Goal: Transaction & Acquisition: Purchase product/service

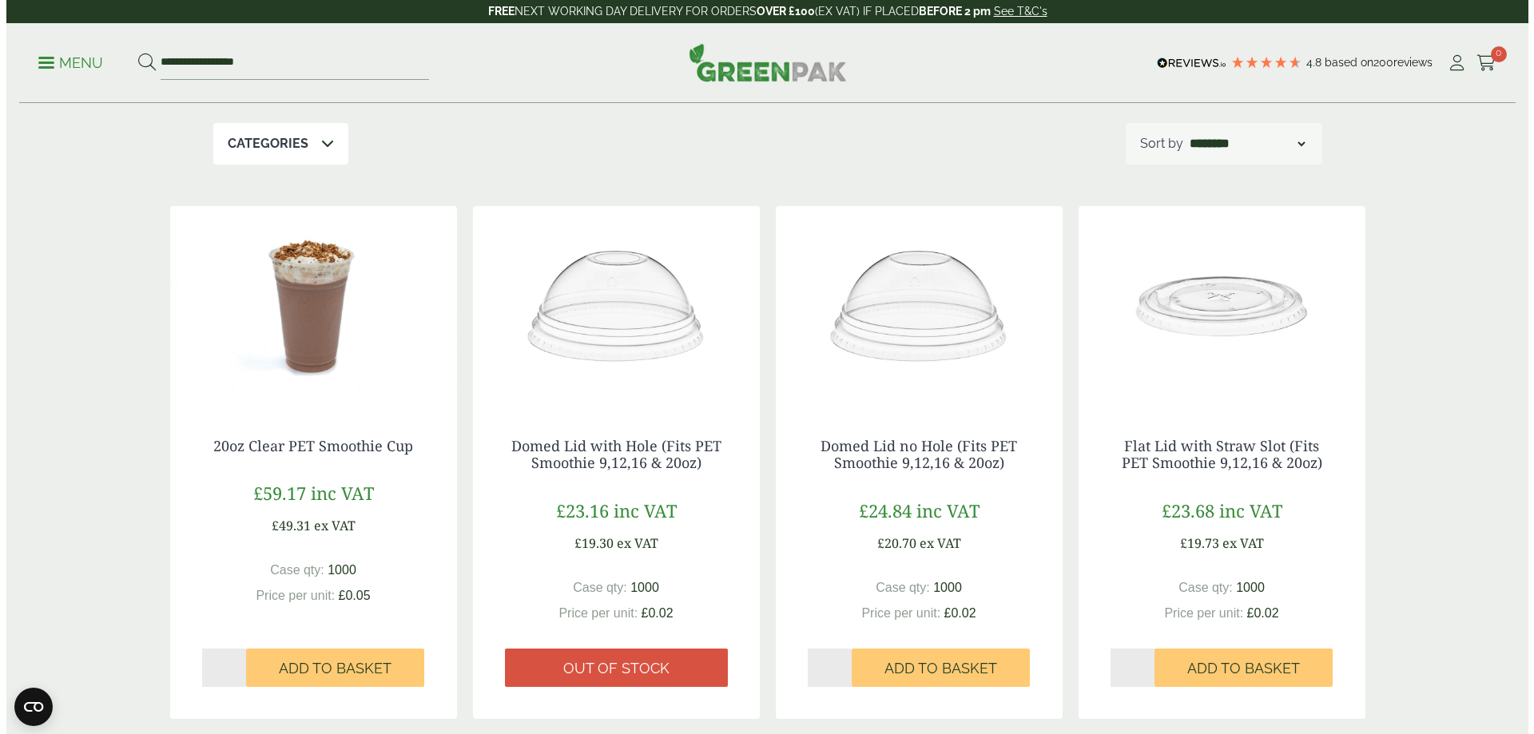
scroll to position [160, 0]
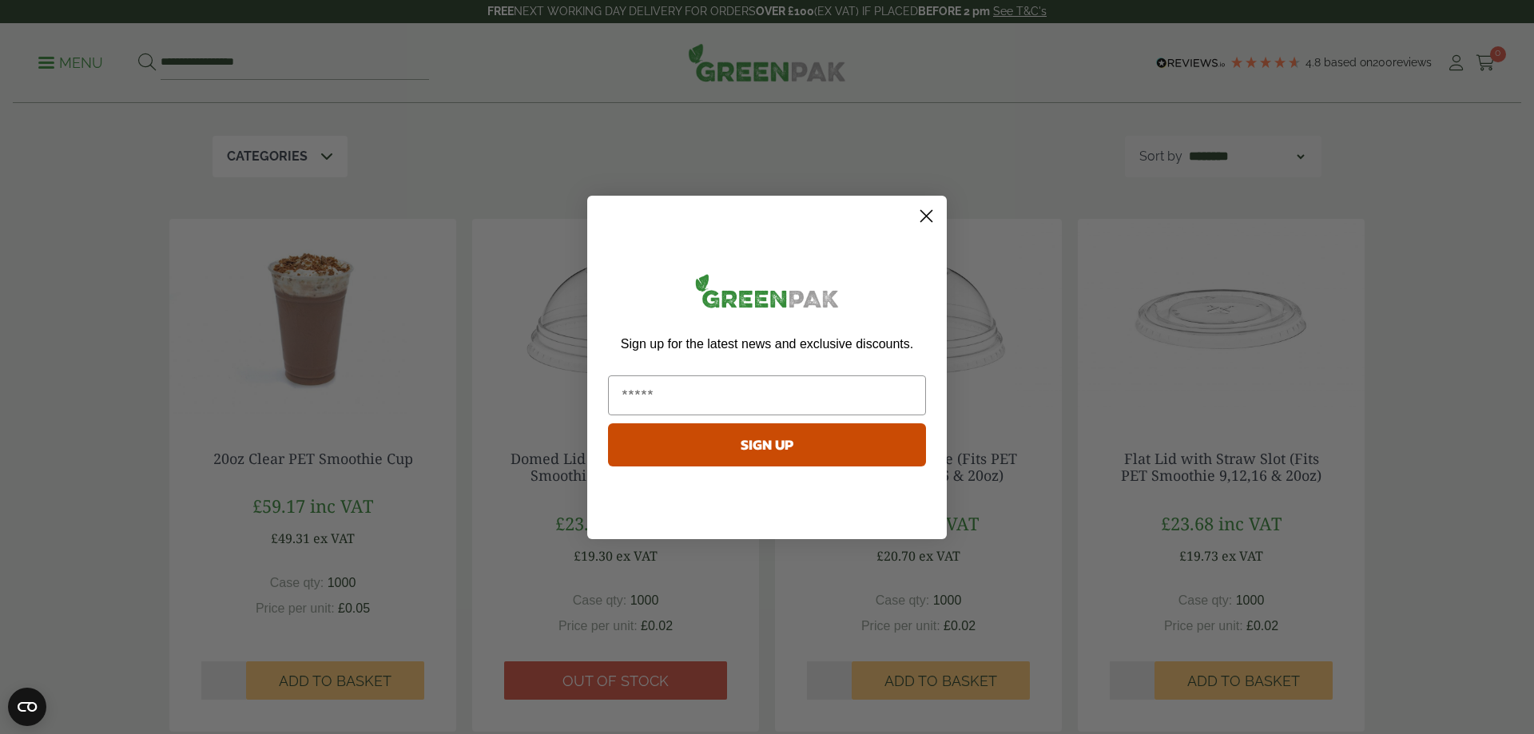
click at [923, 220] on icon "Close dialog" at bounding box center [926, 215] width 11 height 11
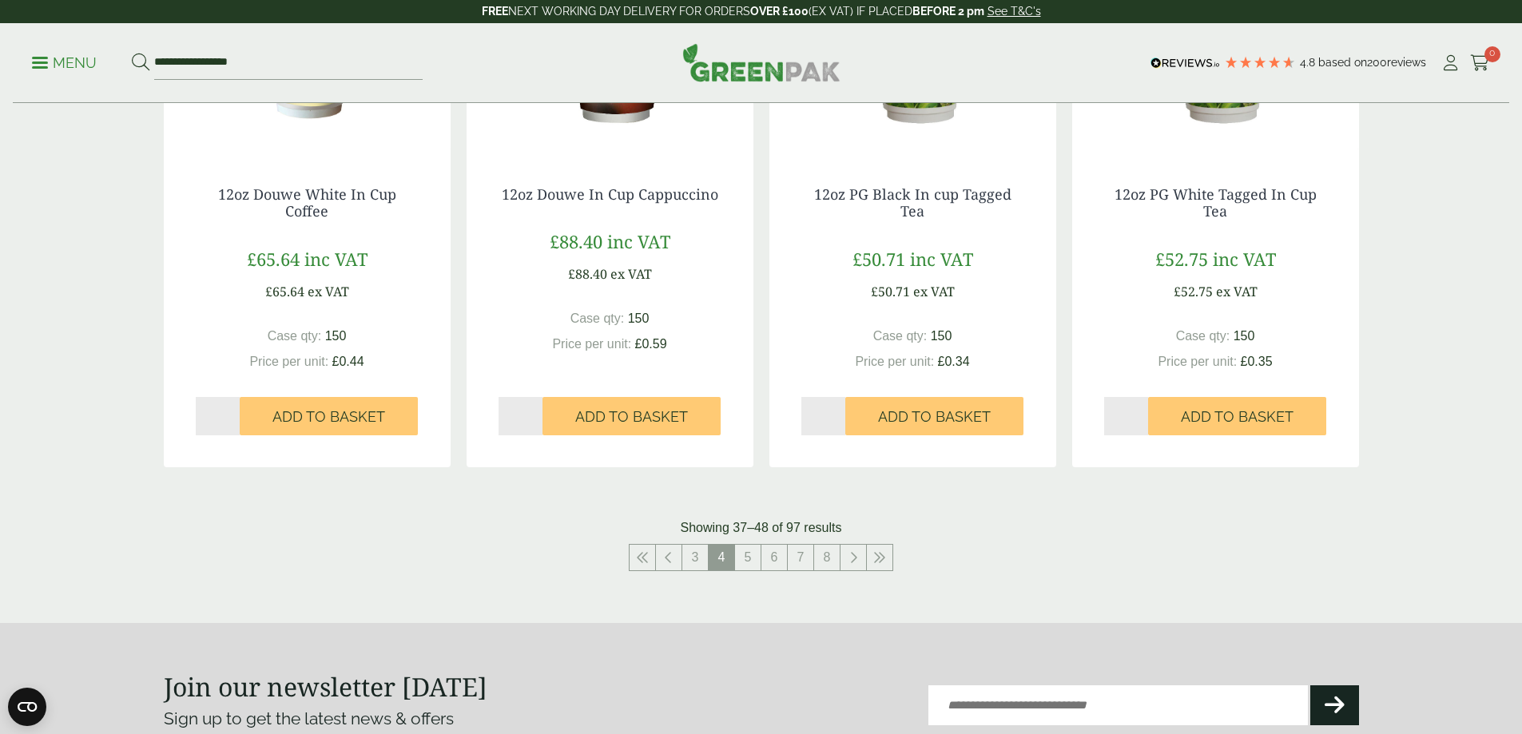
scroll to position [1518, 0]
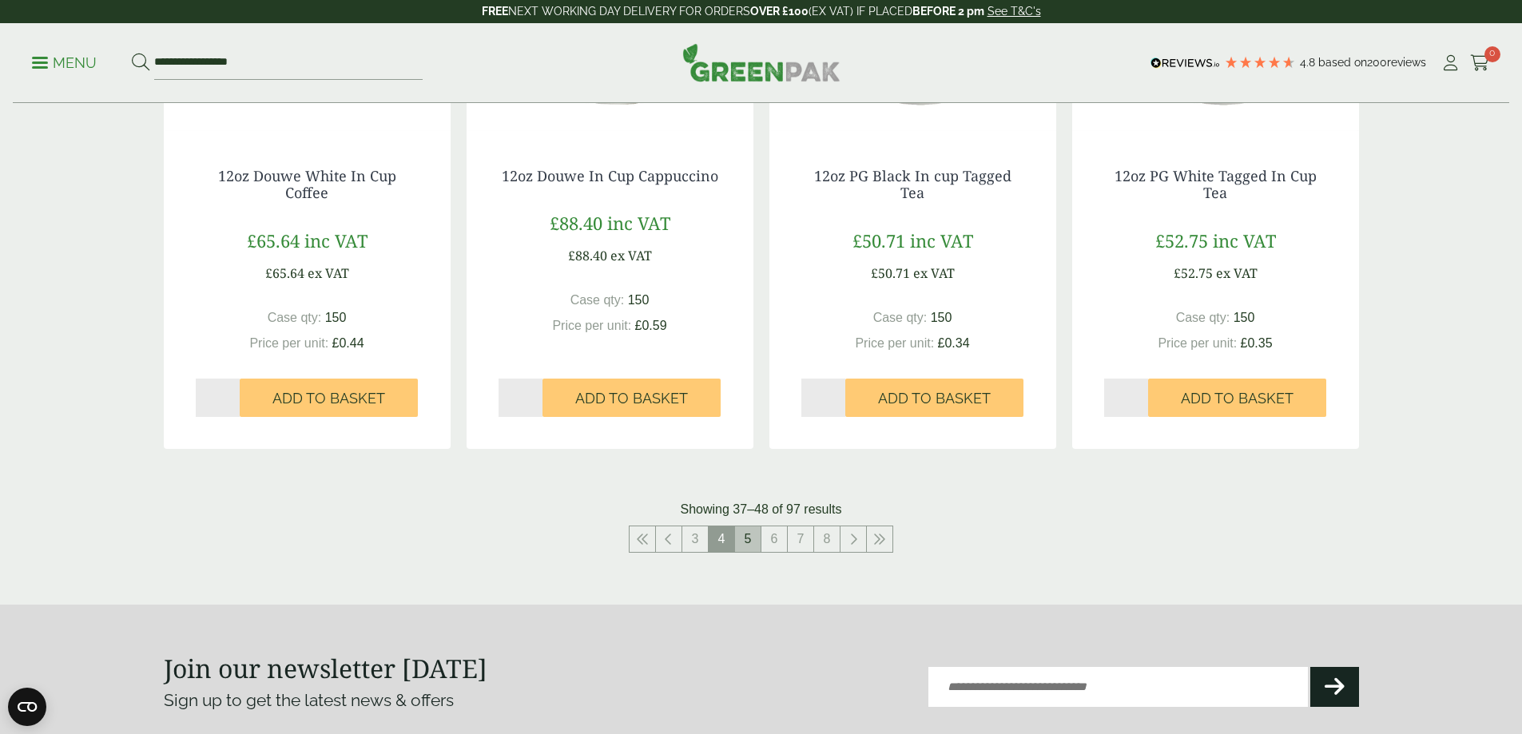
click at [745, 535] on link "5" at bounding box center [748, 539] width 26 height 26
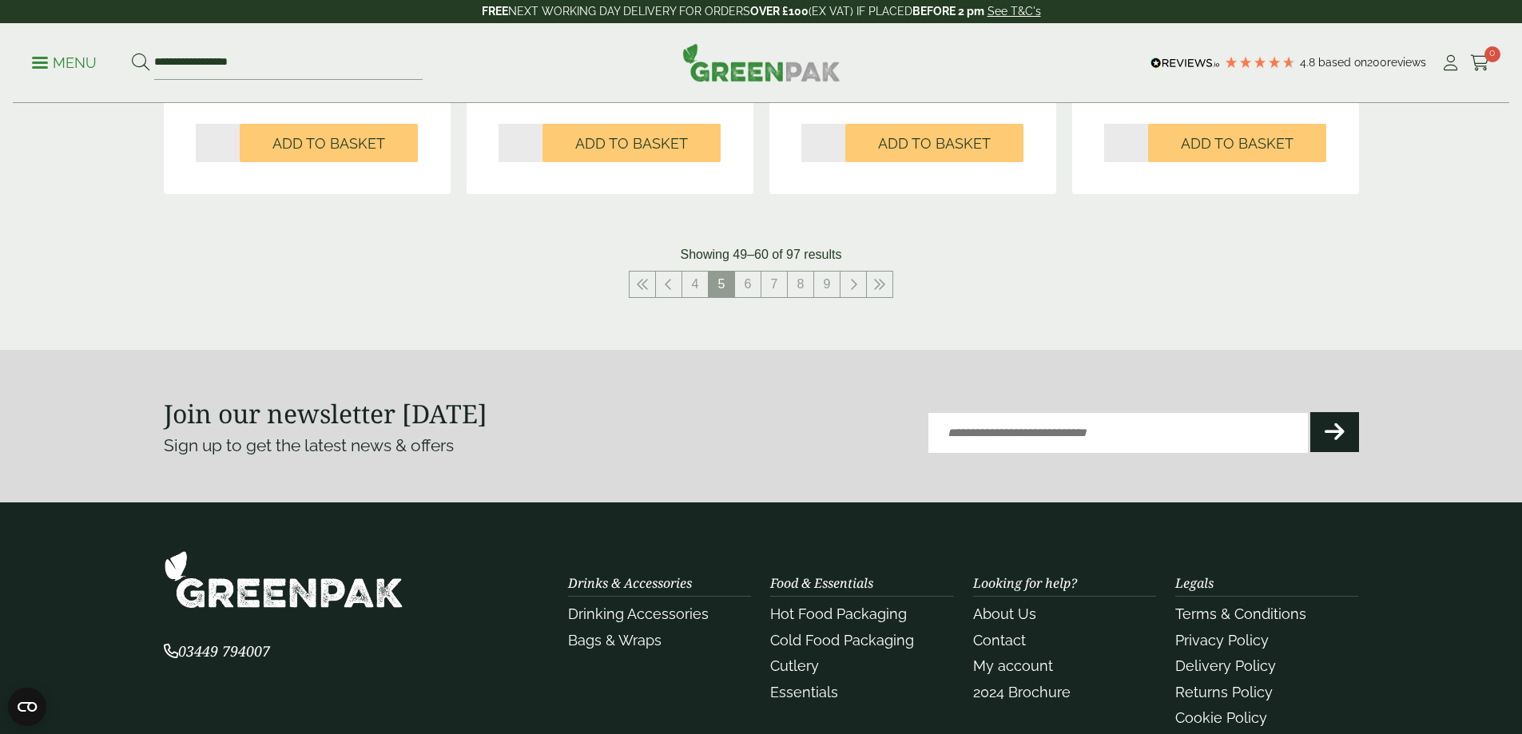
scroll to position [1757, 0]
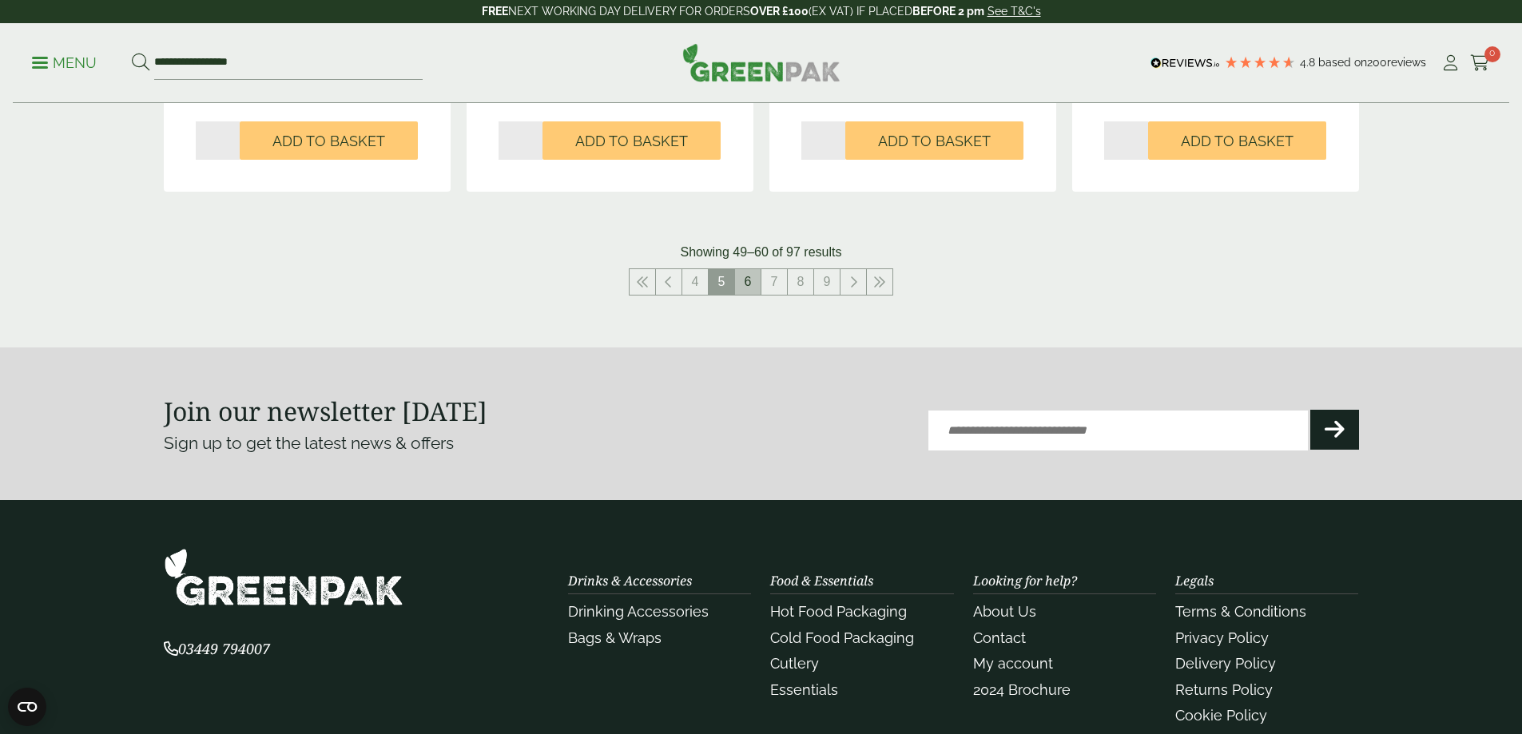
click at [748, 287] on link "6" at bounding box center [748, 282] width 26 height 26
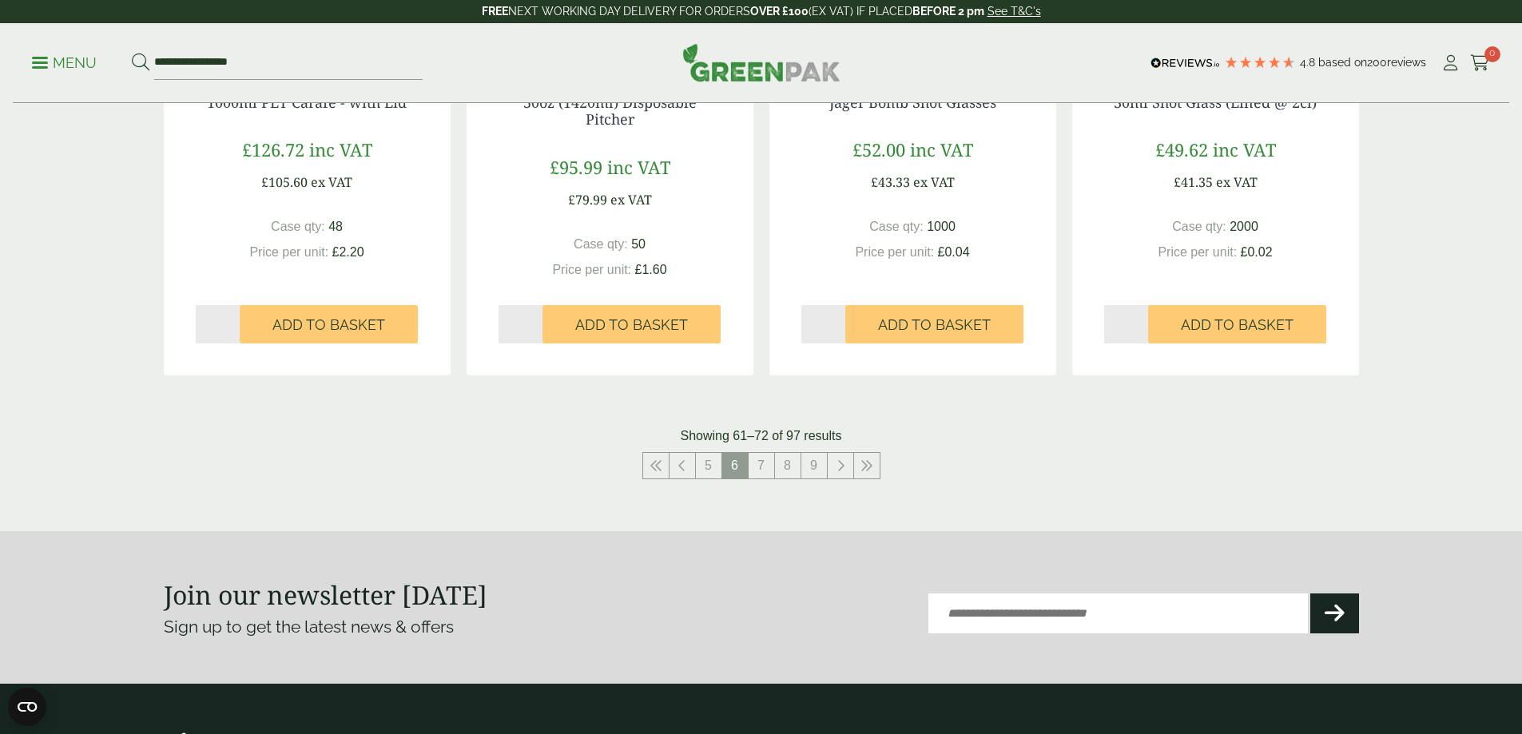
scroll to position [1598, 0]
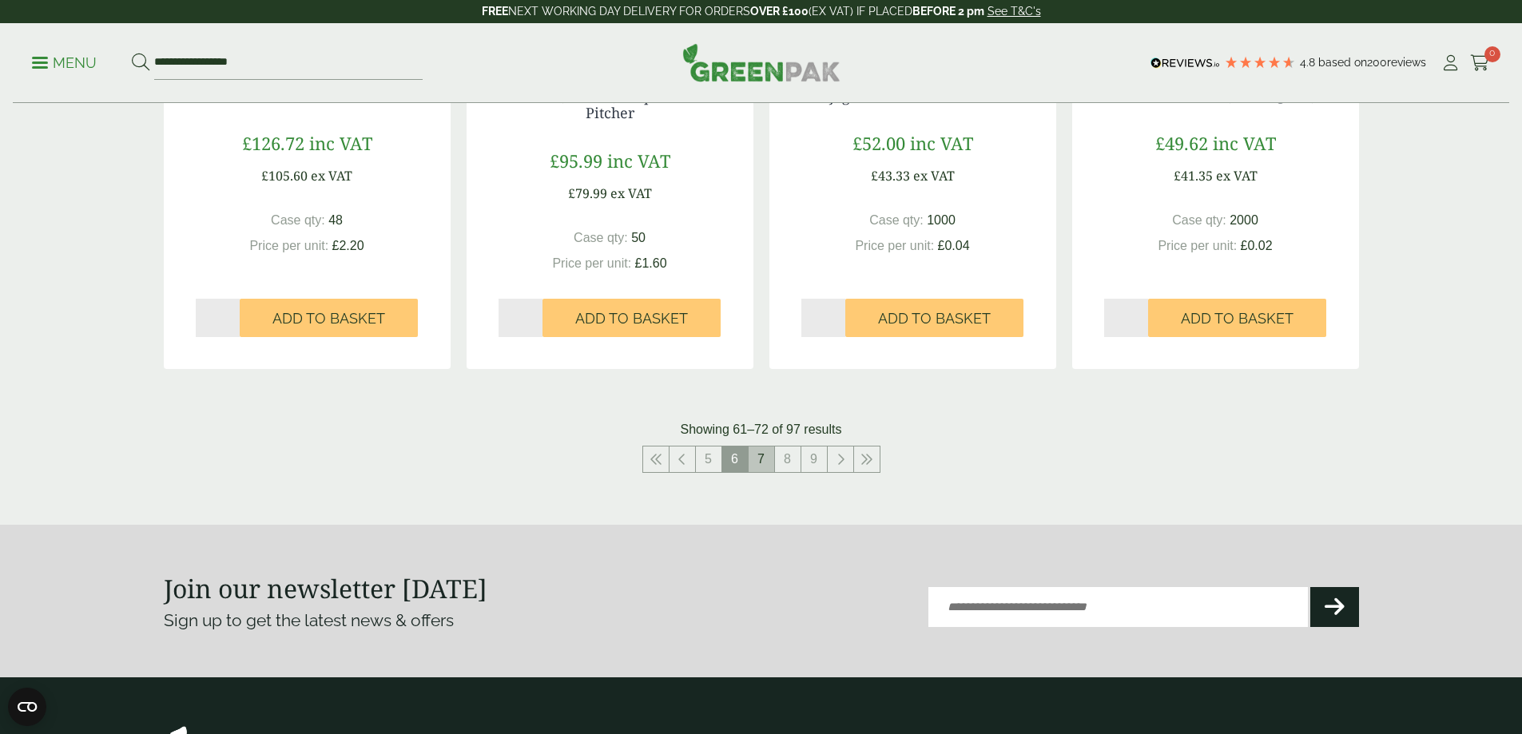
click at [772, 462] on link "7" at bounding box center [761, 460] width 26 height 26
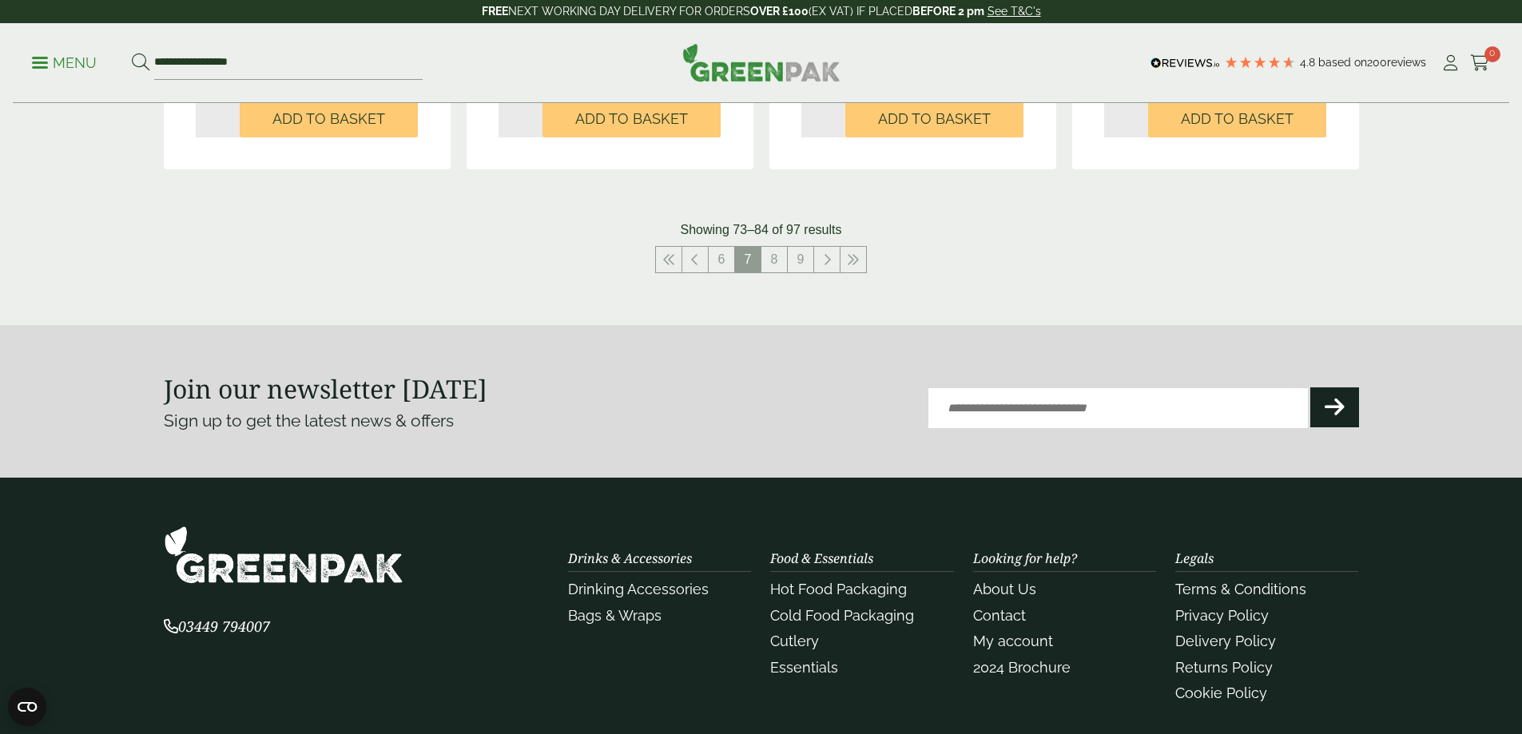
scroll to position [1757, 0]
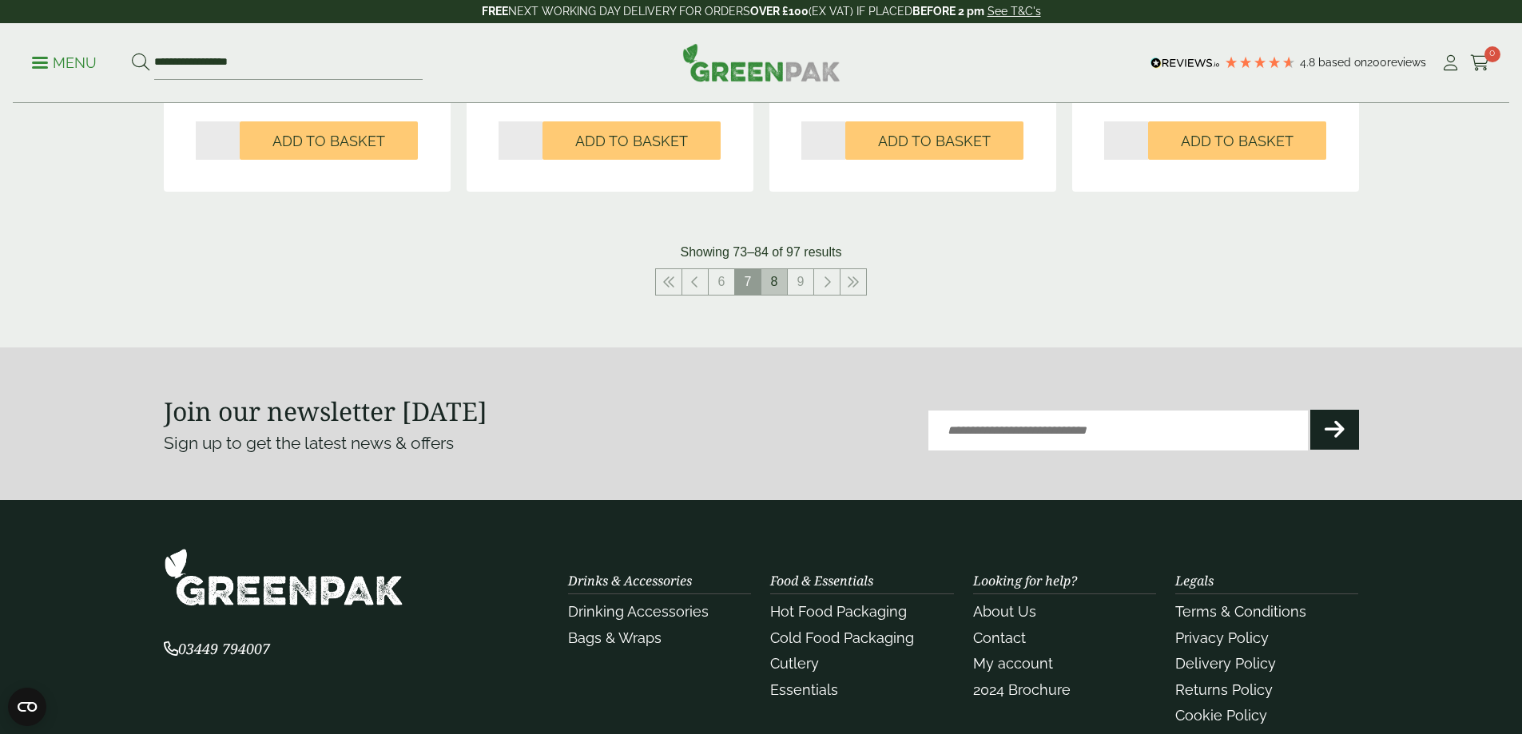
click at [784, 280] on link "8" at bounding box center [774, 282] width 26 height 26
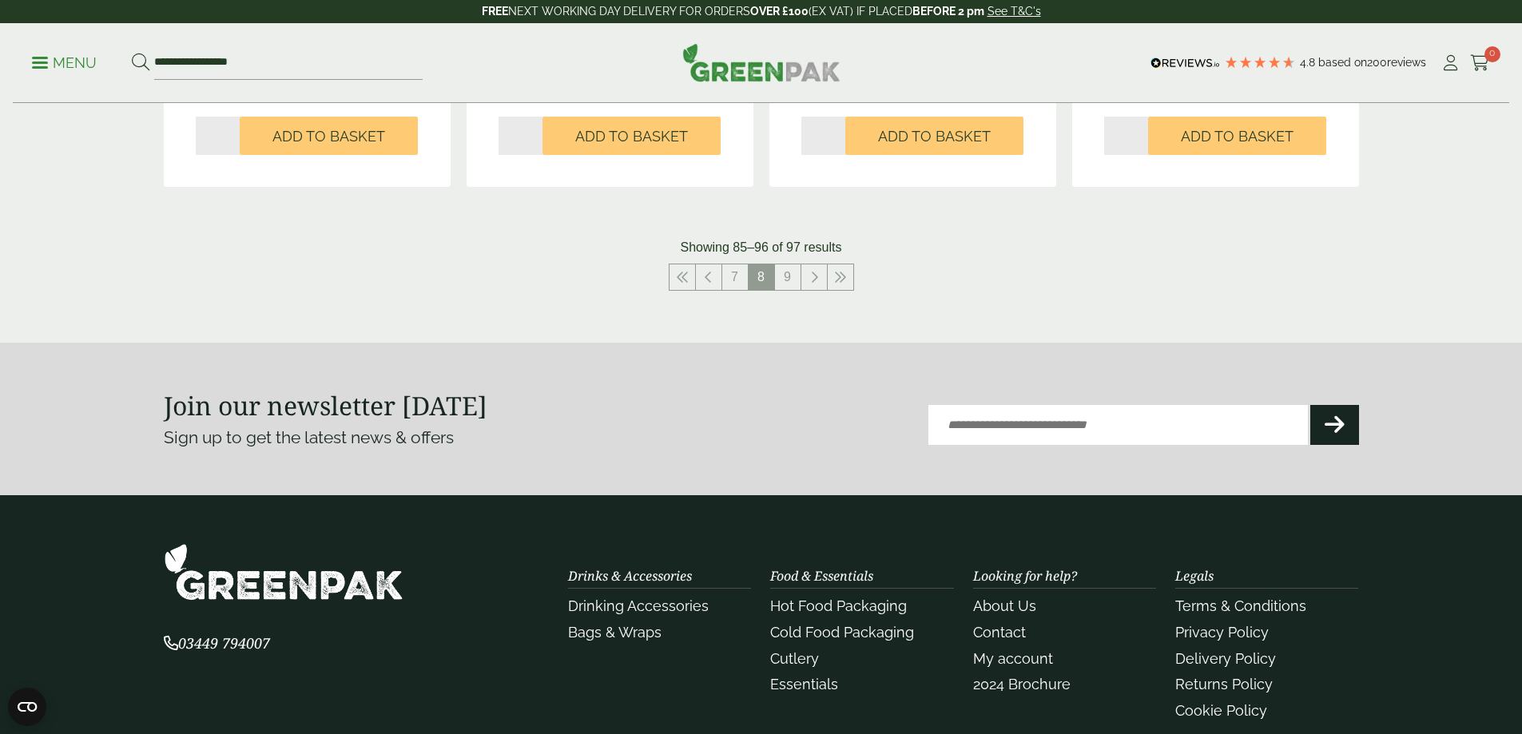
scroll to position [1757, 0]
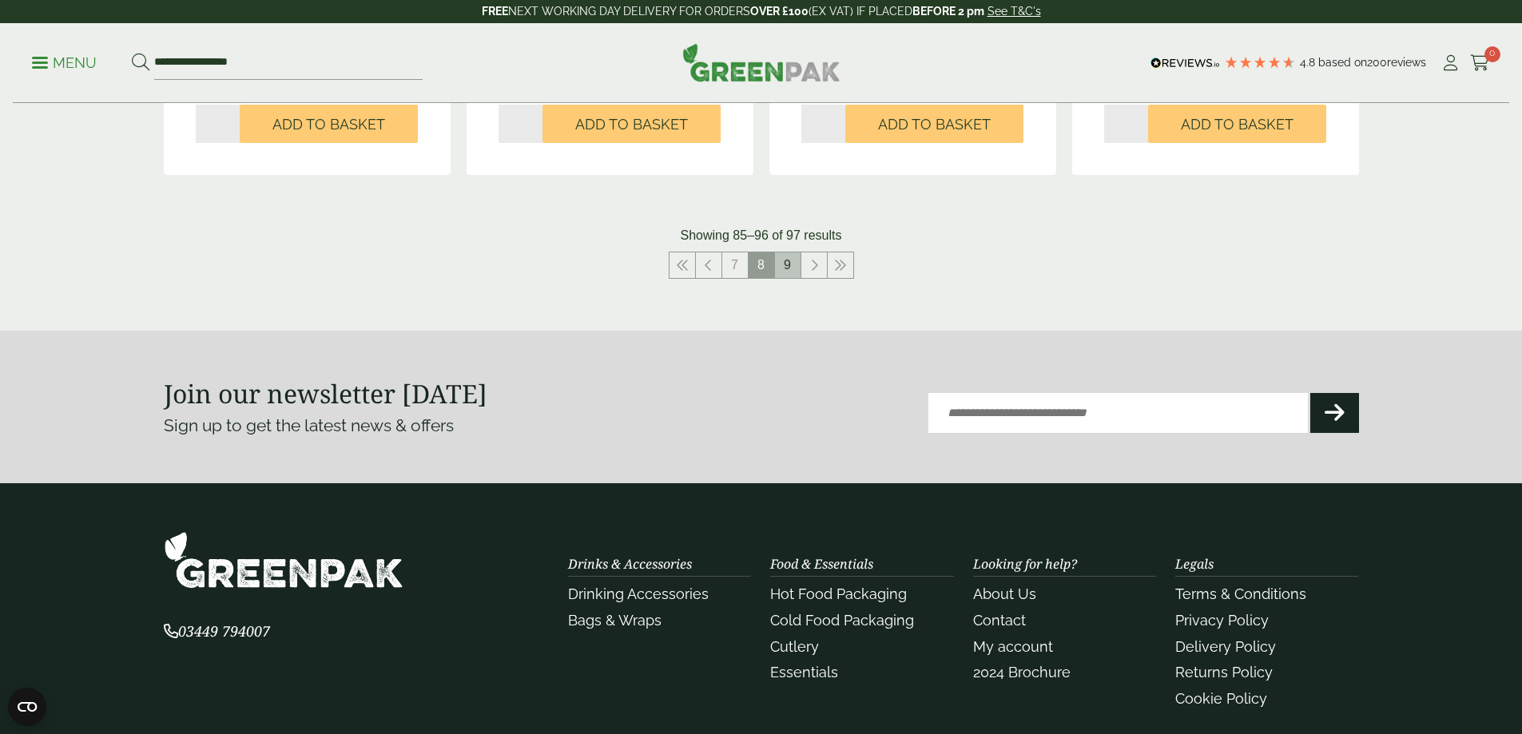
click at [790, 274] on link "9" at bounding box center [788, 265] width 26 height 26
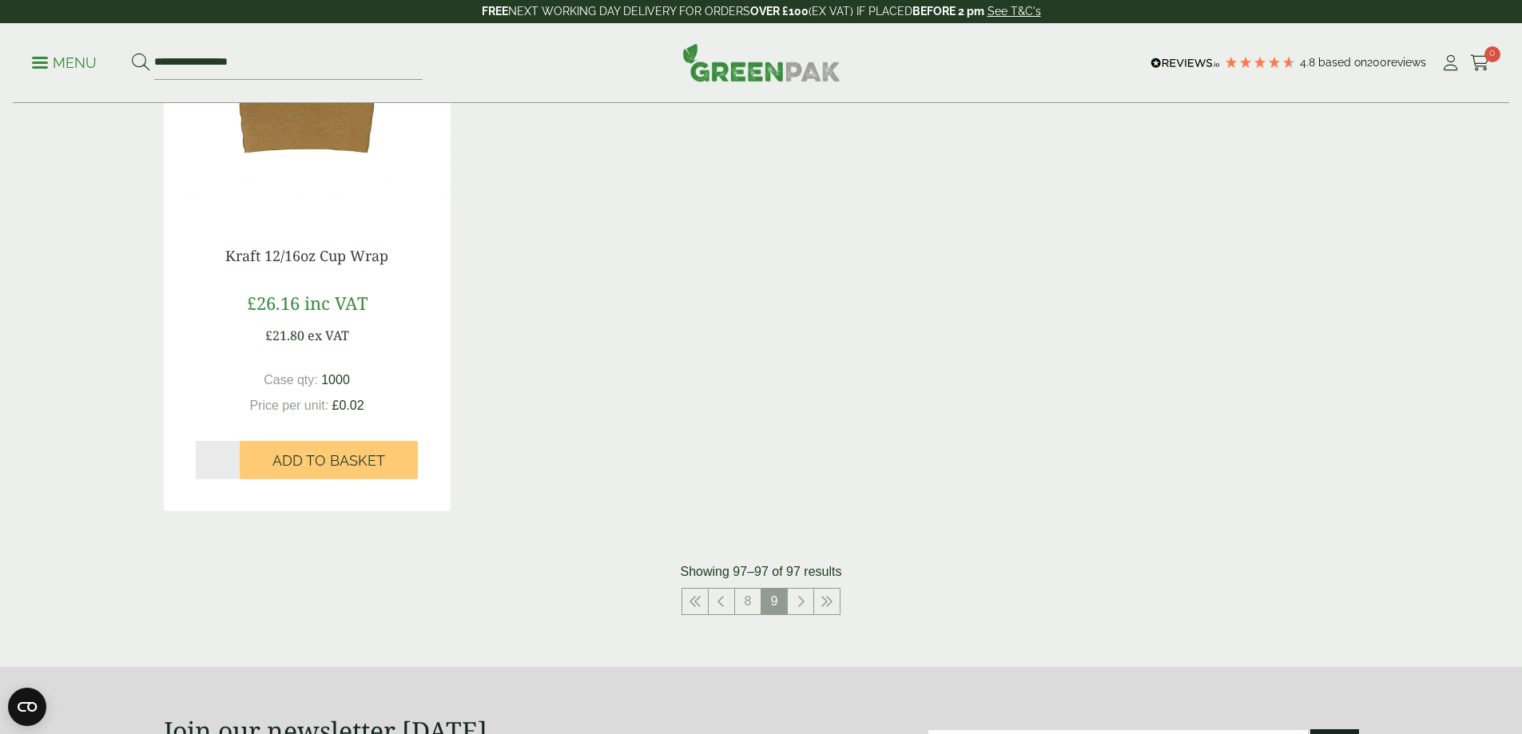
scroll to position [398, 0]
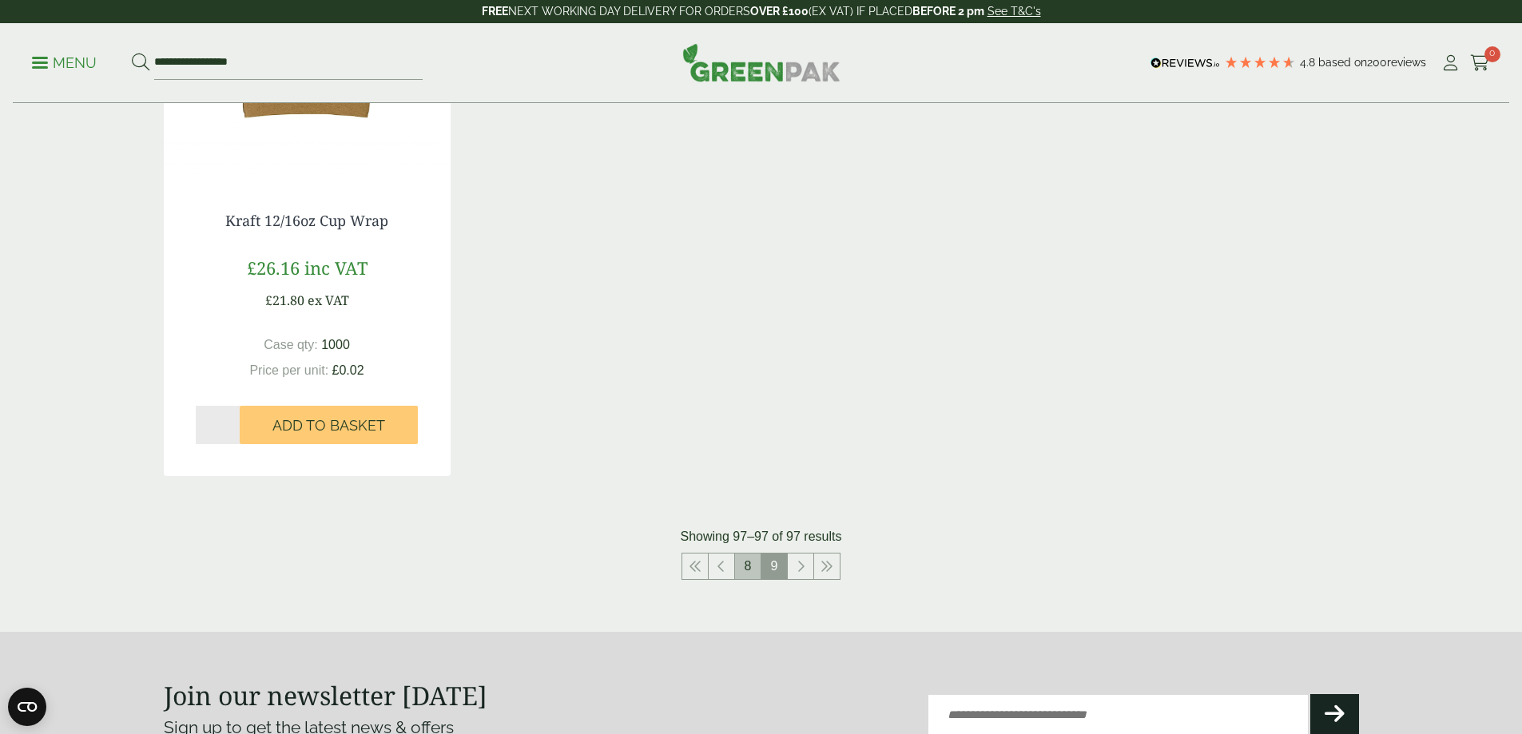
click at [748, 569] on link "8" at bounding box center [748, 567] width 26 height 26
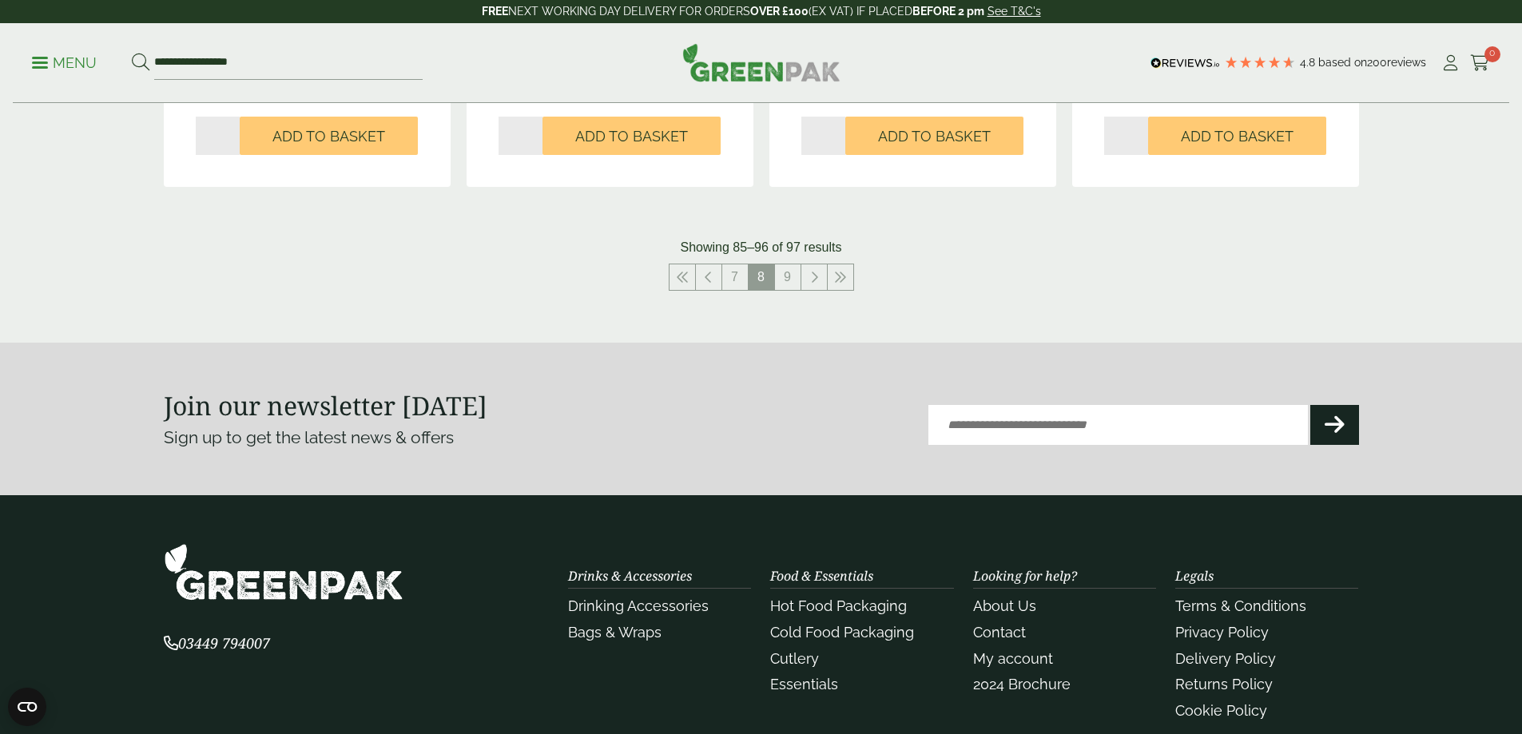
scroll to position [1757, 0]
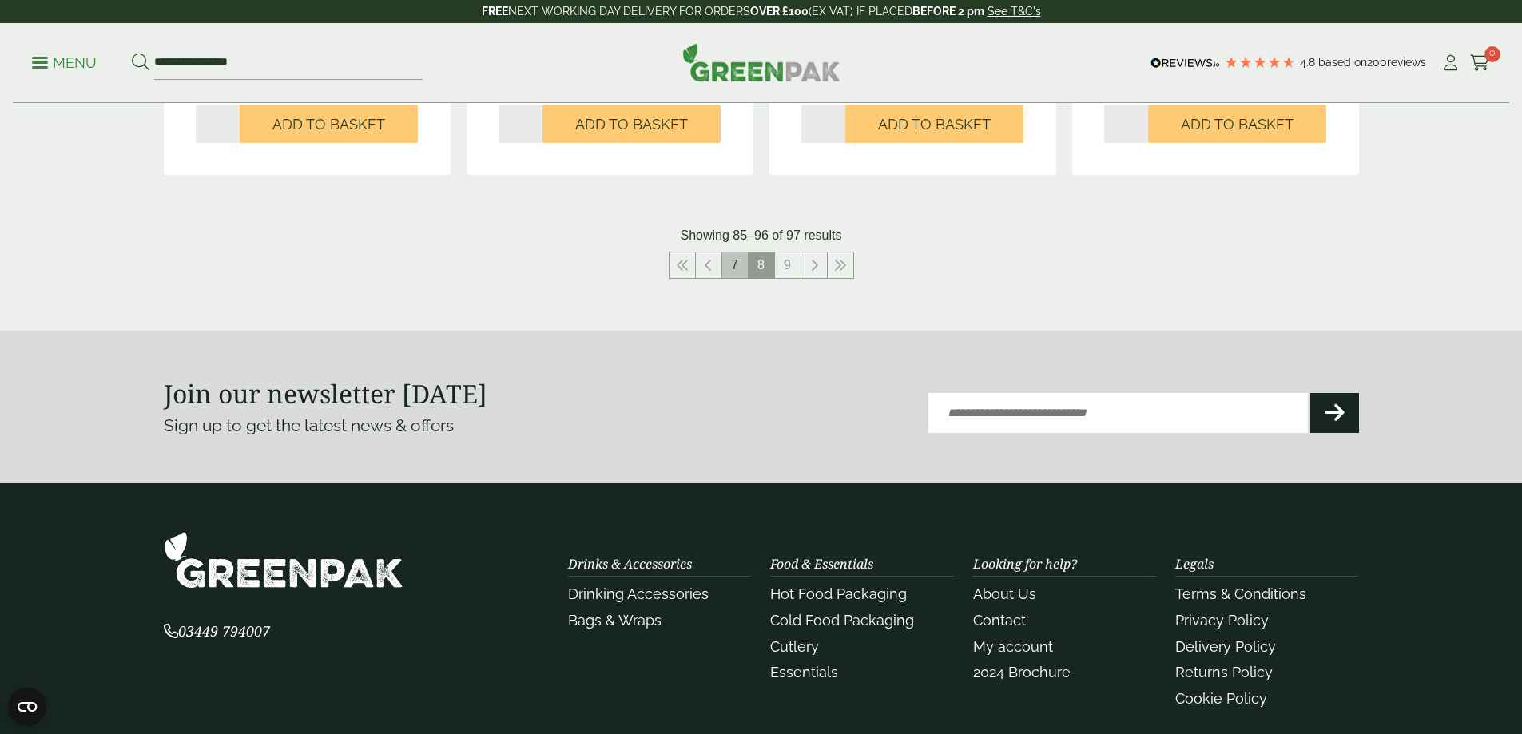
click at [745, 276] on link "7" at bounding box center [735, 265] width 26 height 26
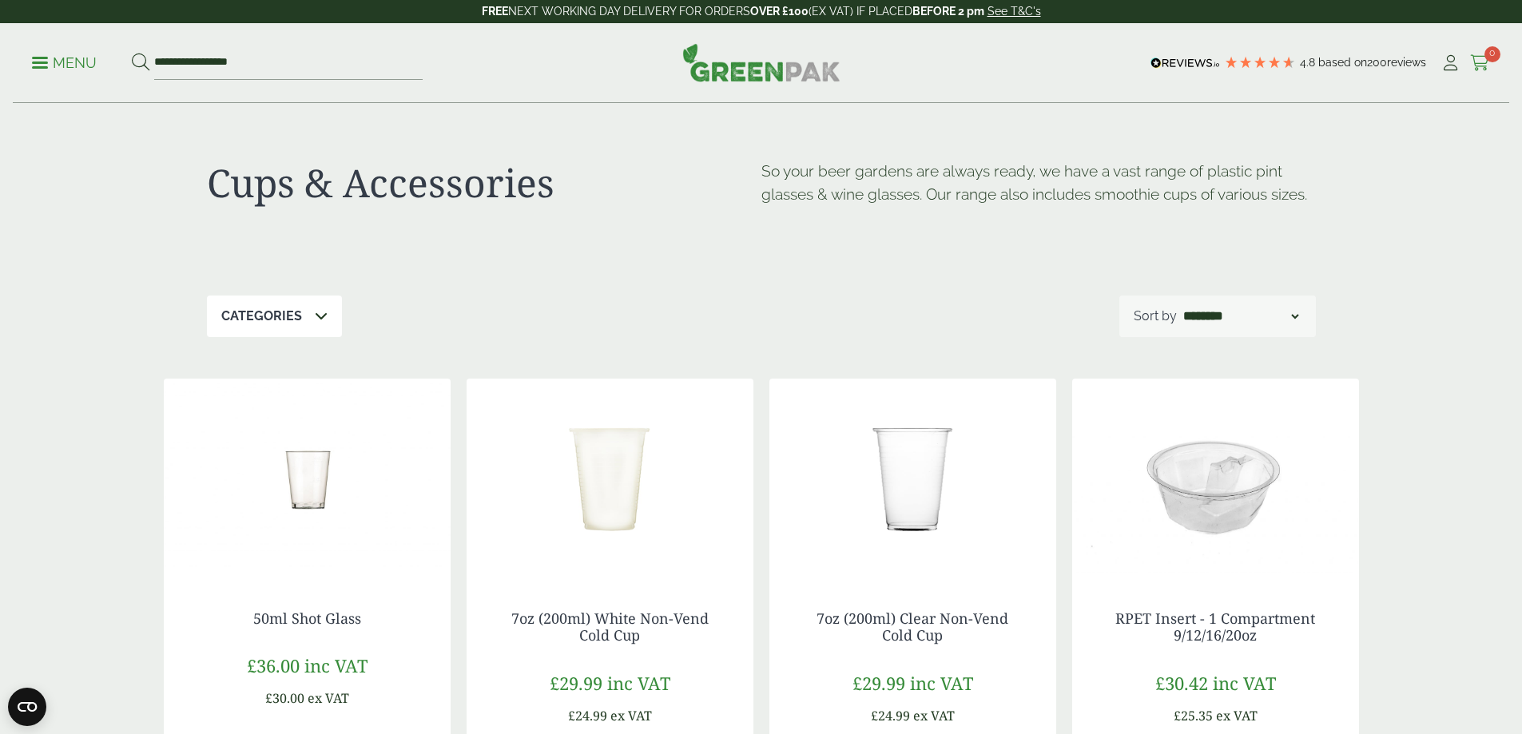
click at [1477, 73] on link "Cart 0" at bounding box center [1480, 63] width 20 height 24
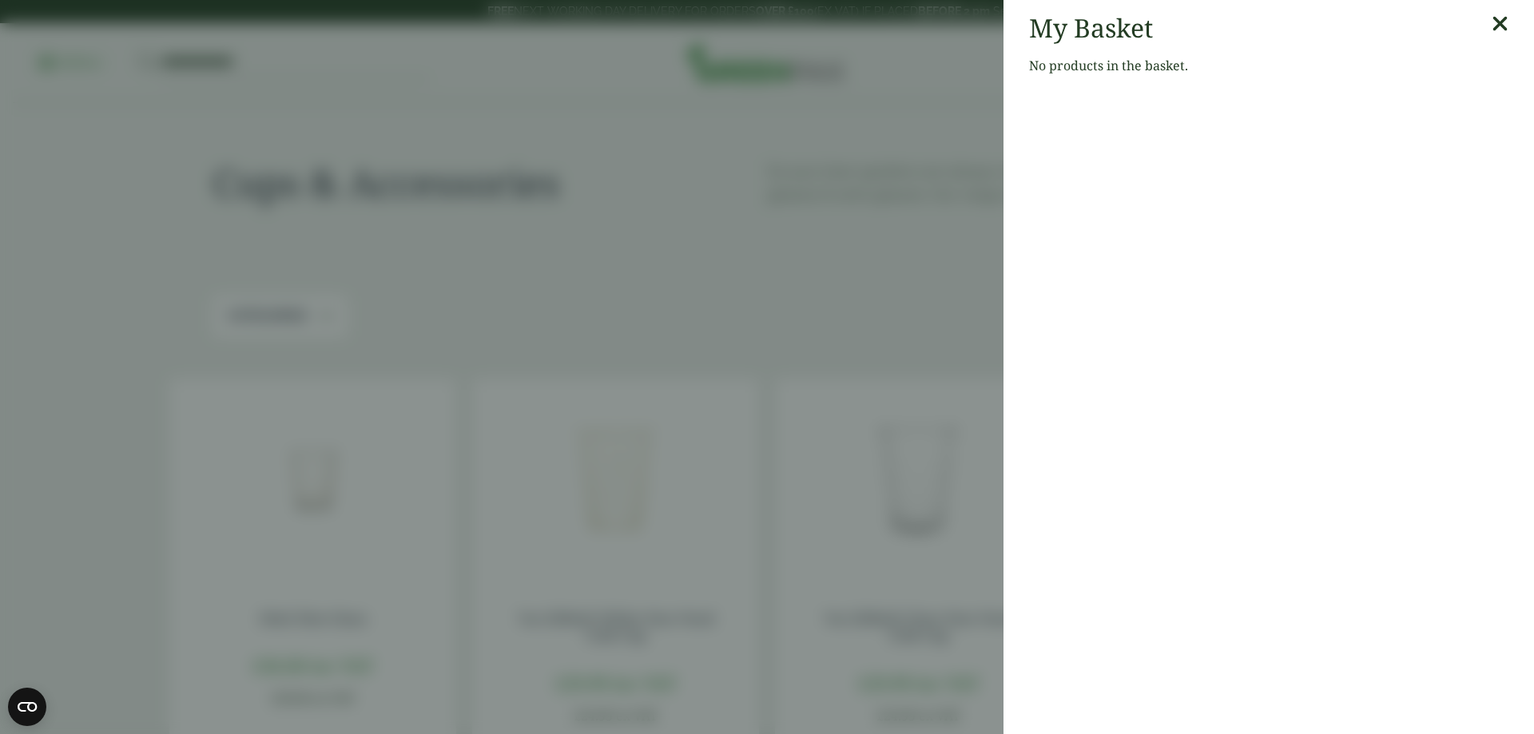
click at [887, 214] on aside "My Basket No products in the basket." at bounding box center [767, 367] width 1534 height 734
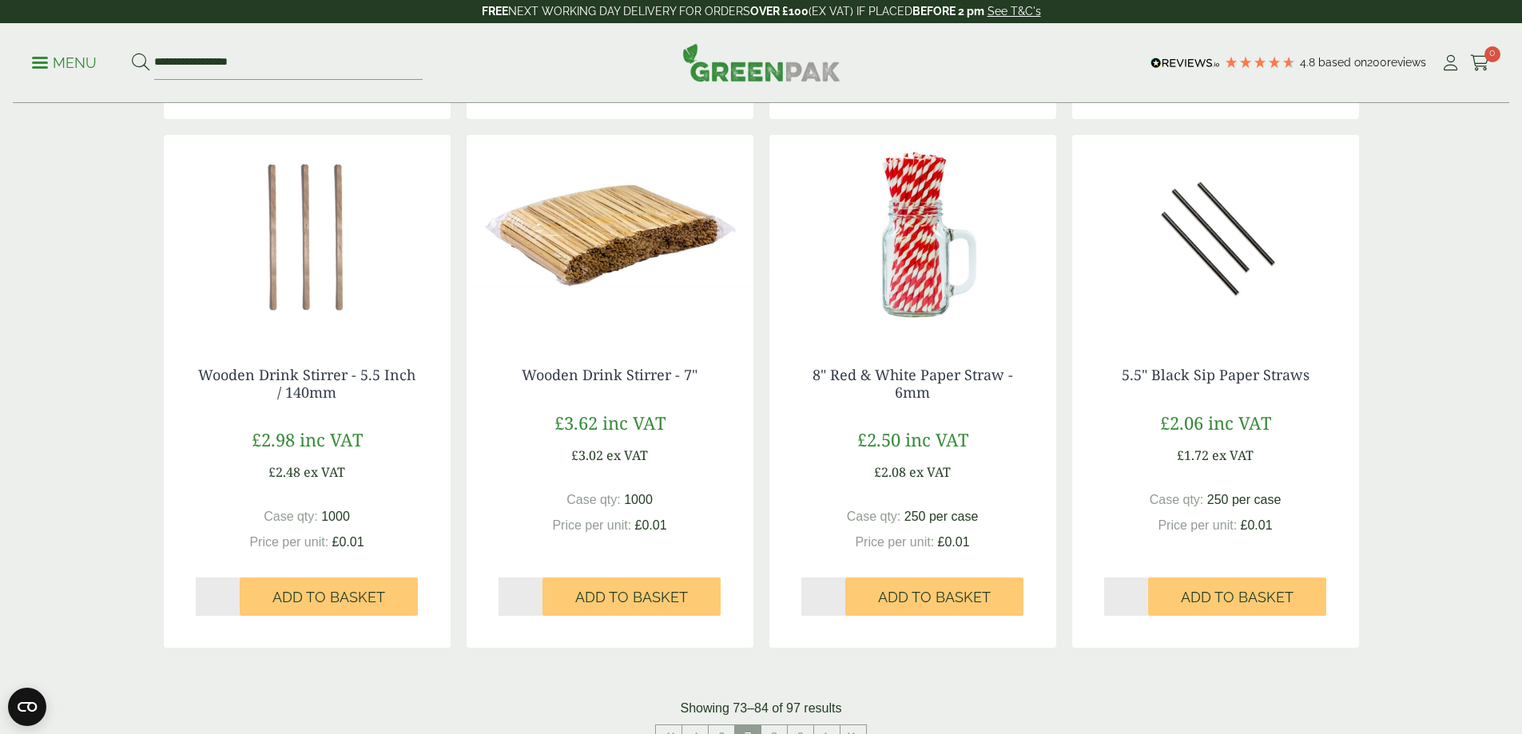
scroll to position [1757, 0]
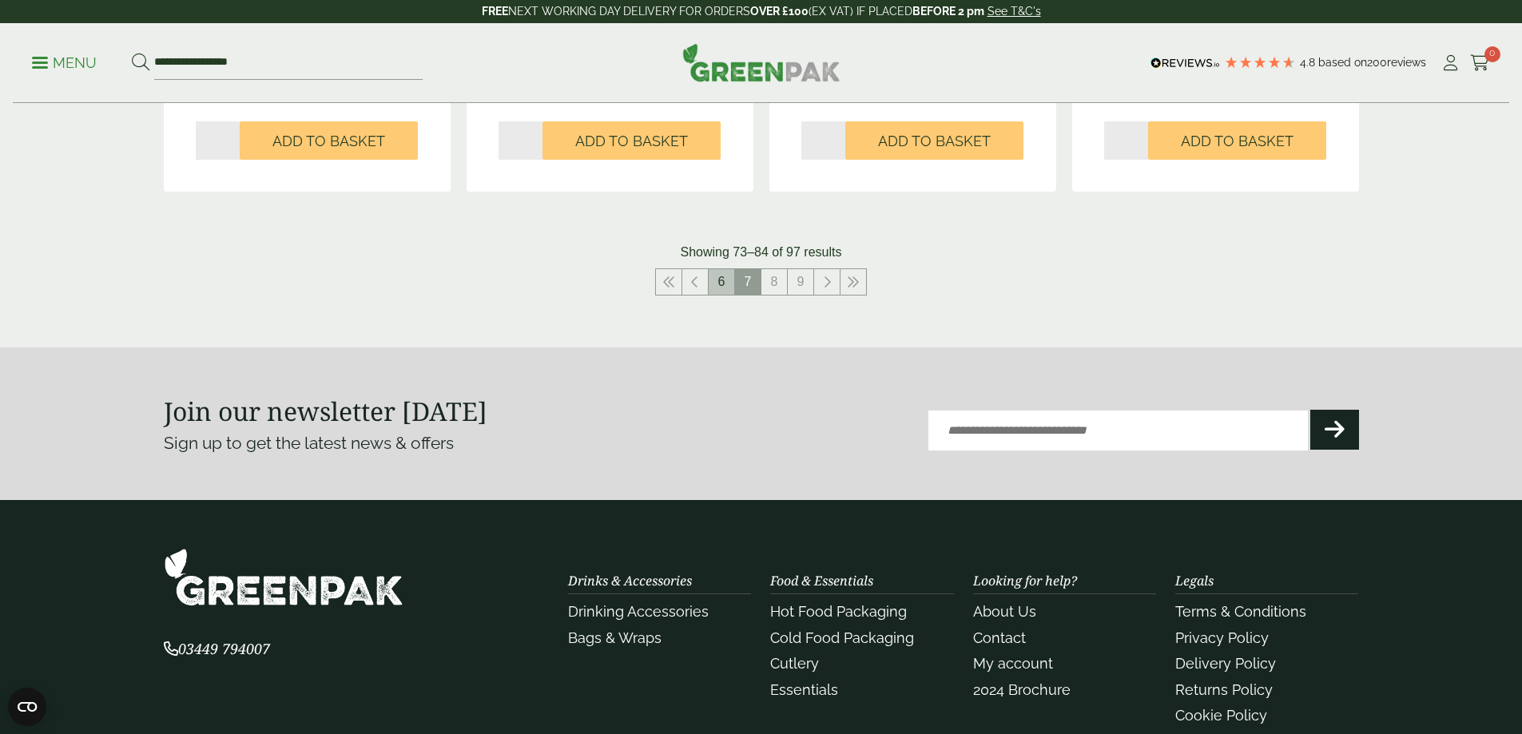
click at [725, 279] on link "6" at bounding box center [722, 282] width 26 height 26
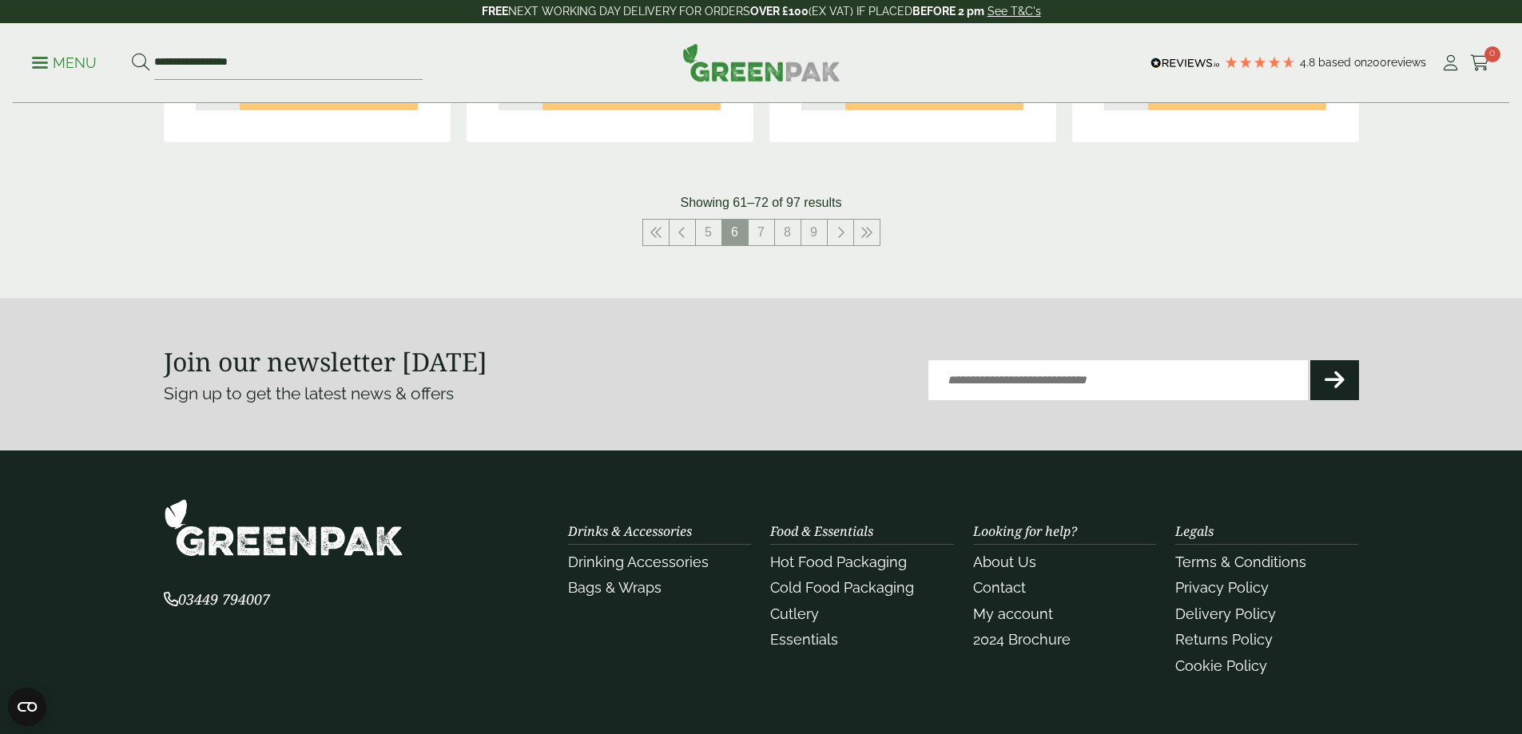
scroll to position [1837, 0]
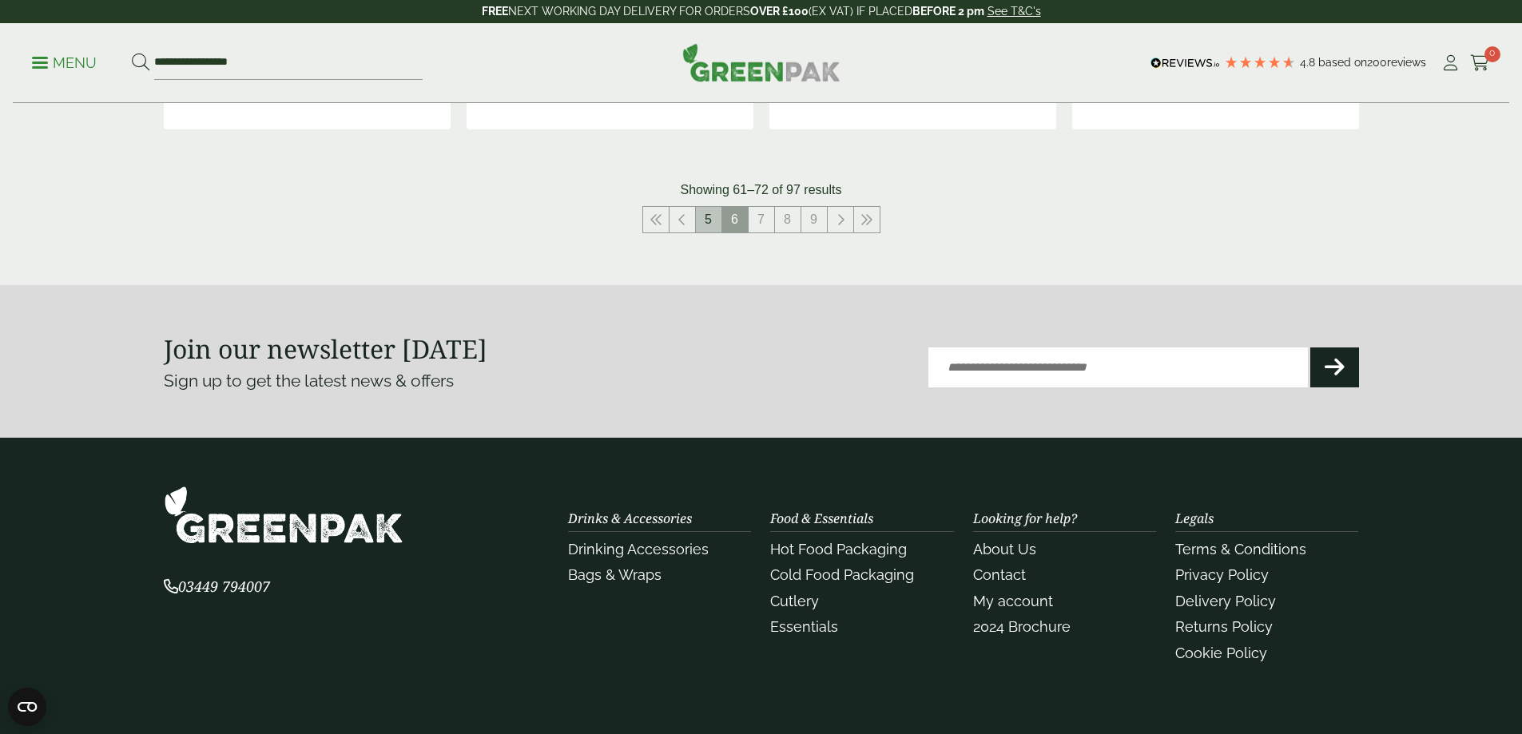
click at [705, 228] on link "5" at bounding box center [709, 220] width 26 height 26
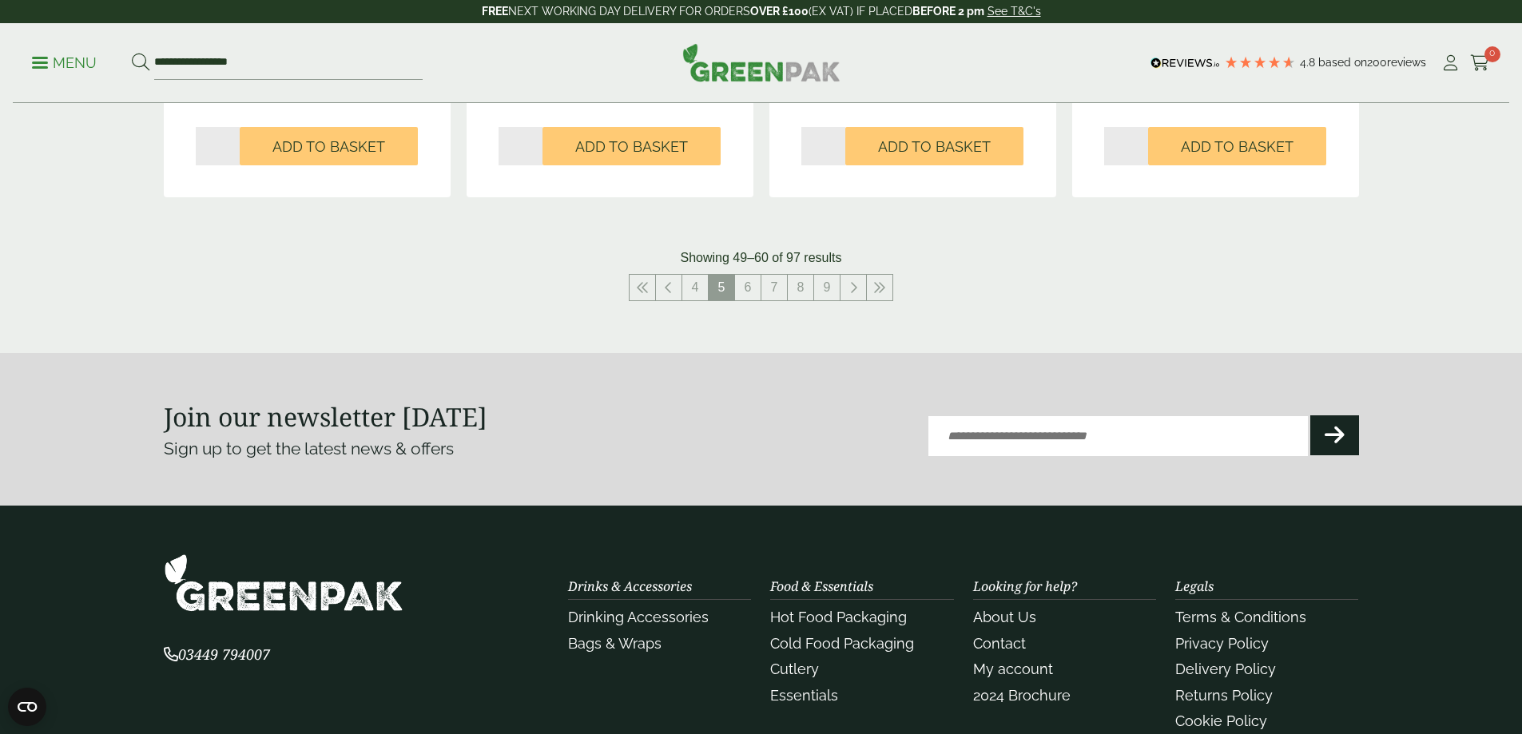
scroll to position [1757, 0]
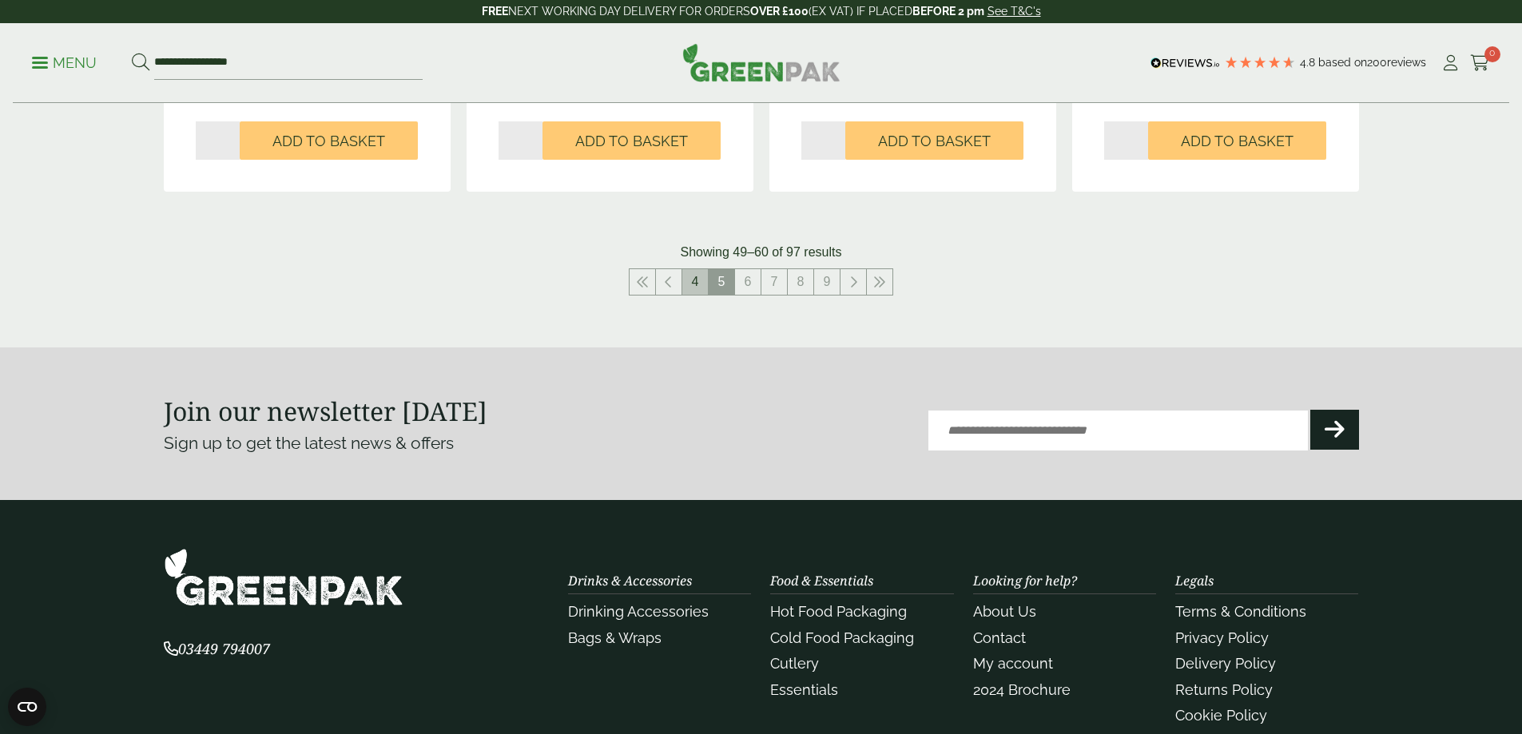
click at [692, 288] on link "4" at bounding box center [695, 282] width 26 height 26
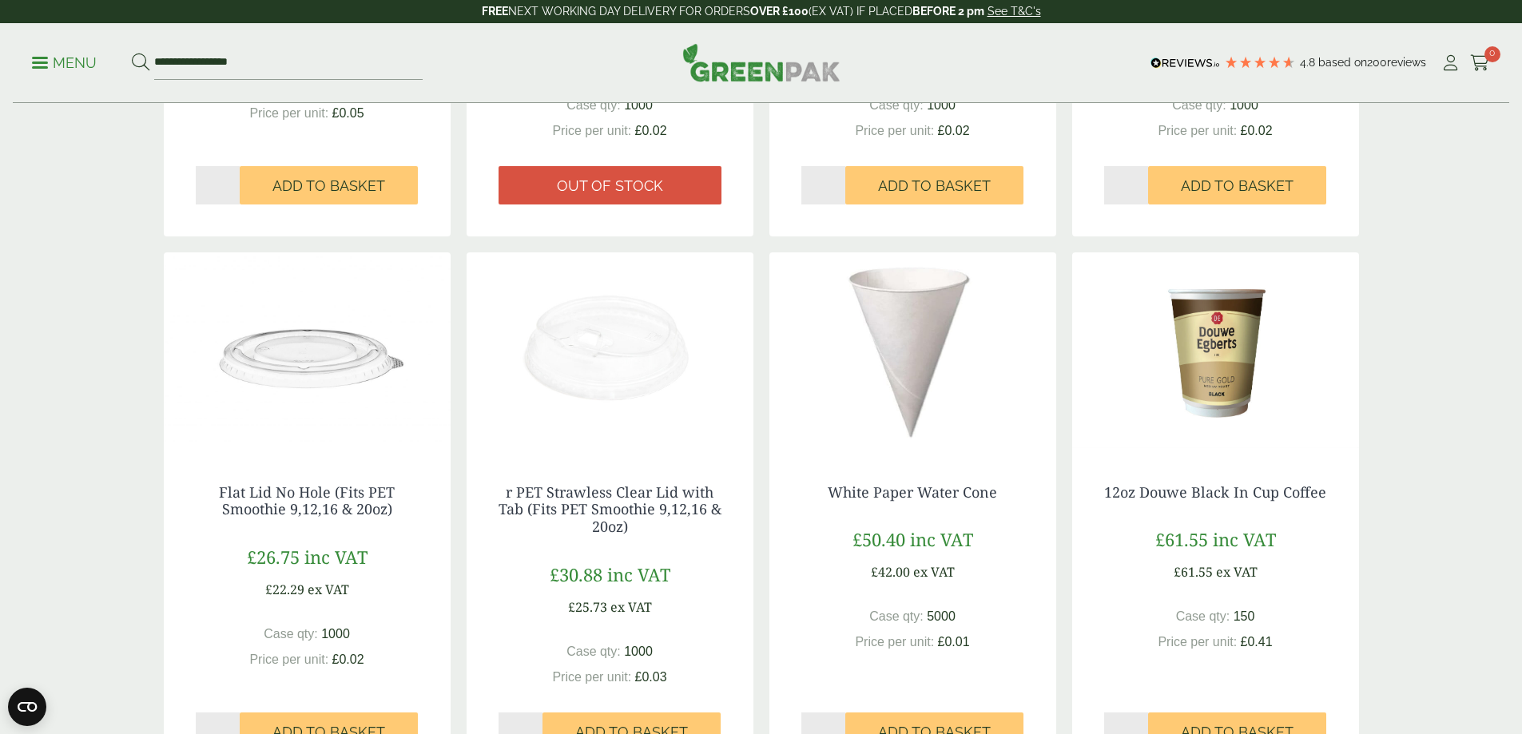
scroll to position [639, 0]
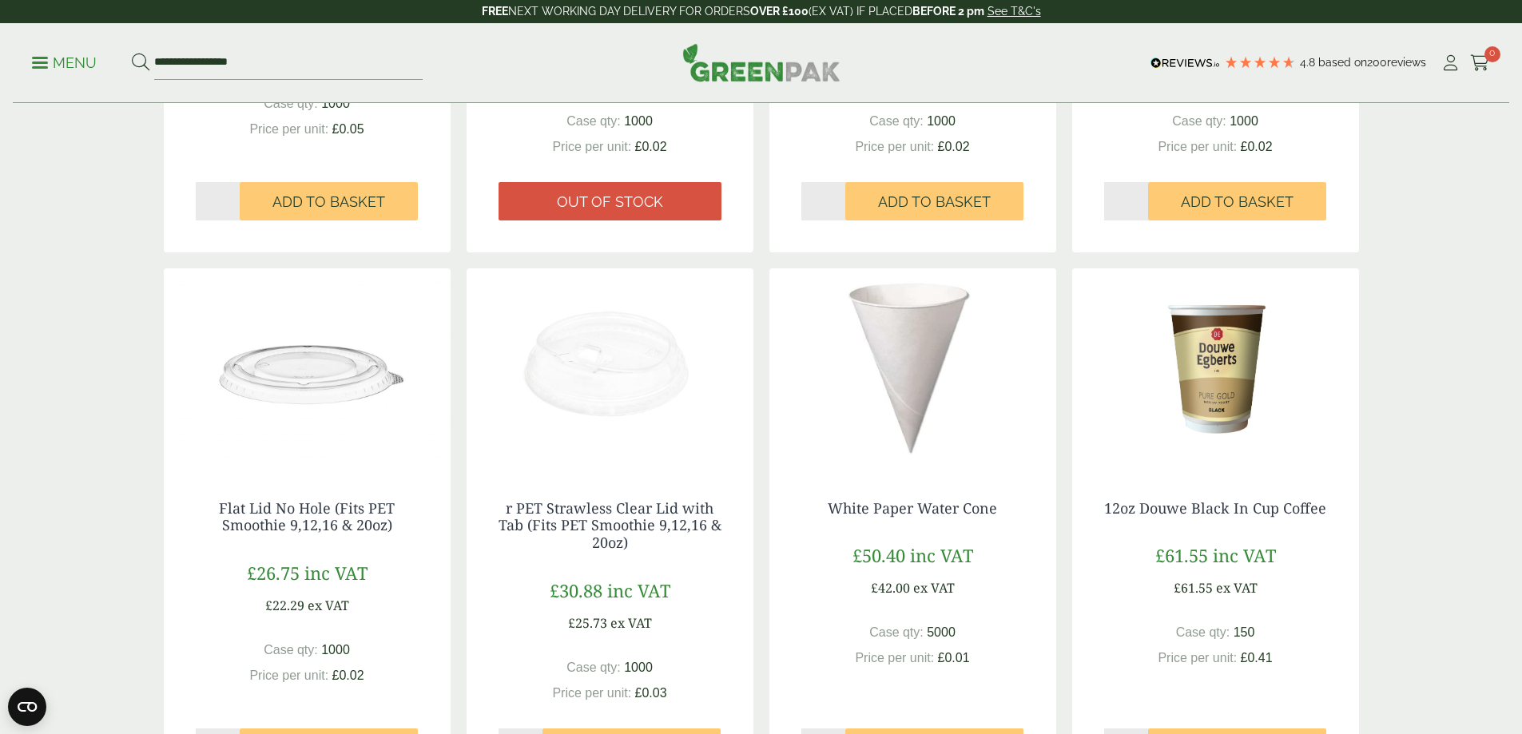
click at [622, 355] on img at bounding box center [610, 368] width 287 height 200
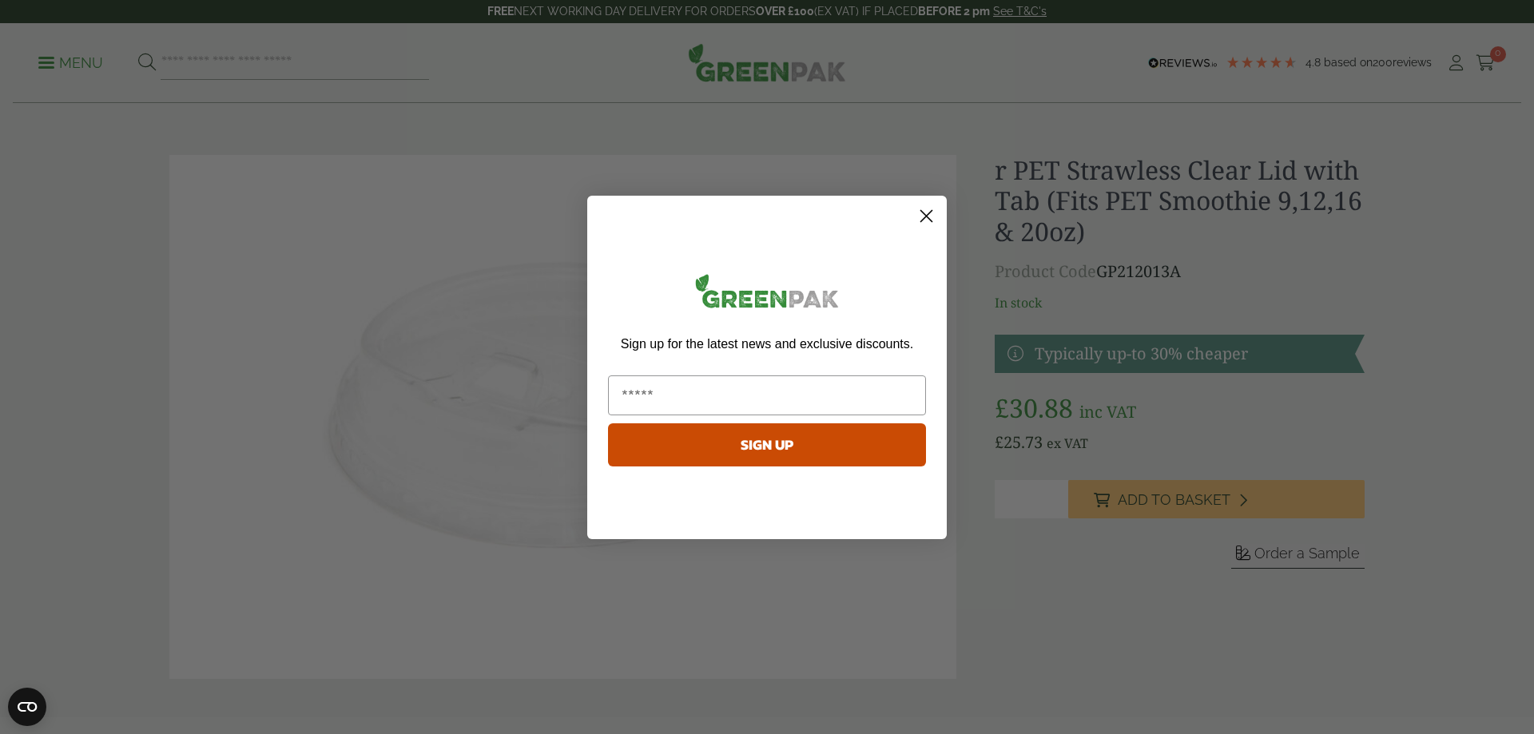
click at [919, 212] on circle "Close dialog" at bounding box center [926, 215] width 26 height 26
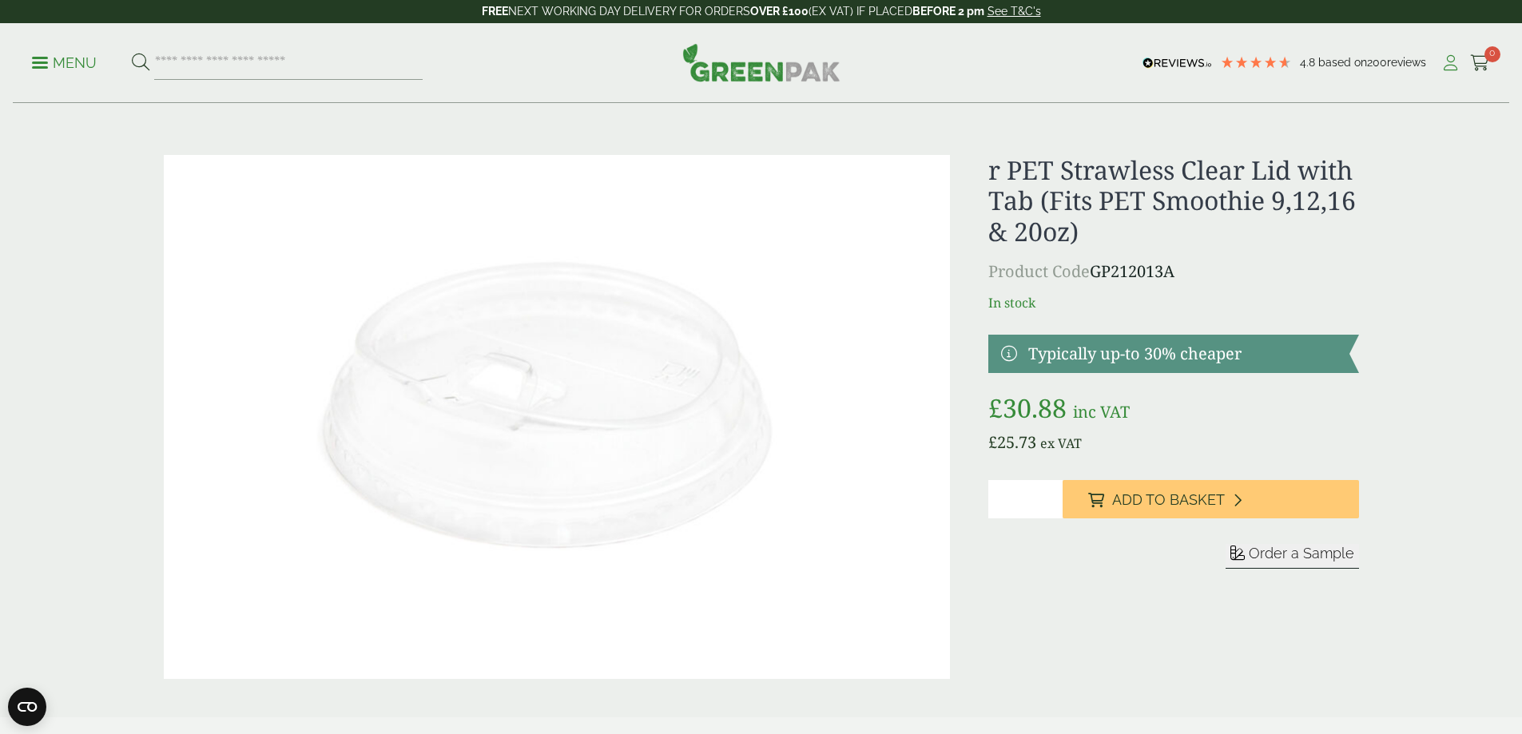
click at [1440, 54] on link "My Account" at bounding box center [1450, 63] width 20 height 24
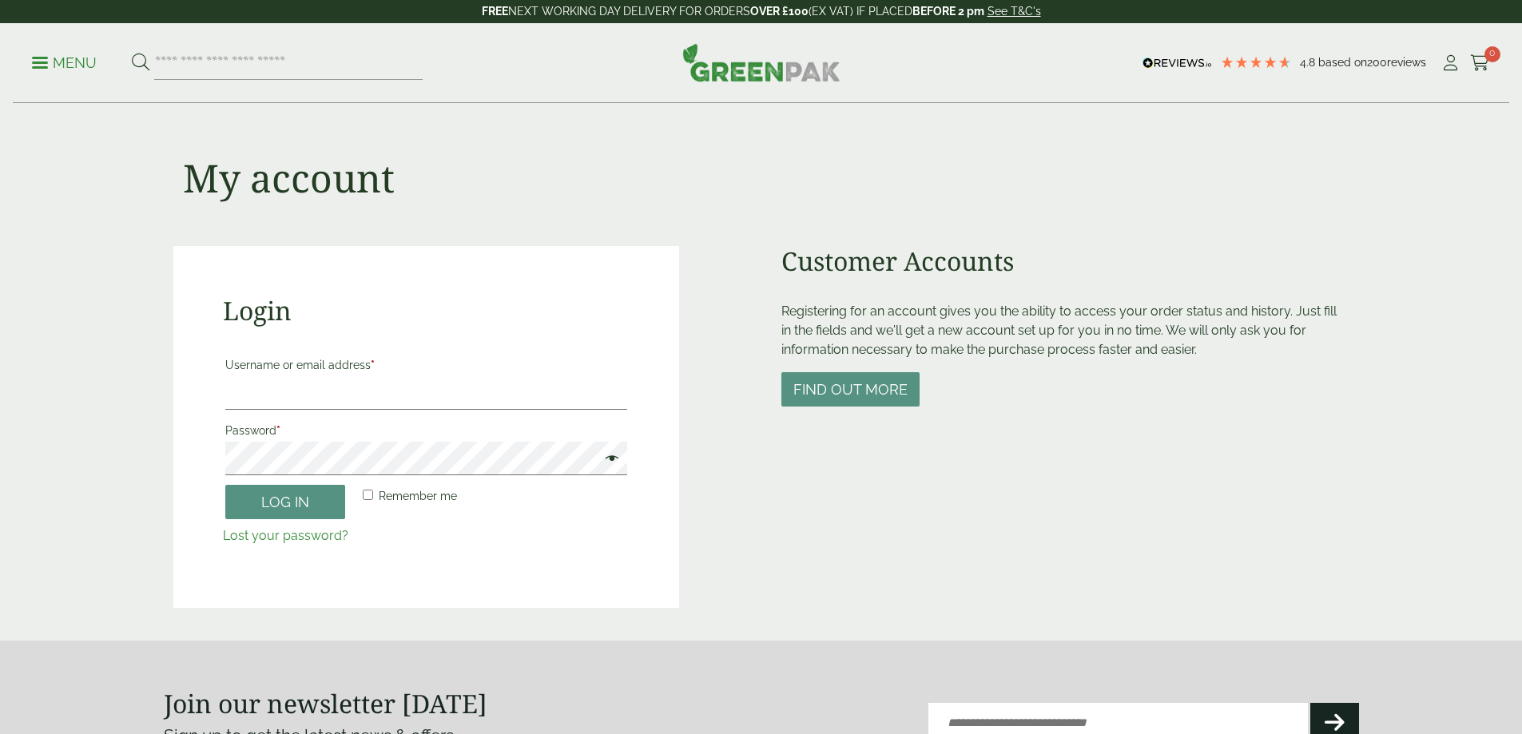
type input "**********"
click at [310, 495] on button "Log in" at bounding box center [285, 502] width 120 height 34
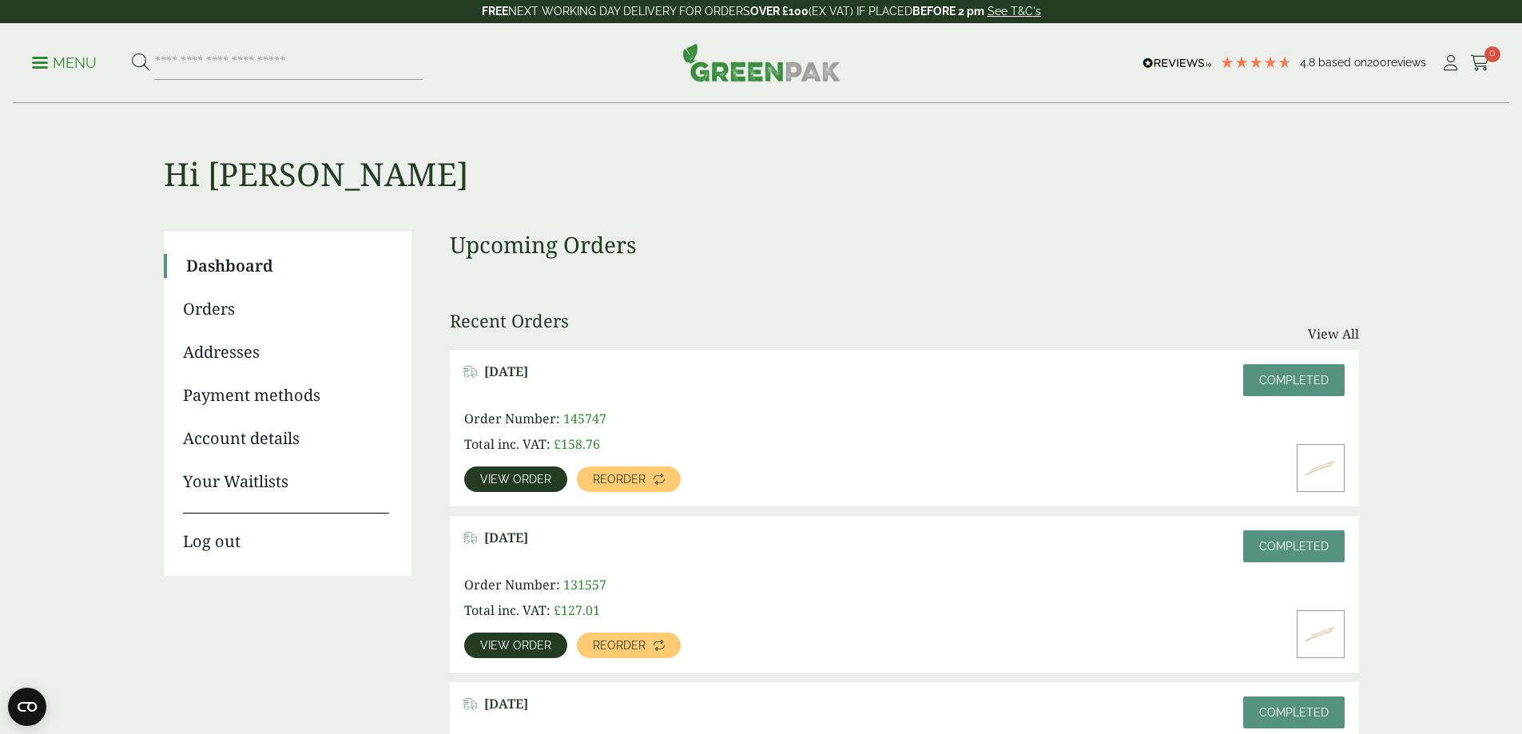
click at [60, 56] on p "Menu" at bounding box center [64, 63] width 65 height 19
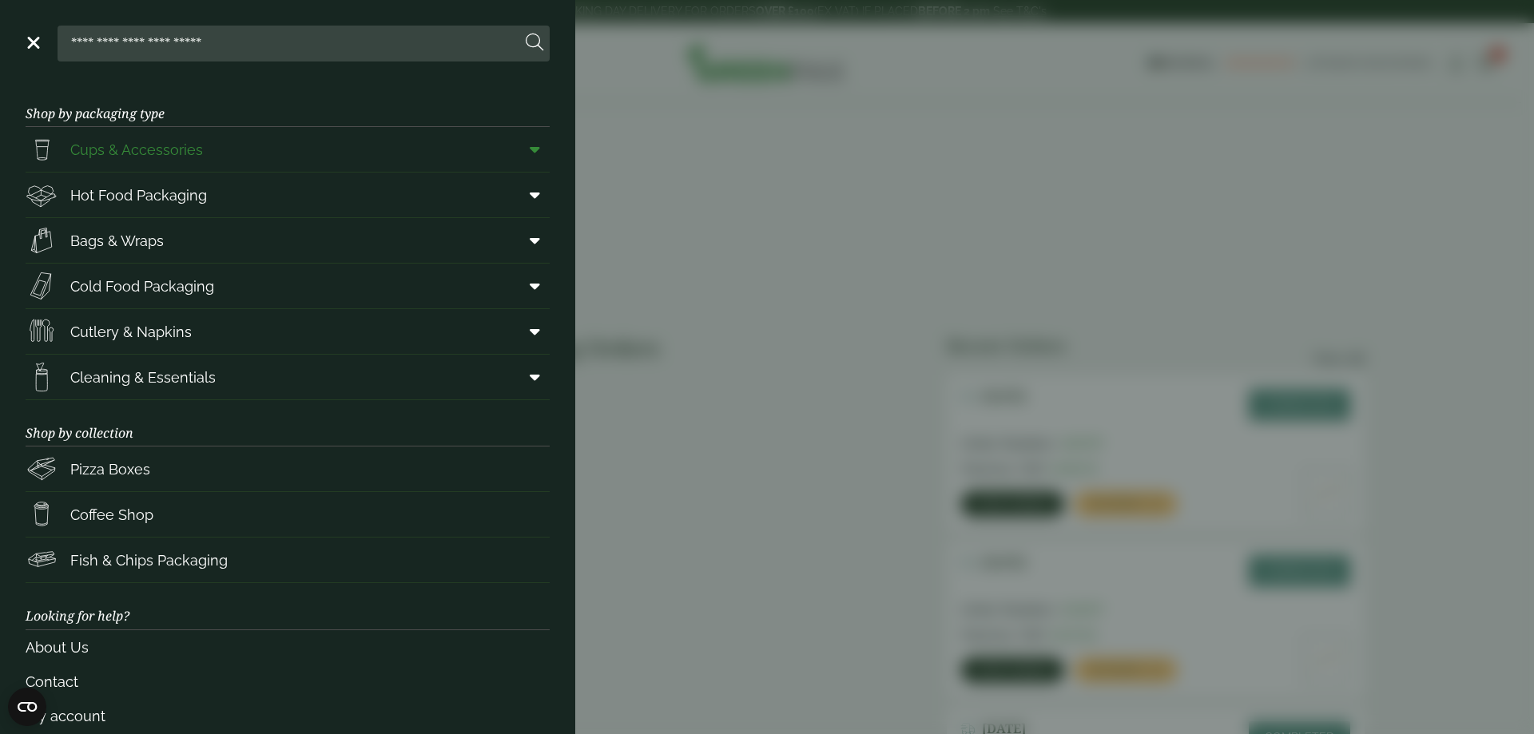
click at [177, 147] on span "Cups & Accessories" at bounding box center [136, 150] width 133 height 22
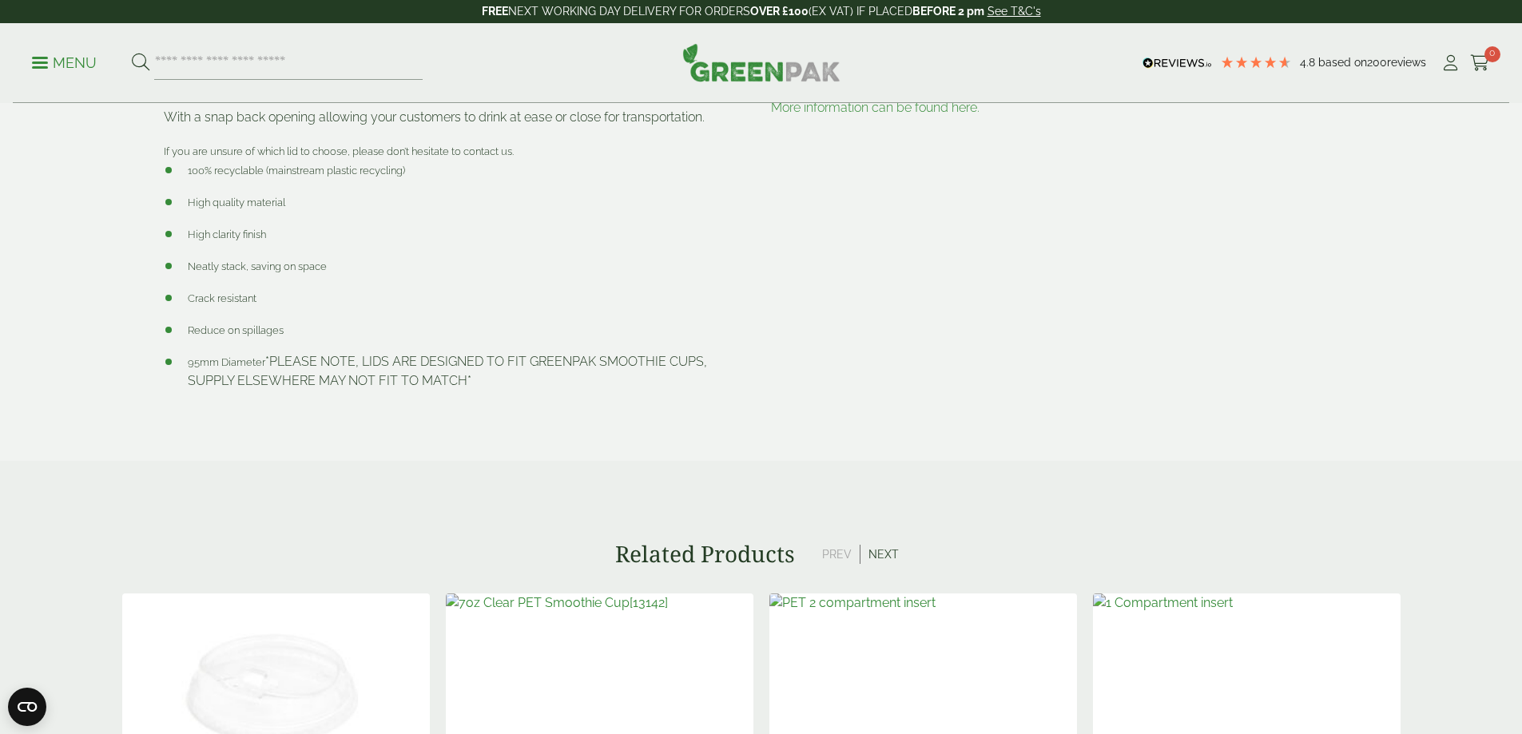
scroll to position [1198, 0]
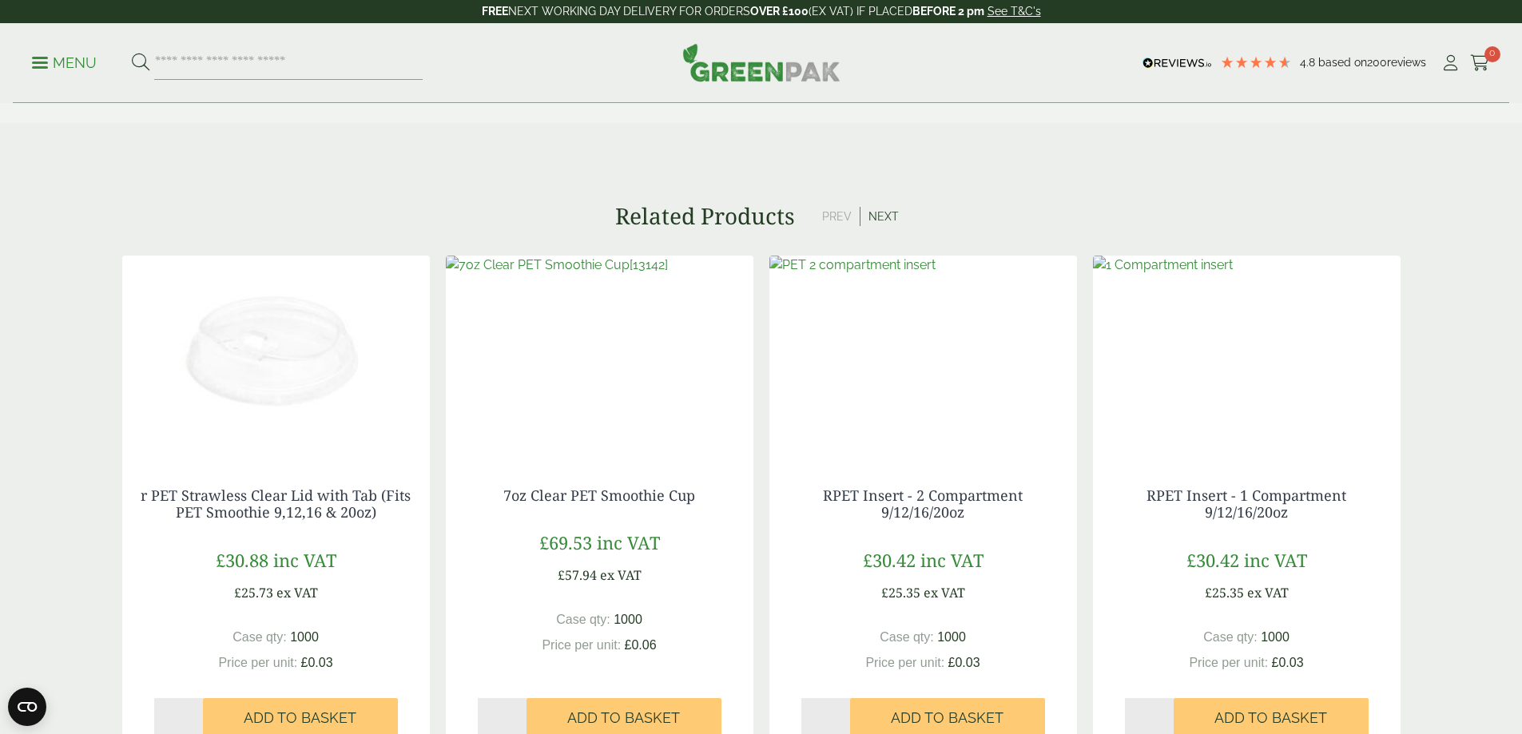
drag, startPoint x: 283, startPoint y: 366, endPoint x: 44, endPoint y: 331, distance: 241.4
click at [44, 331] on section "Related Products Prev Next r PET Strawless Clear Lid with Tab (Fits PET Smoothi…" at bounding box center [761, 515] width 1522 height 625
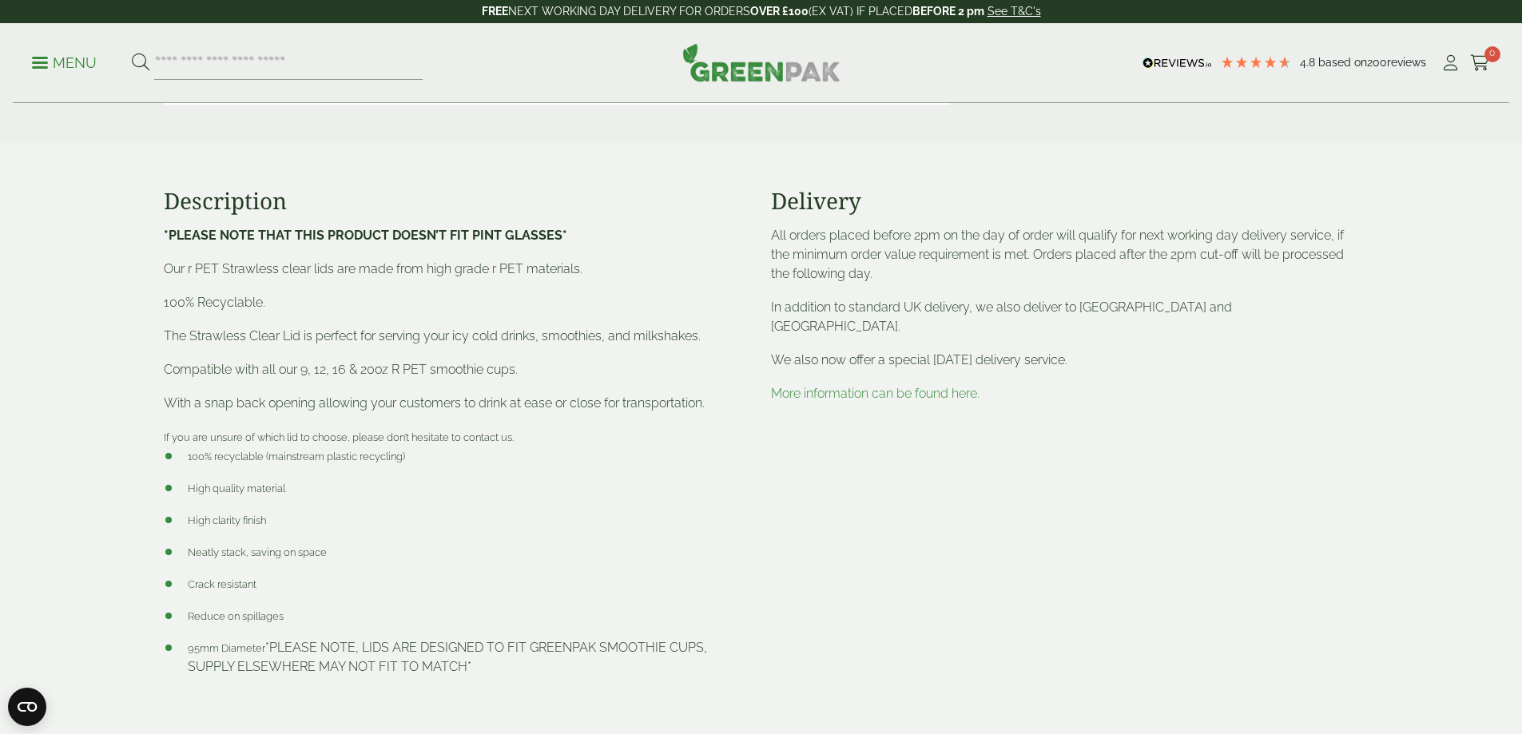
scroll to position [559, 0]
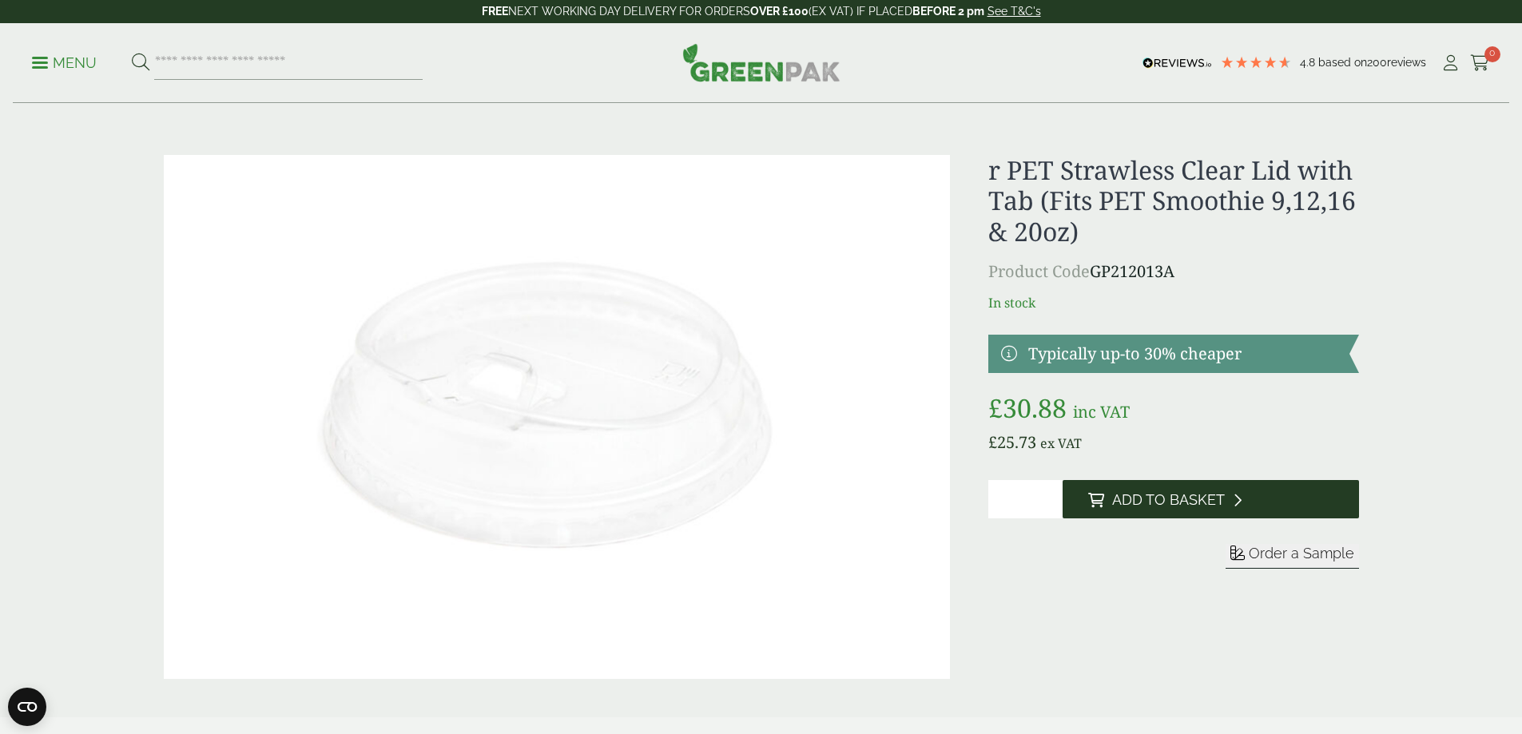
click at [1124, 505] on span "Add to Basket" at bounding box center [1168, 500] width 113 height 18
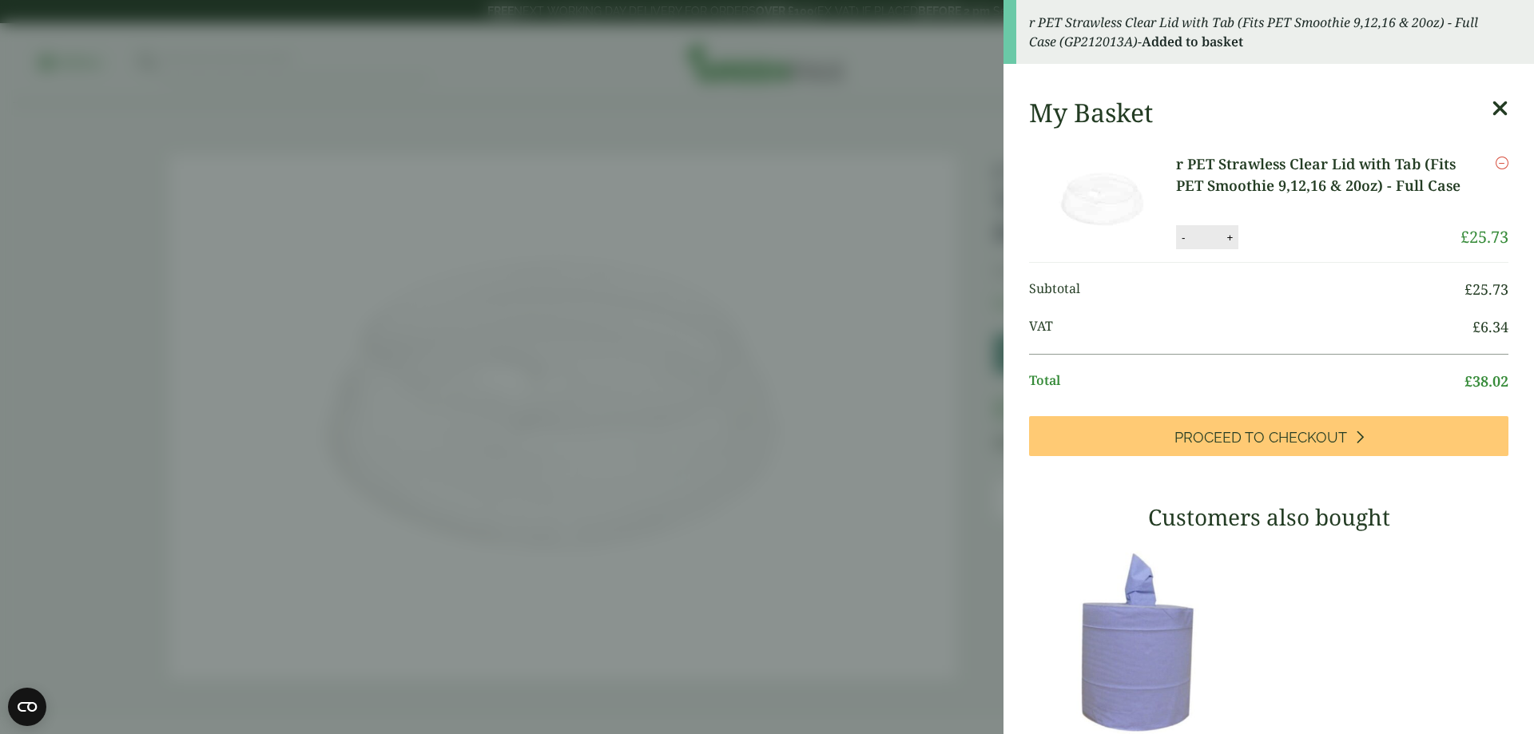
click at [784, 444] on aside "r PET Strawless Clear Lid with Tab (Fits PET Smoothie 9,12,16 & 20oz) - Full Ca…" at bounding box center [767, 367] width 1534 height 734
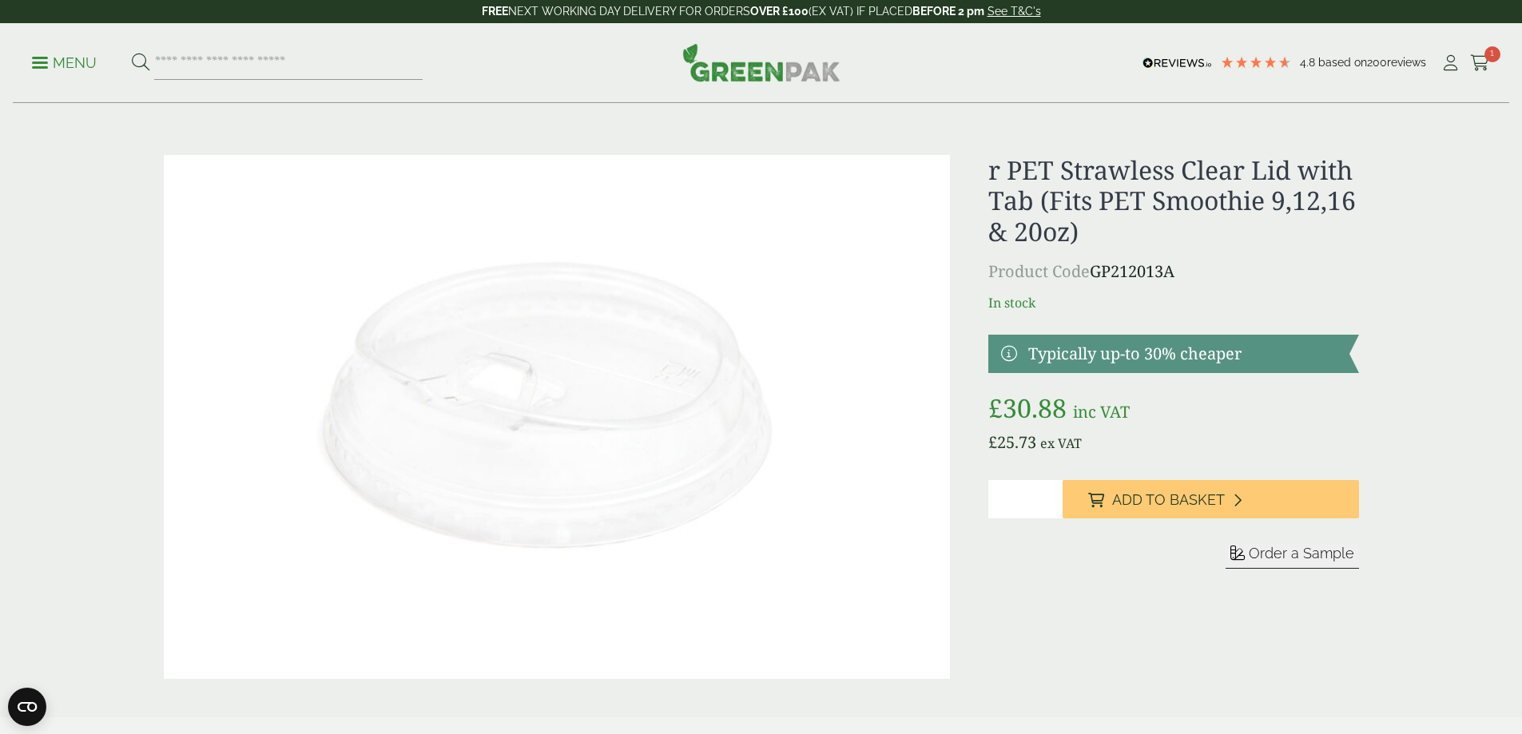
click at [66, 66] on p "Menu" at bounding box center [64, 63] width 65 height 19
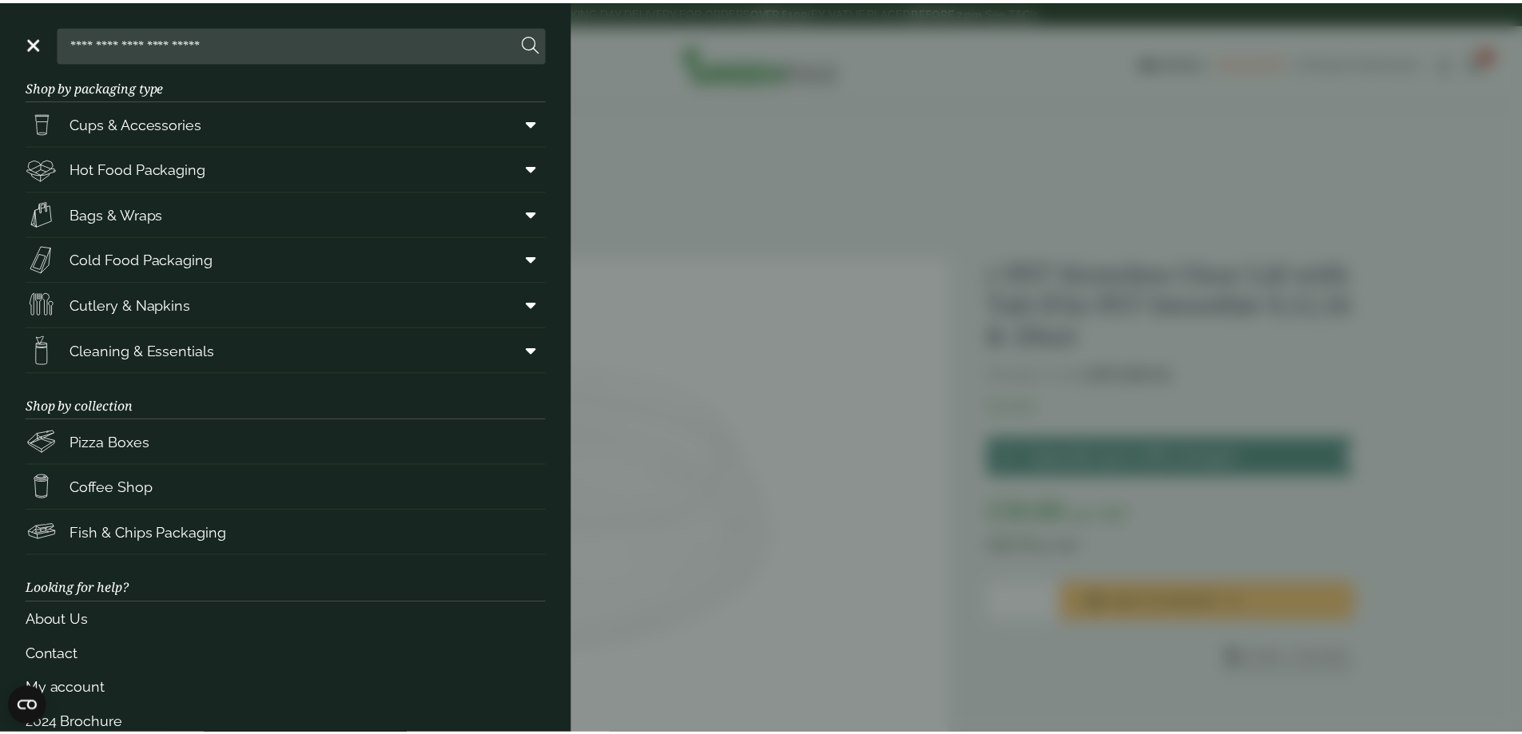
scroll to position [59, 0]
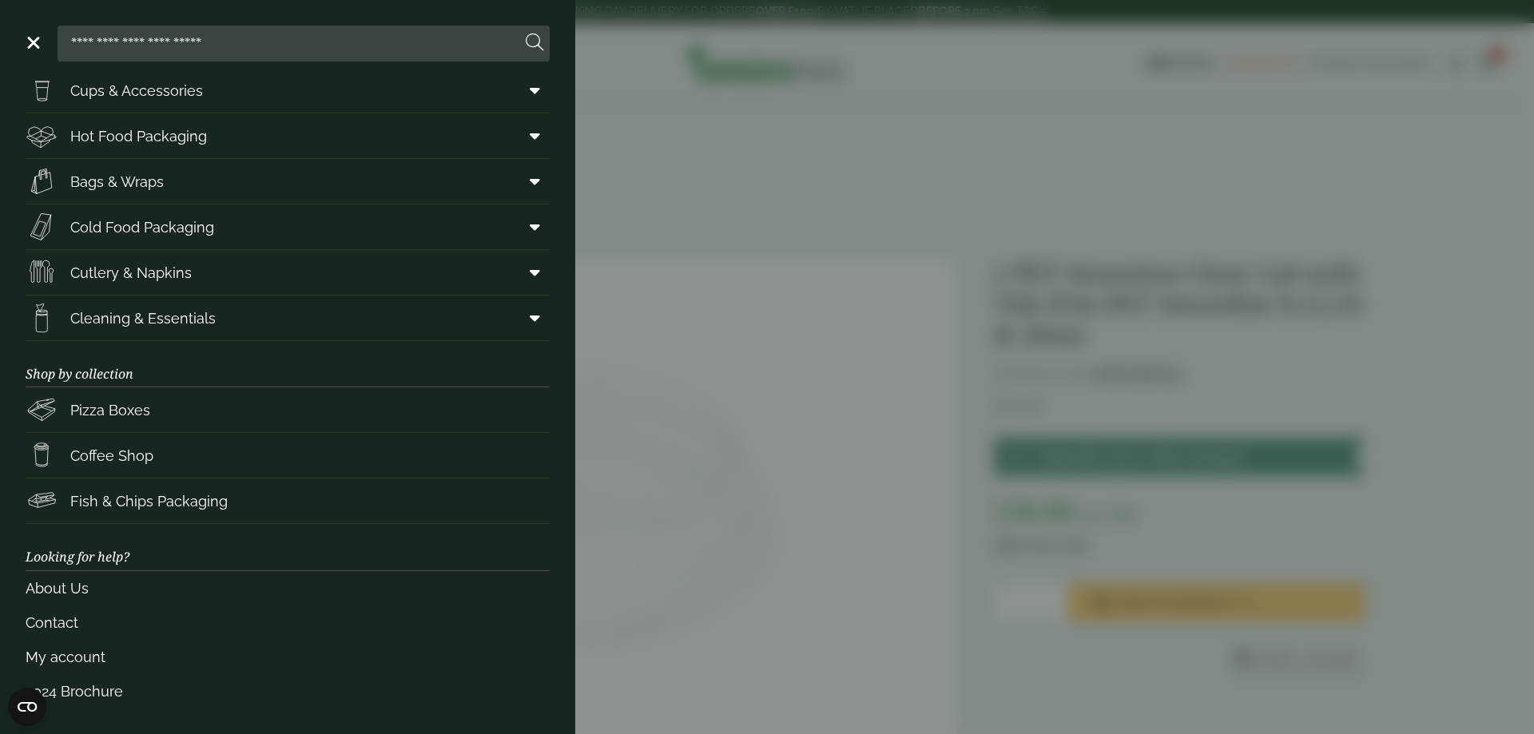
click at [709, 217] on aside "Close Shop by packaging type Cups & Accessories Hot Drink Paper Cups Smoothie C…" at bounding box center [767, 367] width 1534 height 734
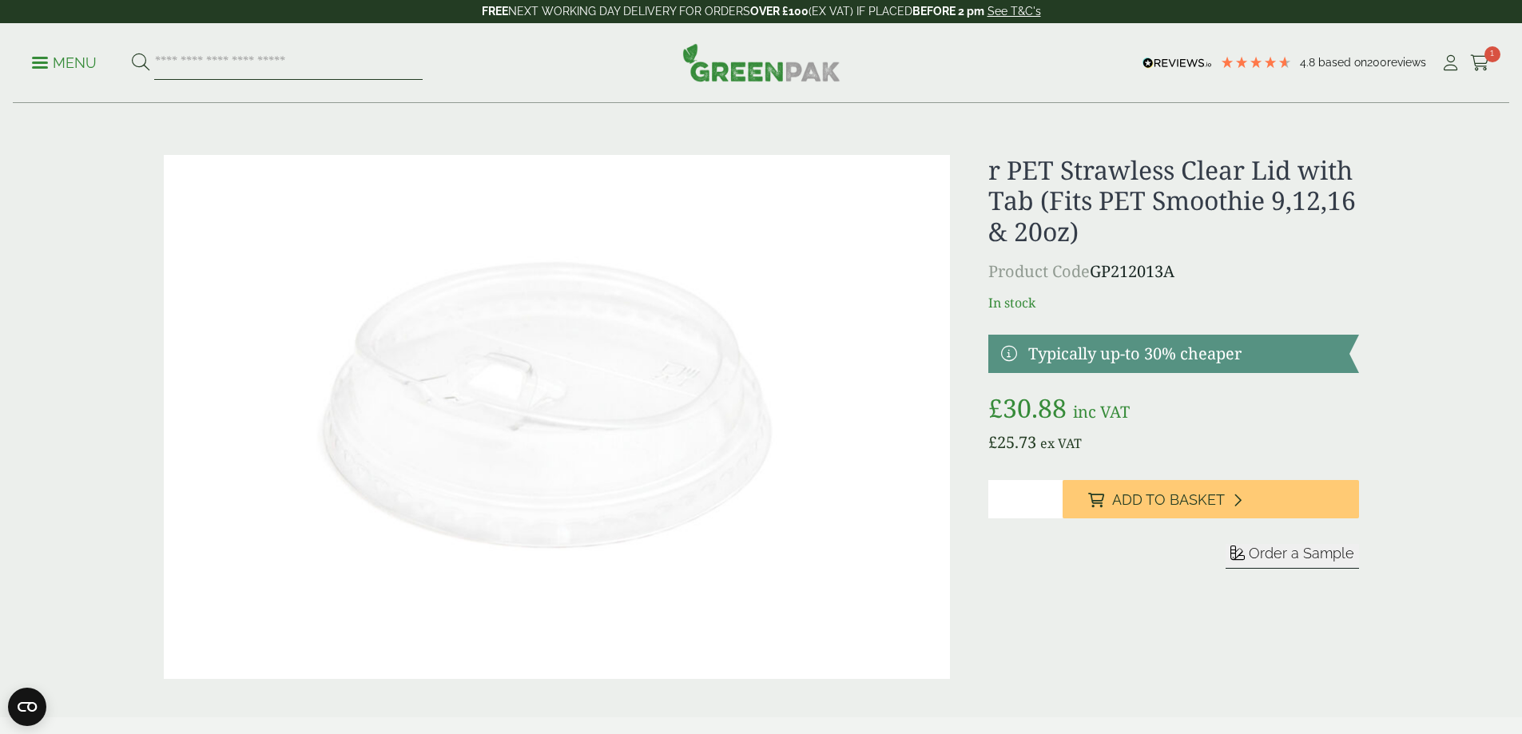
click at [268, 67] on input "search" at bounding box center [288, 63] width 268 height 34
type input "********"
click at [132, 53] on button at bounding box center [141, 63] width 18 height 21
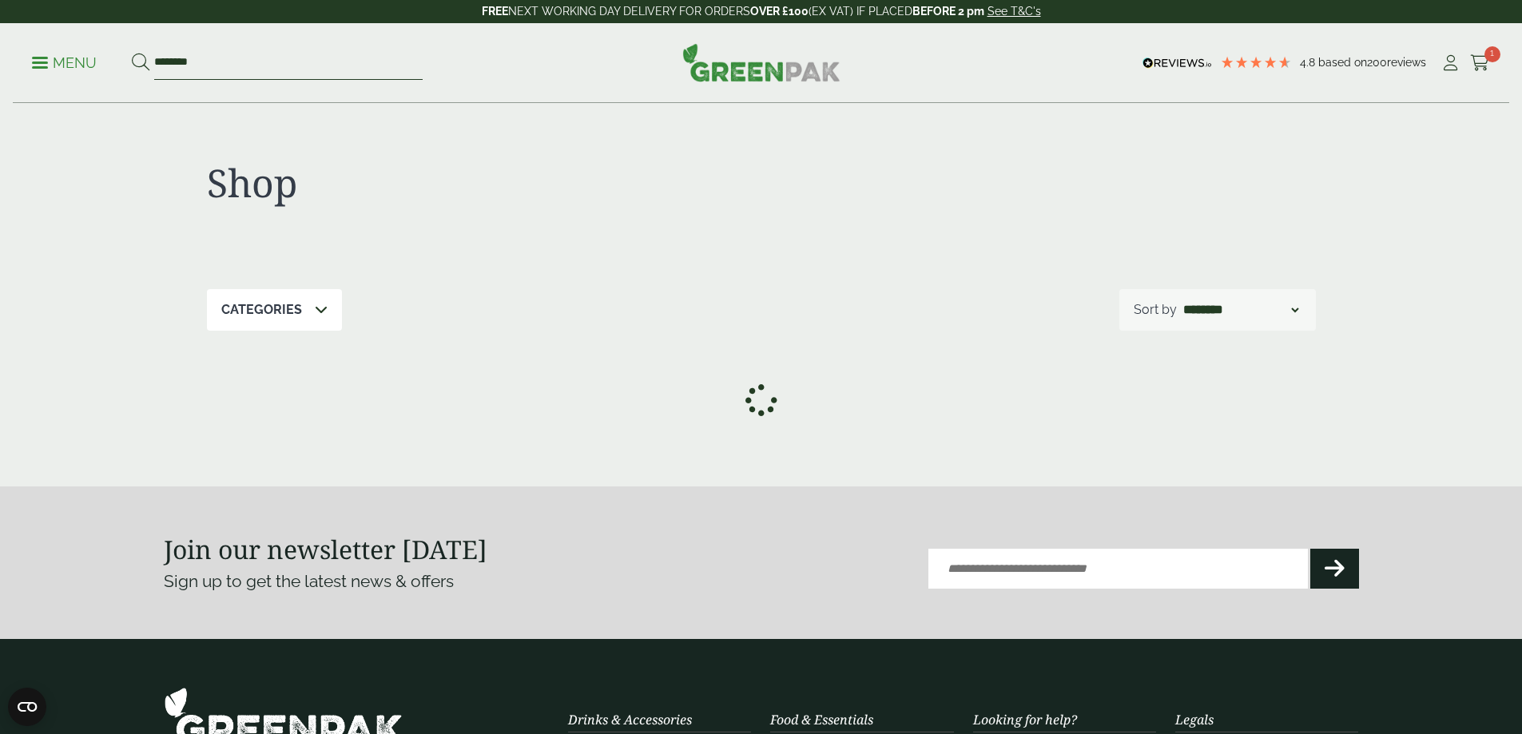
drag, startPoint x: 304, startPoint y: 66, endPoint x: 0, endPoint y: 60, distance: 303.6
click at [2, 60] on div "Menu ******** 4.8 200" at bounding box center [761, 63] width 1522 height 80
type input "*****"
click at [132, 53] on button at bounding box center [141, 63] width 18 height 21
click at [47, 68] on link "Menu" at bounding box center [64, 62] width 65 height 16
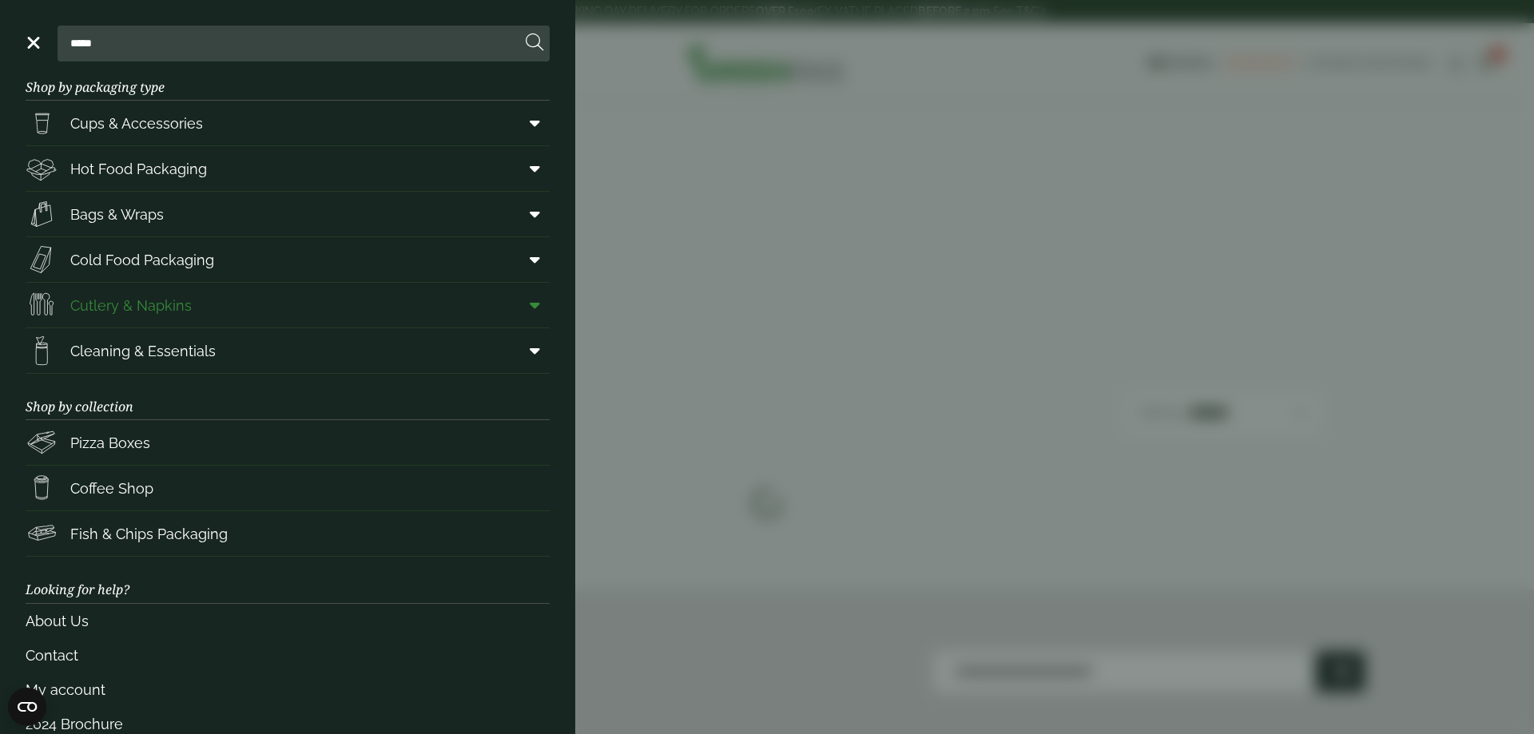
scroll to position [59, 0]
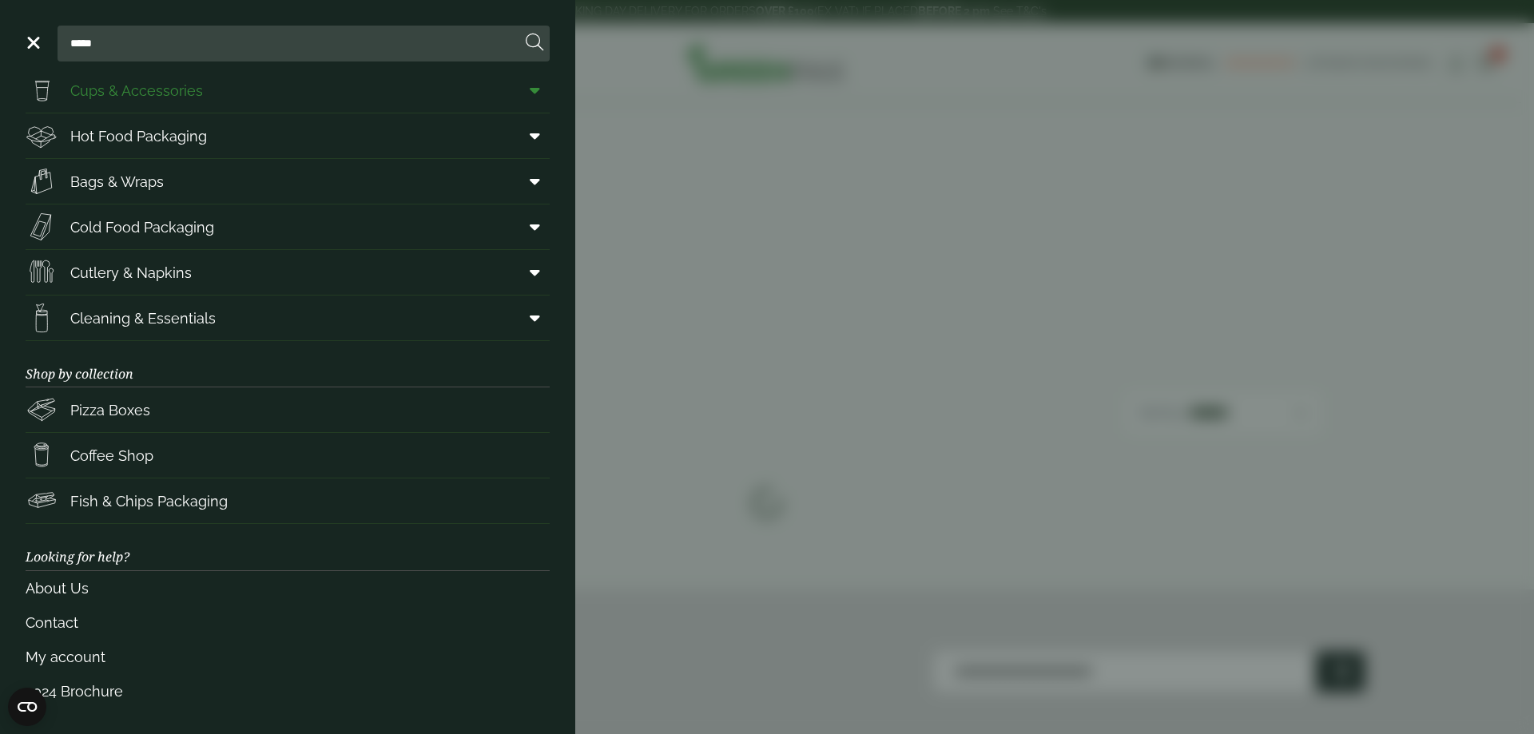
click at [169, 97] on span "Cups & Accessories" at bounding box center [136, 91] width 133 height 22
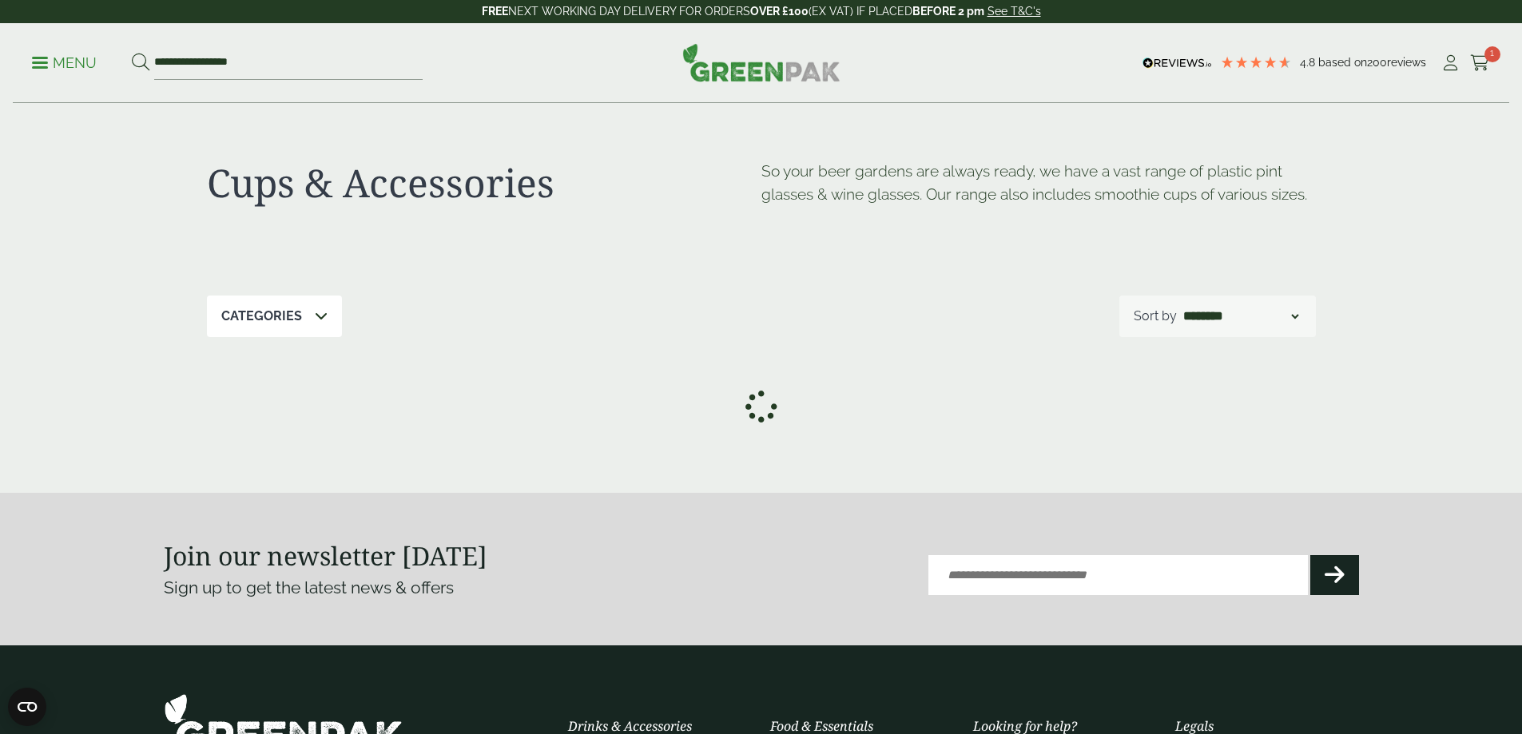
click at [77, 63] on p "Menu" at bounding box center [64, 63] width 65 height 19
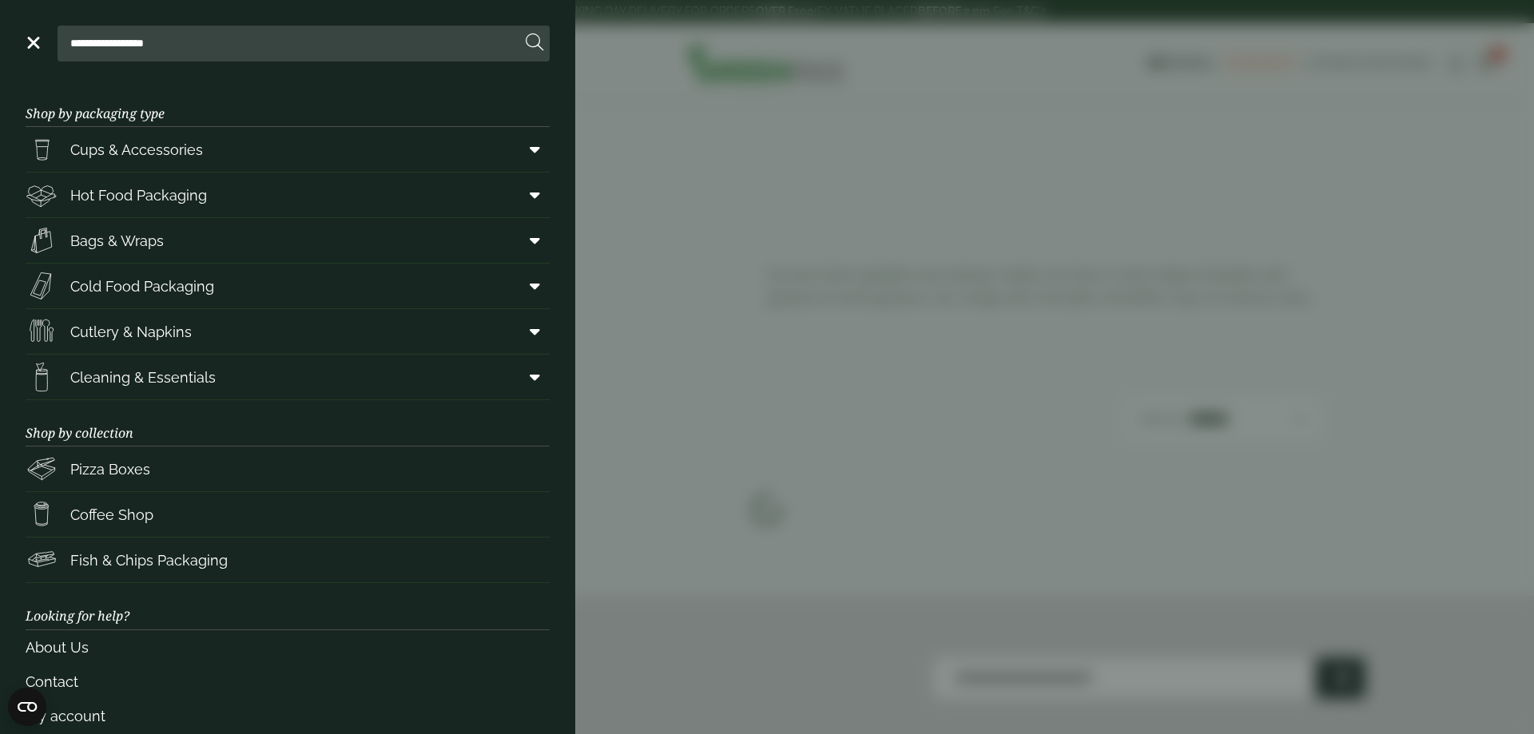
click at [672, 274] on aside "**********" at bounding box center [767, 367] width 1534 height 734
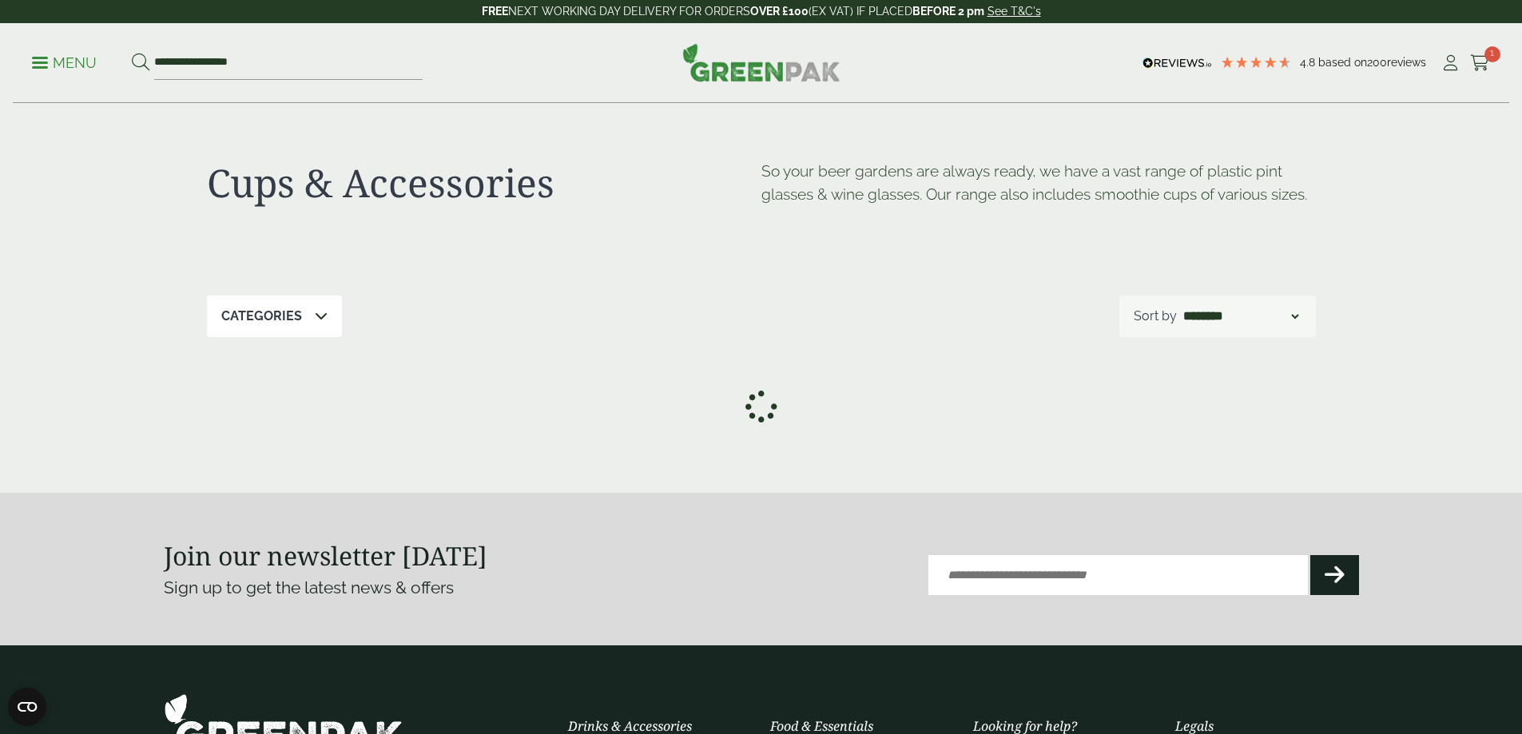
click at [71, 70] on p "Menu" at bounding box center [64, 63] width 65 height 19
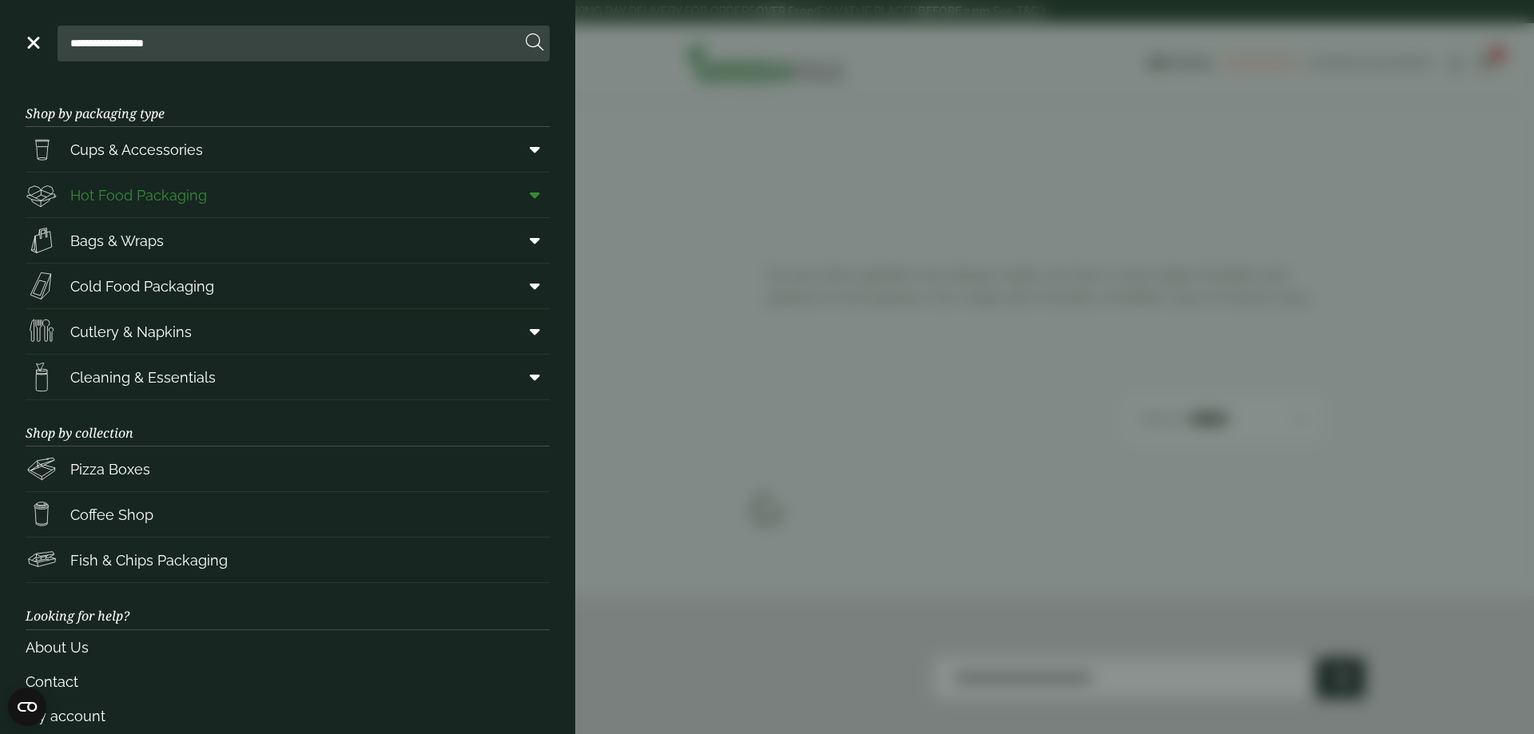
click at [186, 182] on span "Hot Food Packaging" at bounding box center [116, 195] width 181 height 32
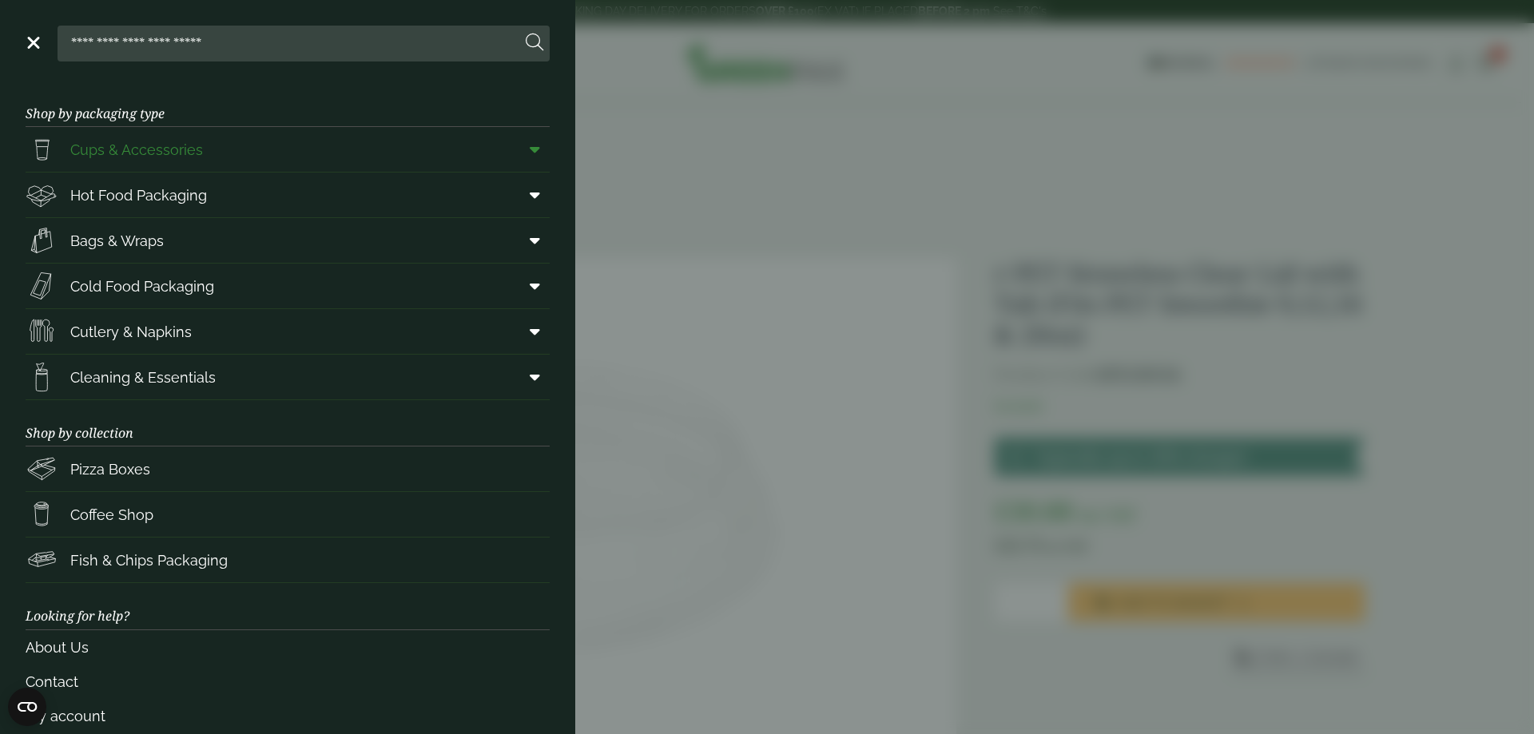
click at [156, 163] on span "Cups & Accessories" at bounding box center [114, 149] width 177 height 32
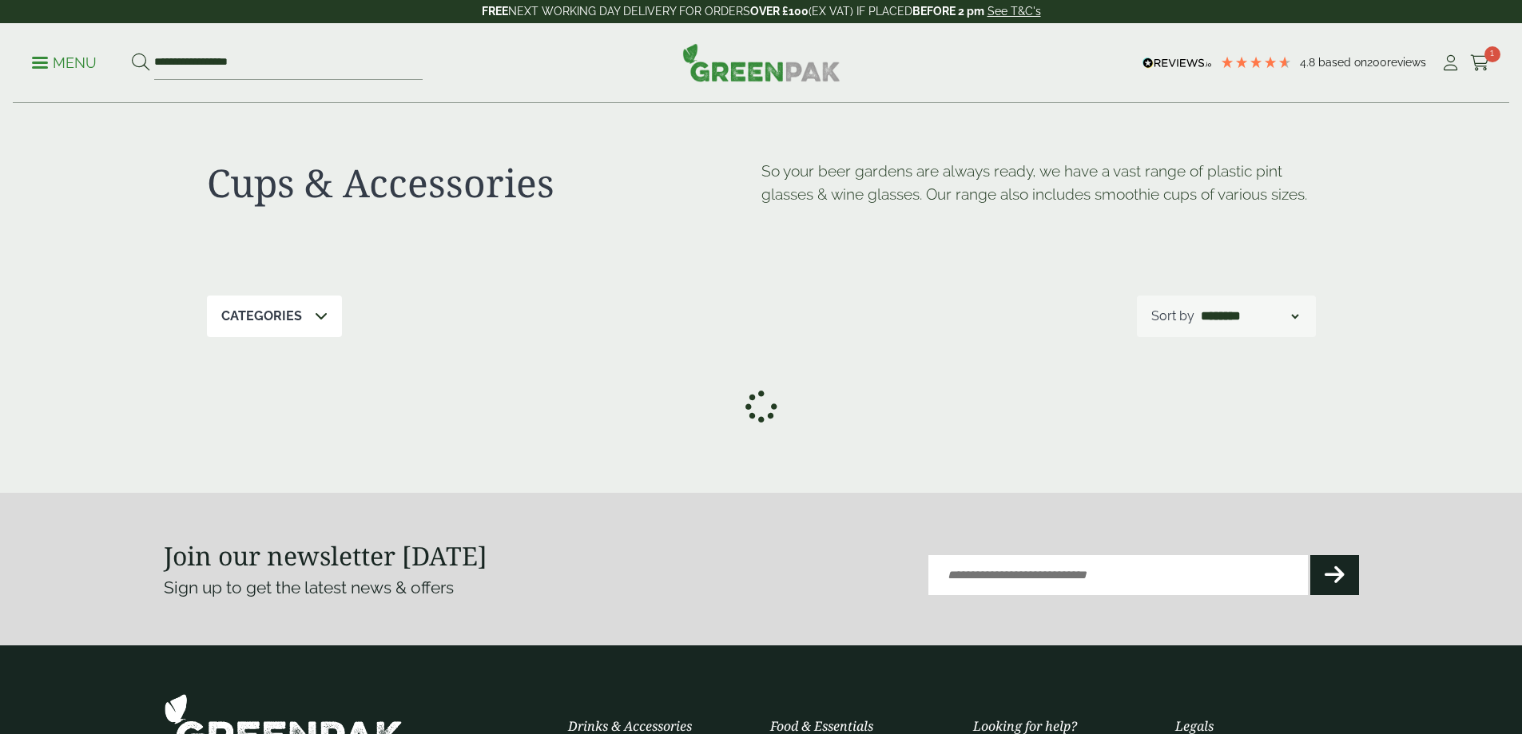
click at [75, 62] on p "Menu" at bounding box center [64, 63] width 65 height 19
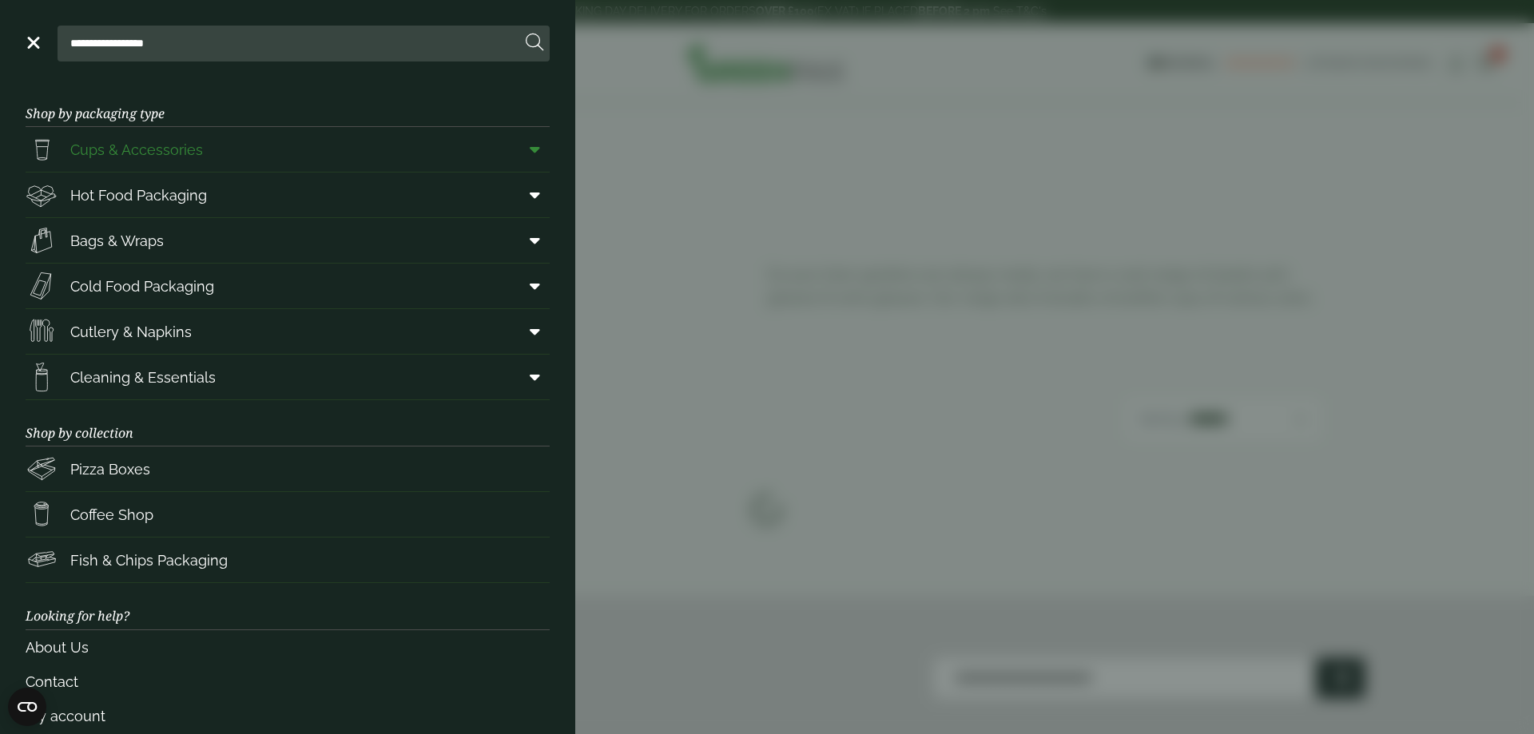
click at [530, 153] on icon at bounding box center [535, 149] width 10 height 16
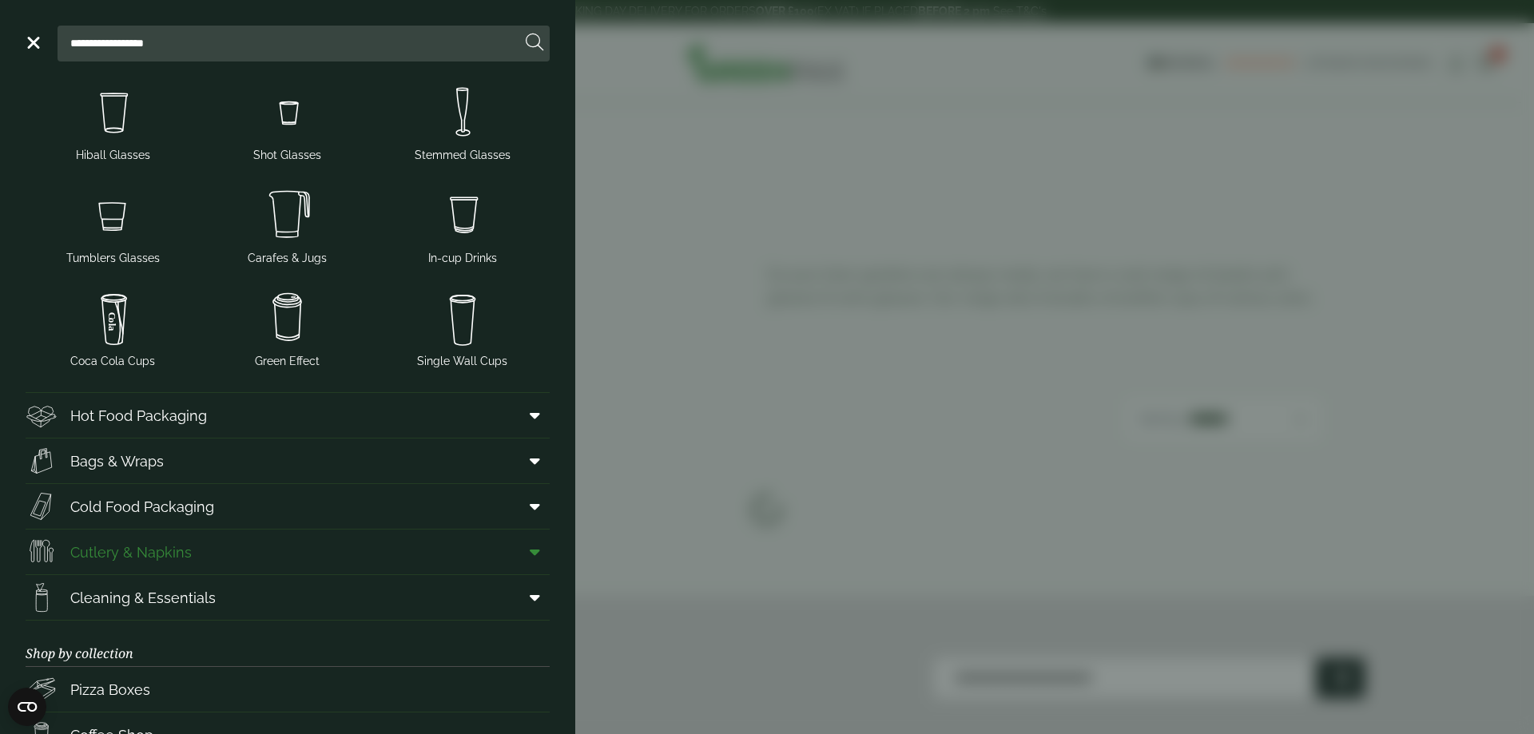
scroll to position [240, 0]
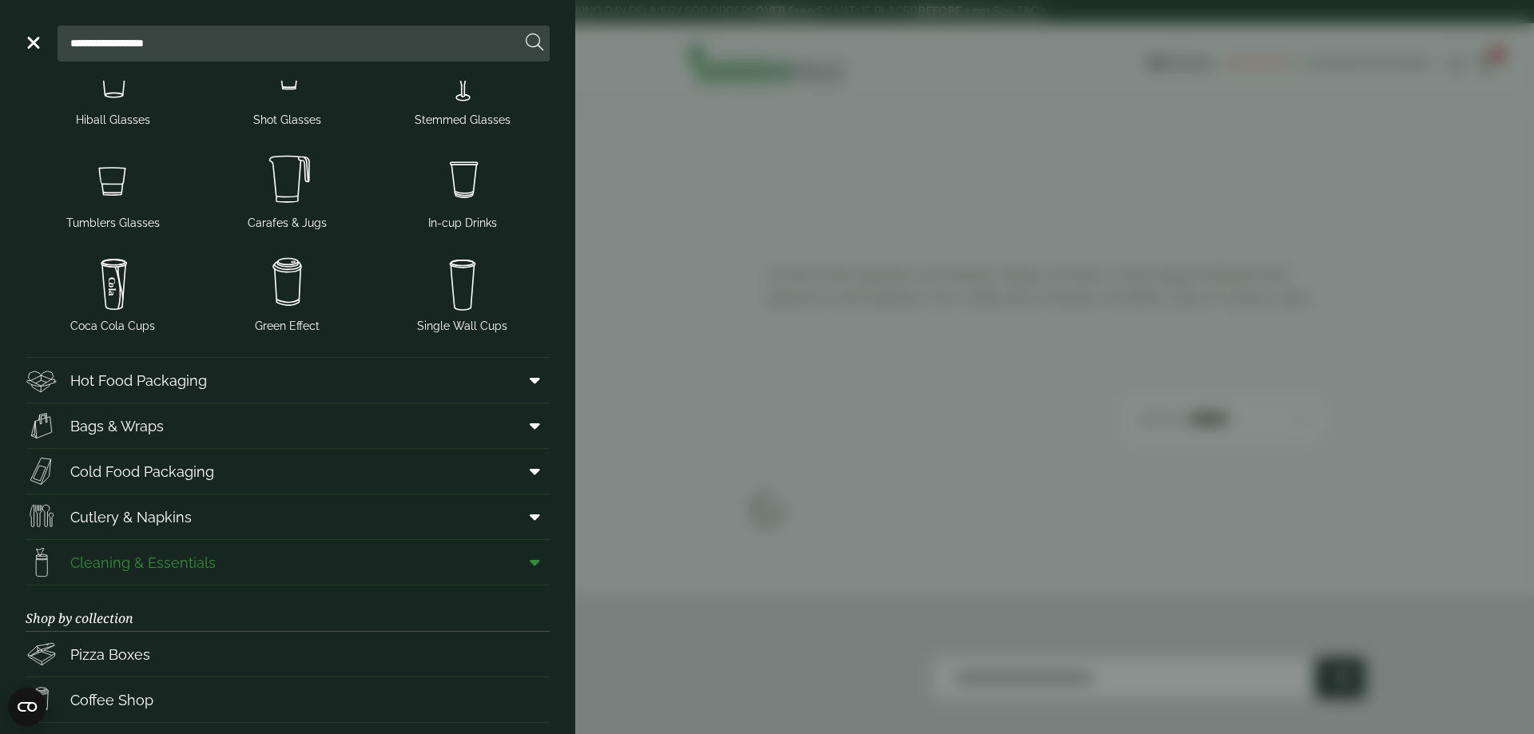
click at [522, 574] on span at bounding box center [532, 562] width 36 height 30
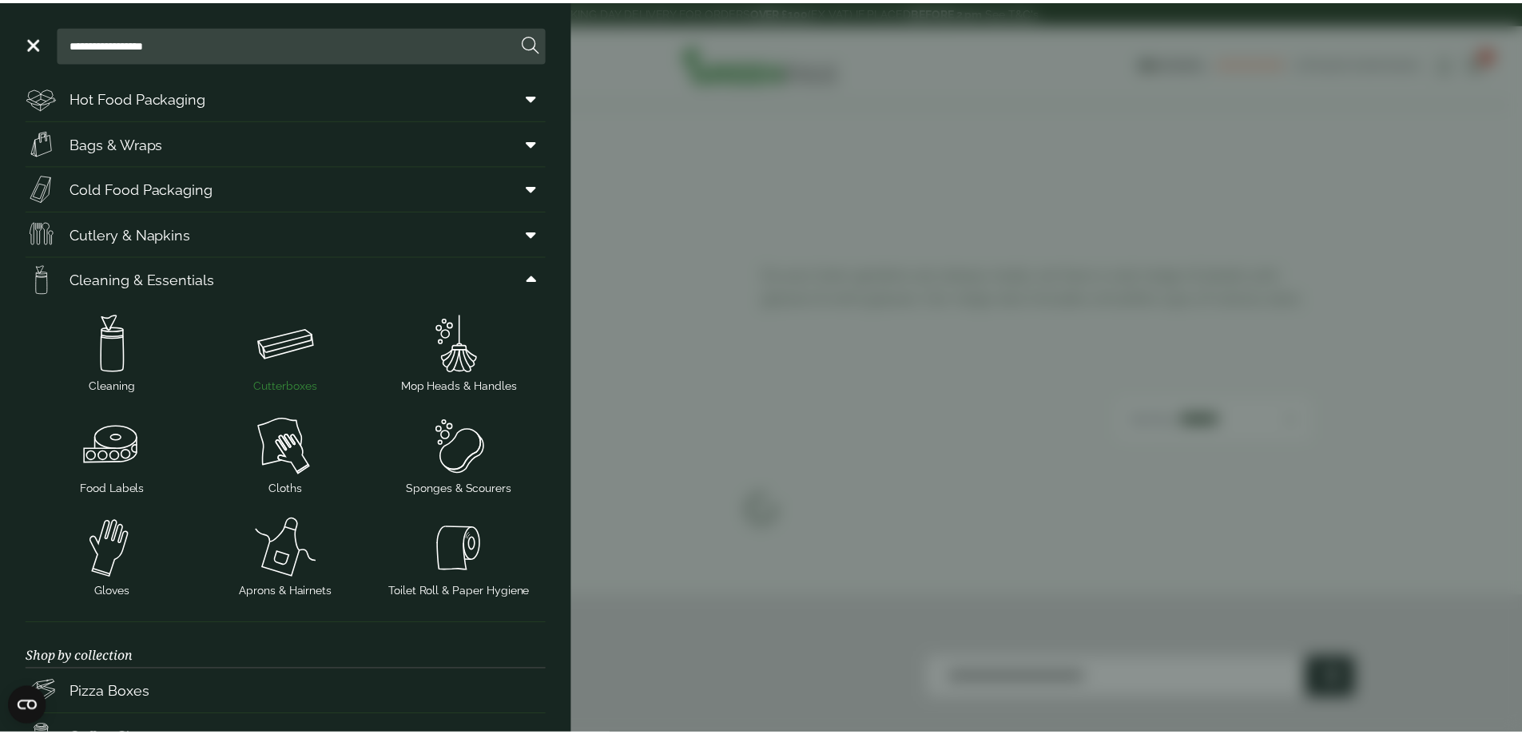
scroll to position [399, 0]
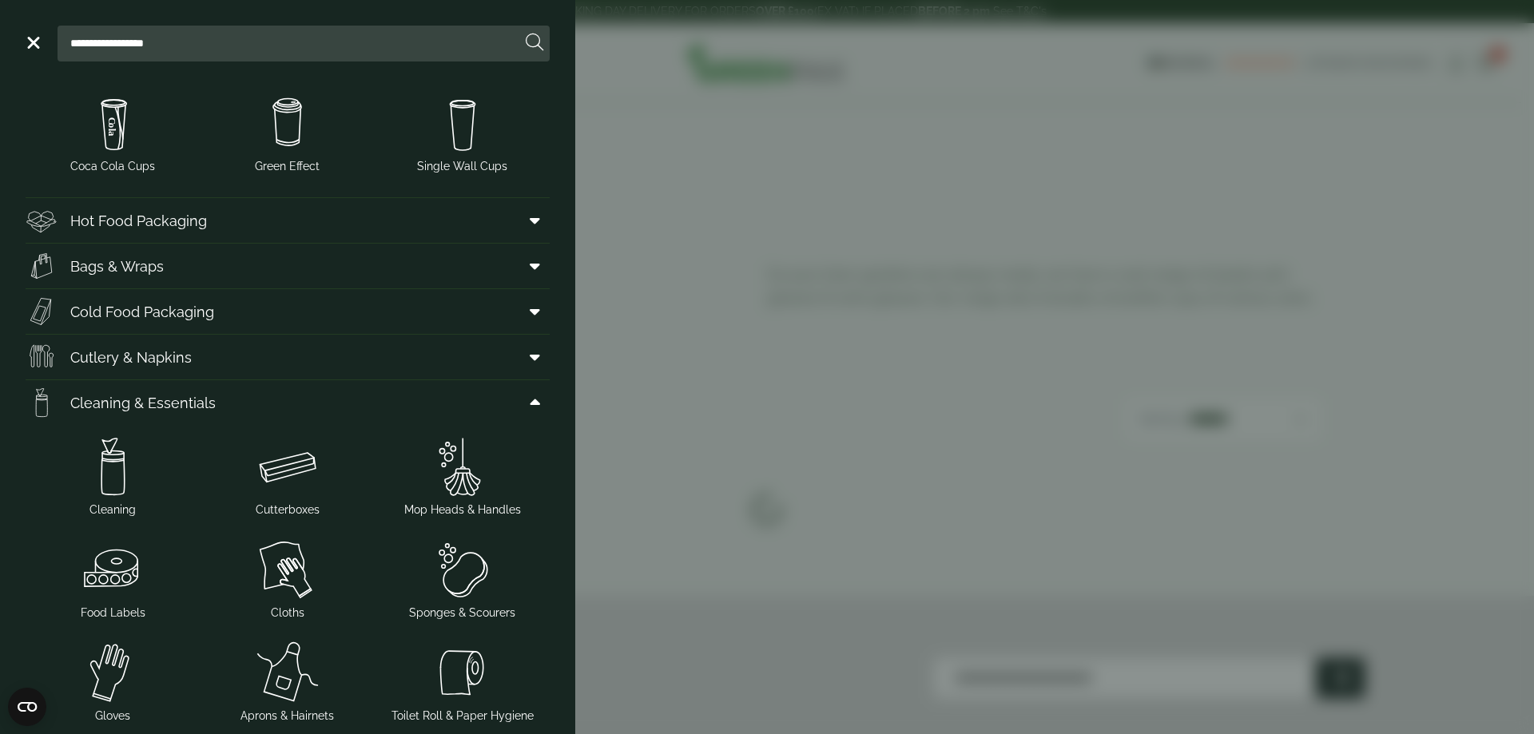
click at [851, 347] on aside "**********" at bounding box center [767, 367] width 1534 height 734
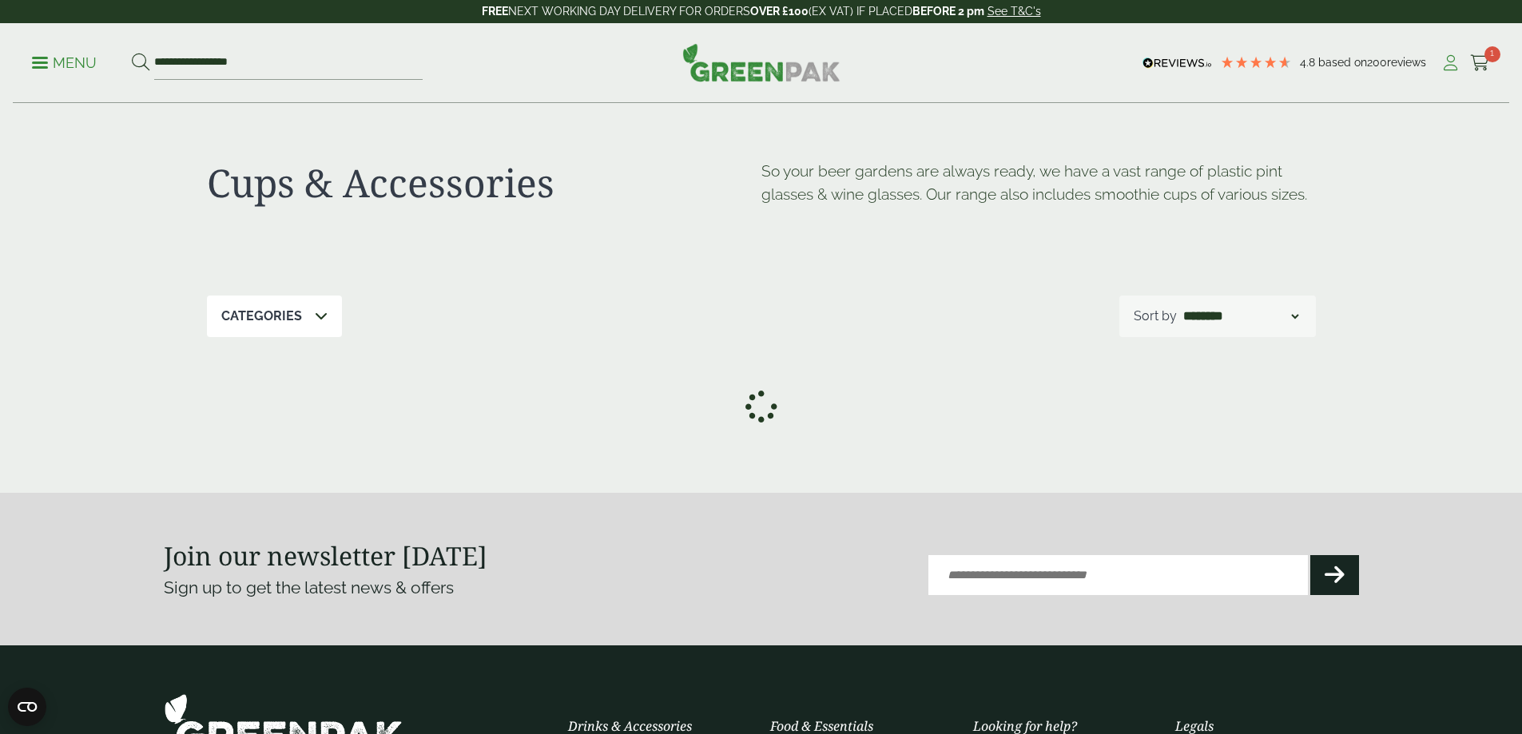
click at [1440, 61] on icon at bounding box center [1450, 63] width 20 height 16
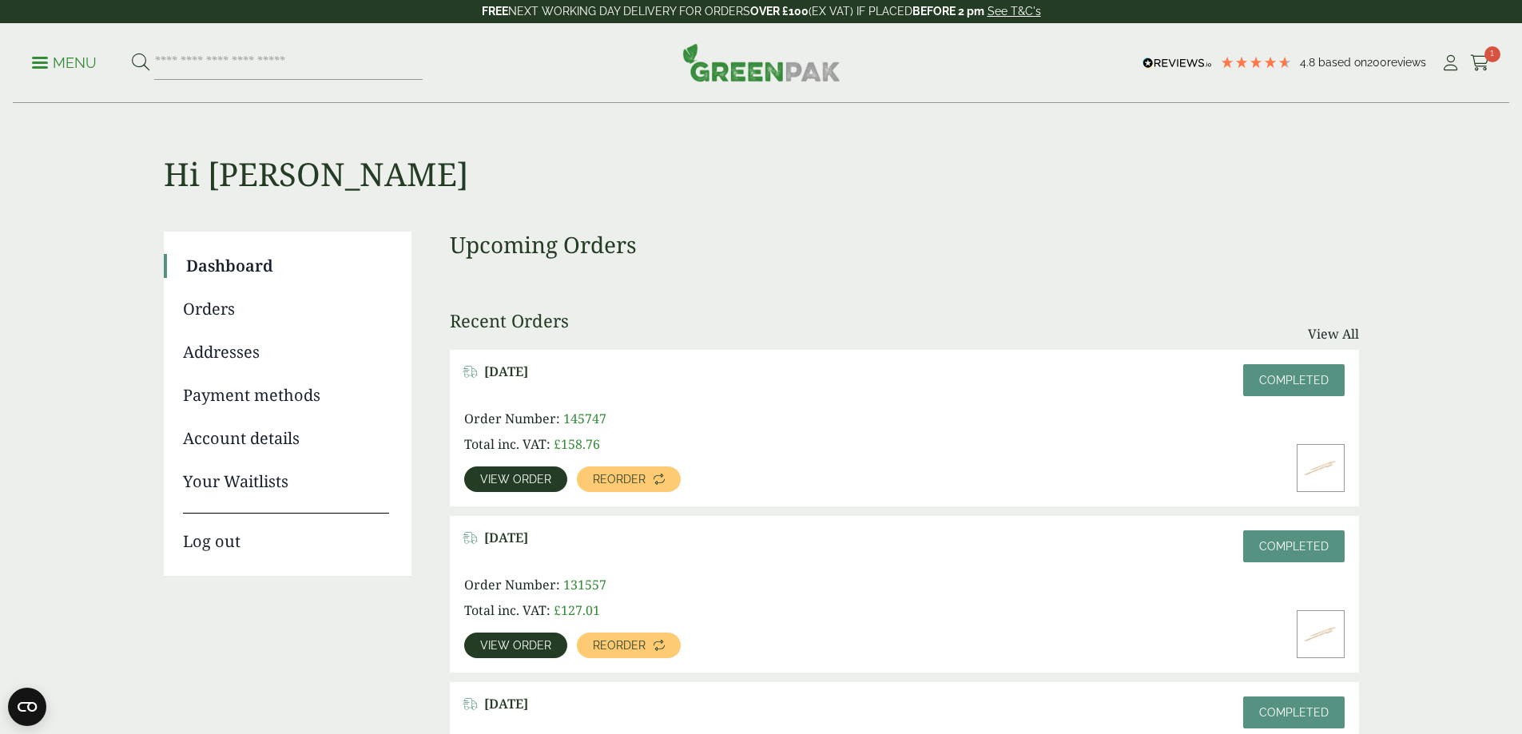
click at [551, 474] on span "View order" at bounding box center [515, 479] width 71 height 11
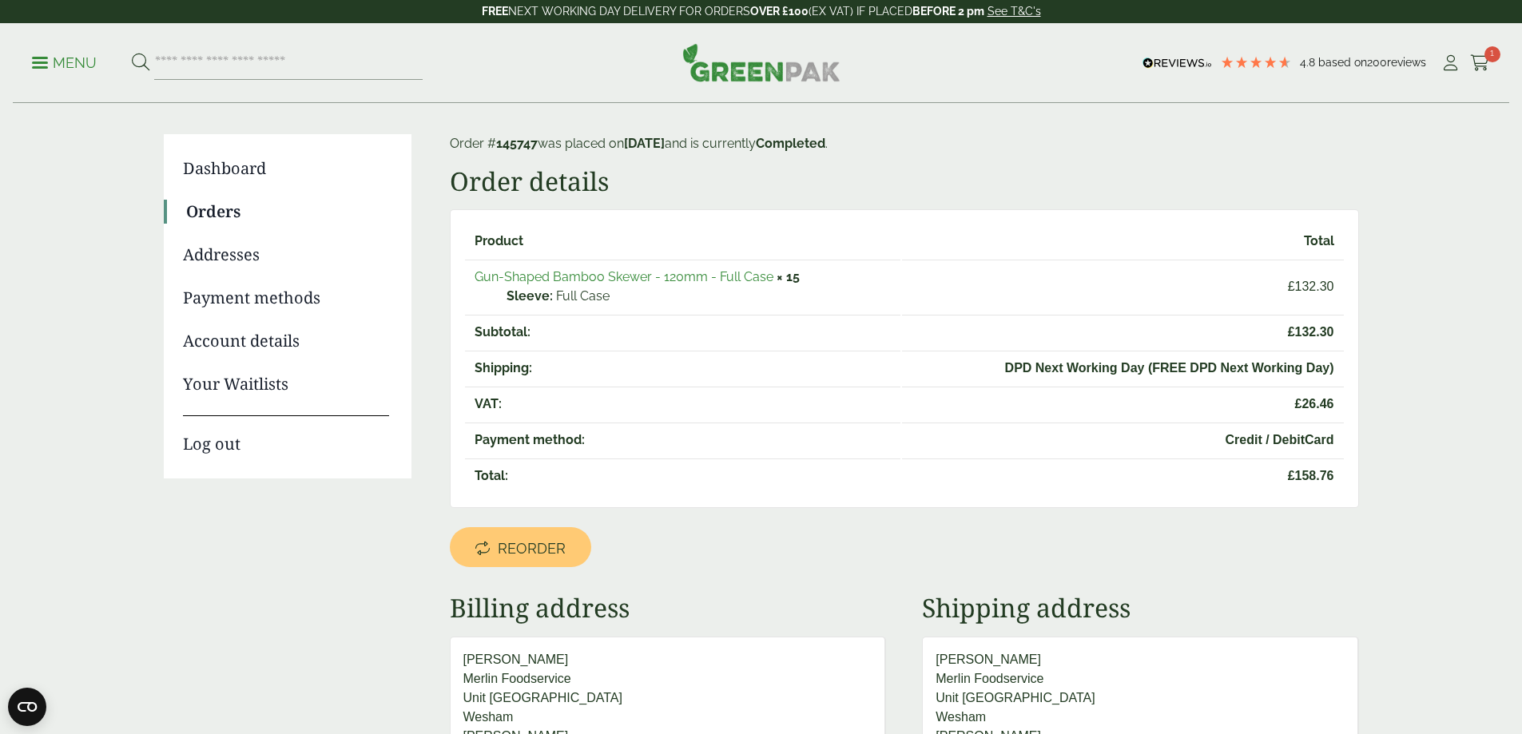
scroll to position [160, 0]
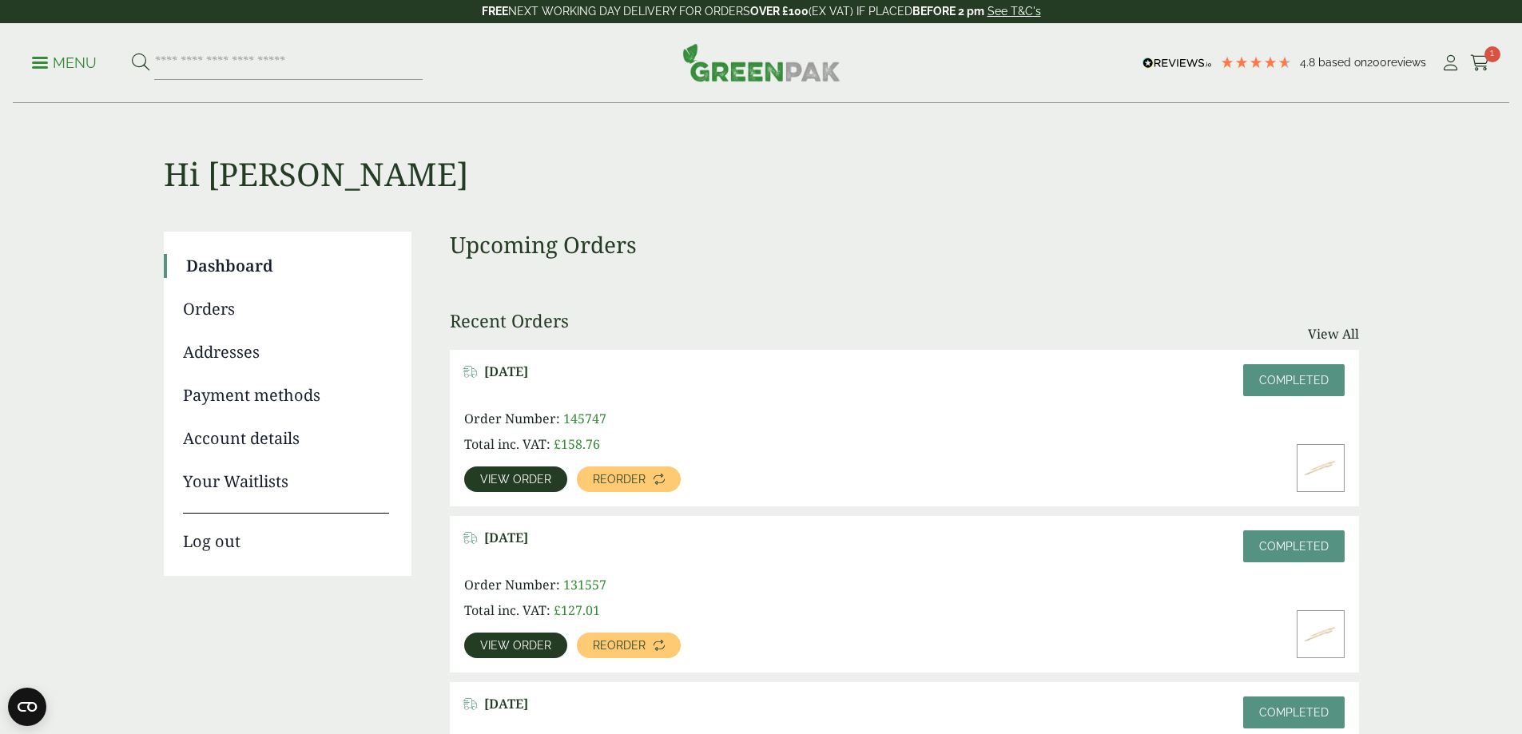
click at [59, 76] on ul "Menu" at bounding box center [227, 63] width 391 height 34
click at [59, 62] on p "Menu" at bounding box center [64, 63] width 65 height 19
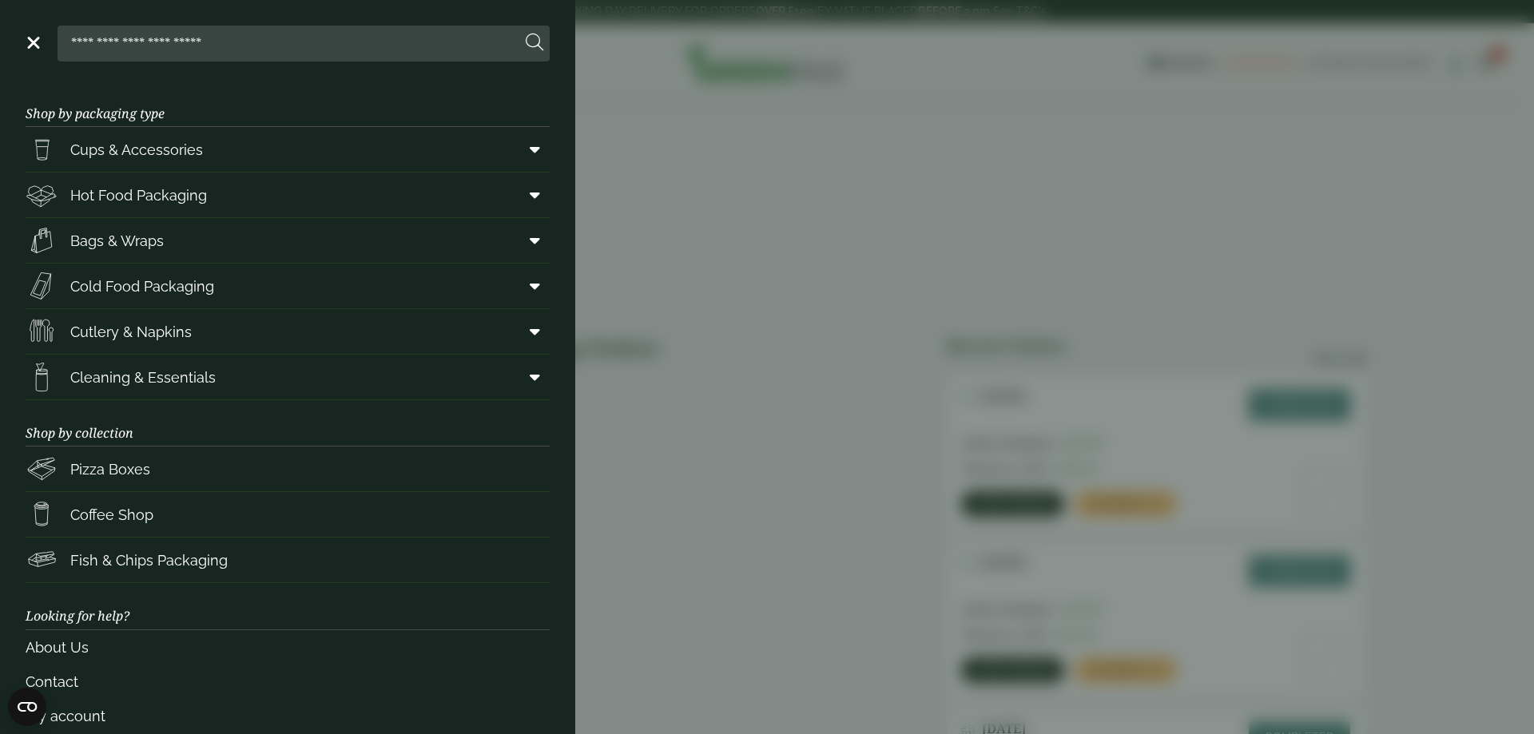
click at [418, 52] on input "search" at bounding box center [292, 43] width 457 height 34
click at [859, 191] on aside "Close Shop by packaging type Cups & Accessories Hot Drink Paper Cups Smoothie C…" at bounding box center [767, 367] width 1534 height 734
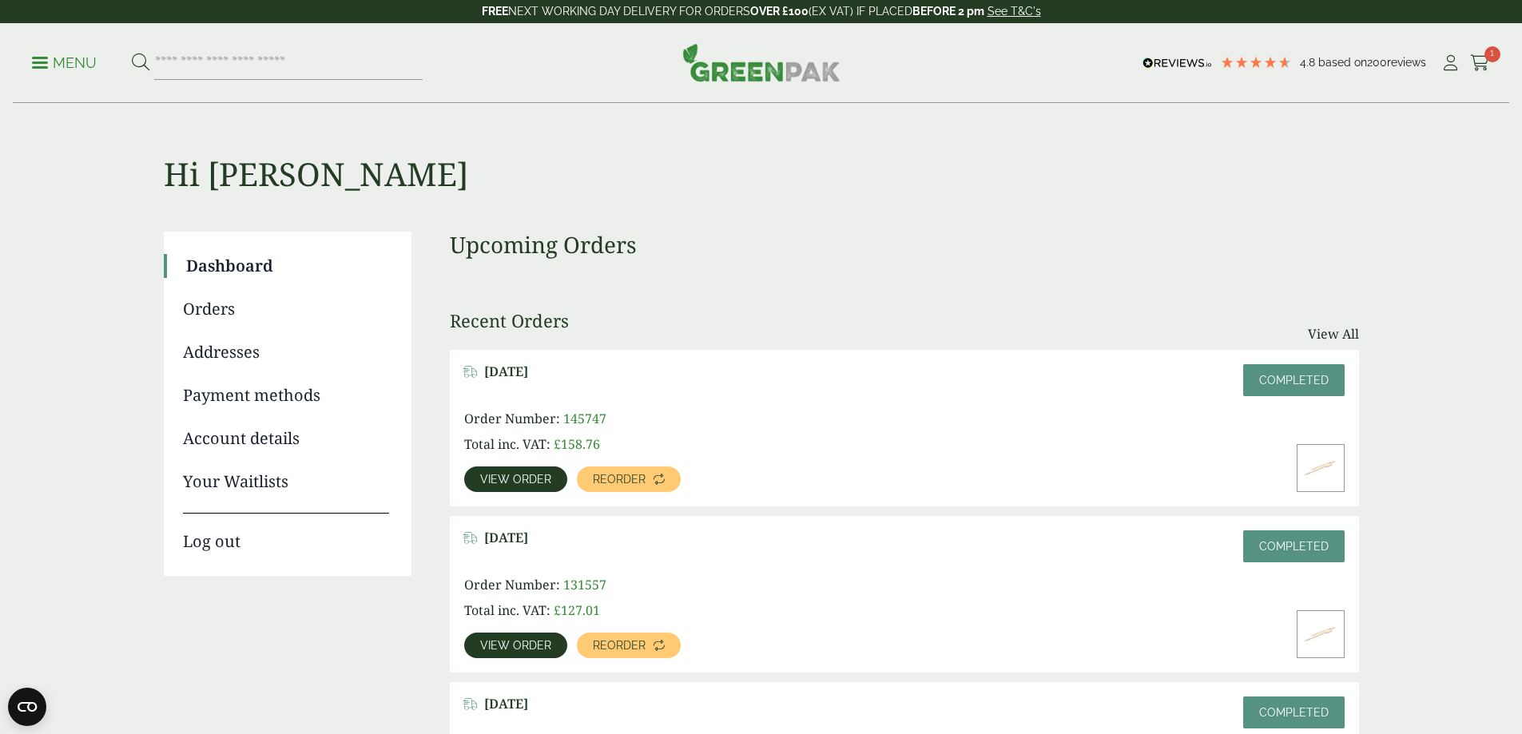
click at [93, 67] on p "Menu" at bounding box center [64, 63] width 65 height 19
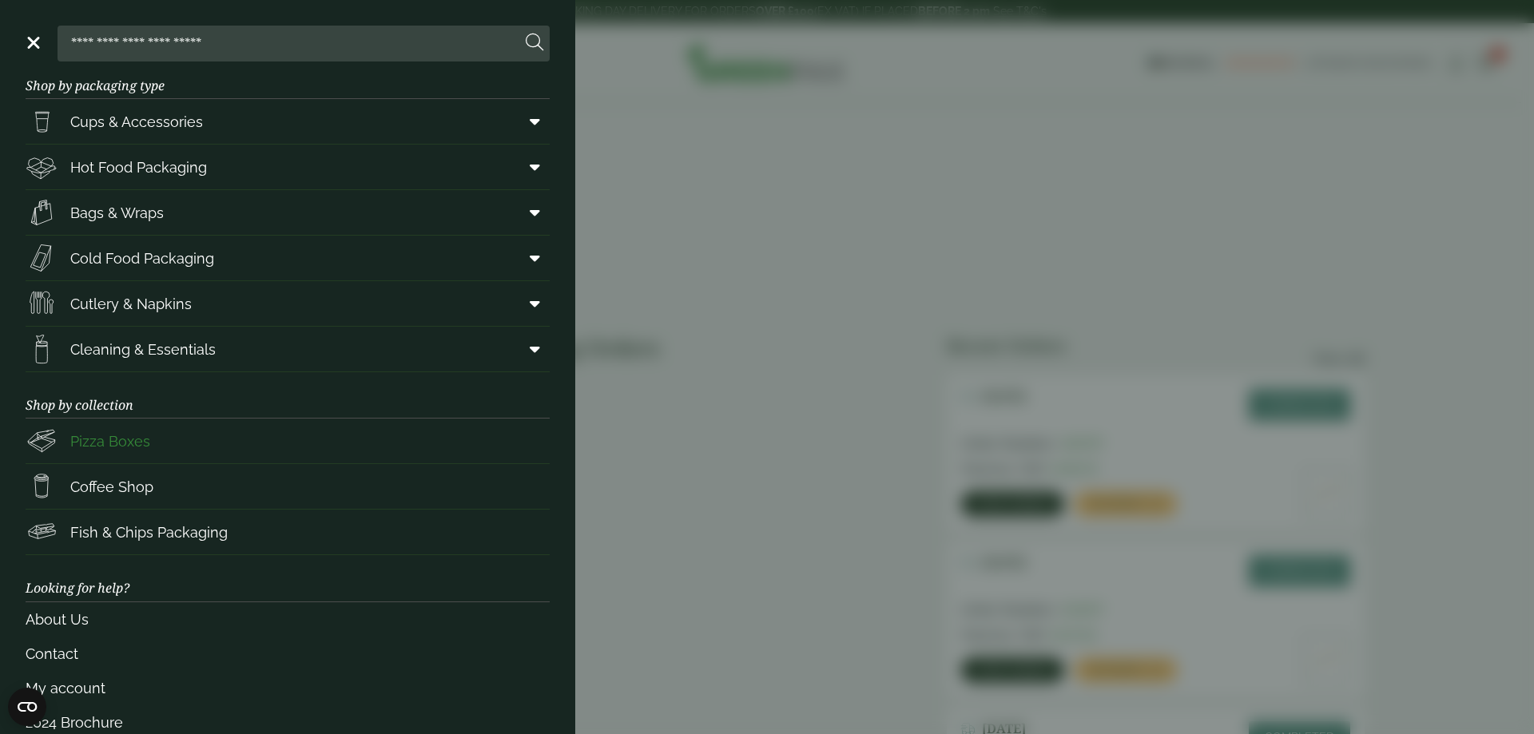
scroll to position [59, 0]
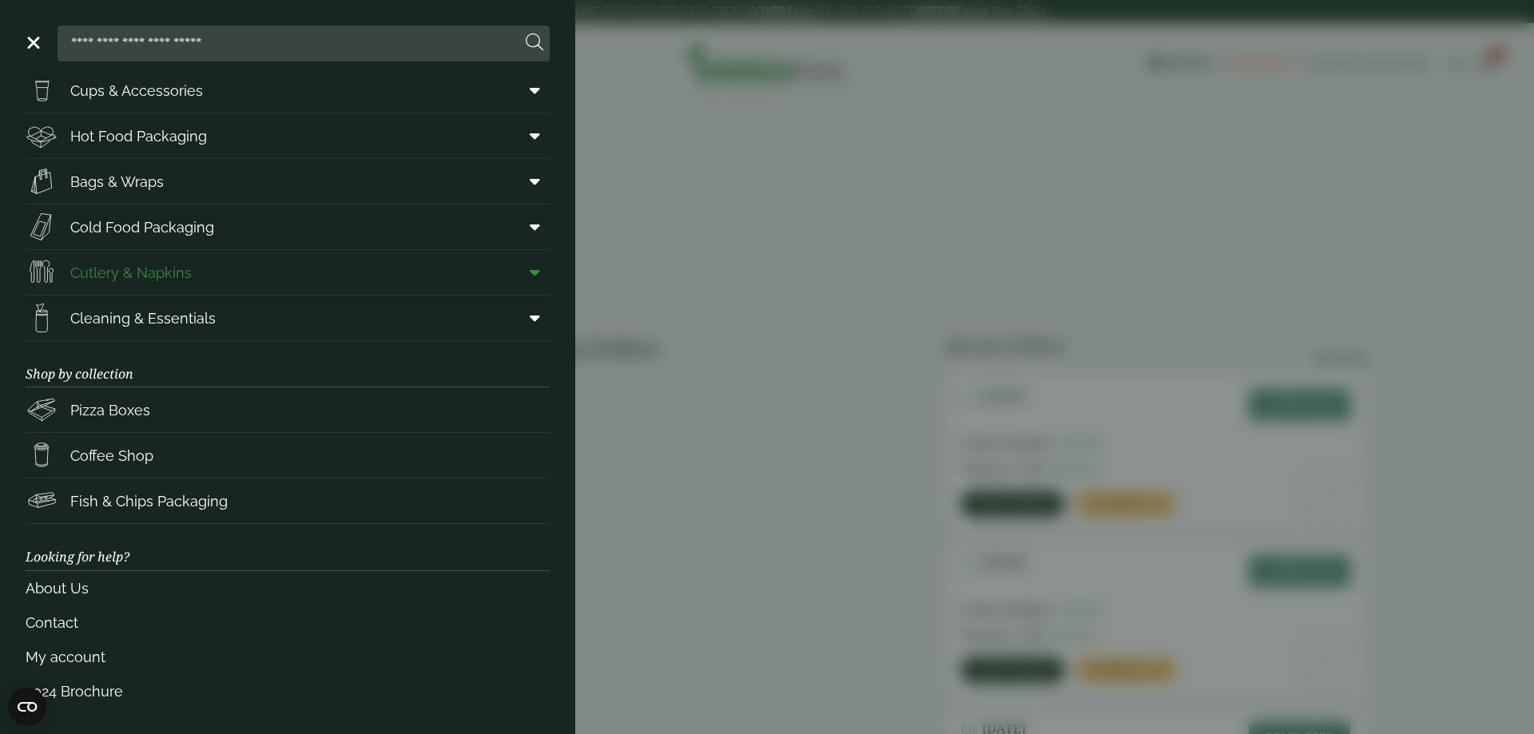
click at [155, 272] on span "Cutlery & Napkins" at bounding box center [130, 273] width 121 height 22
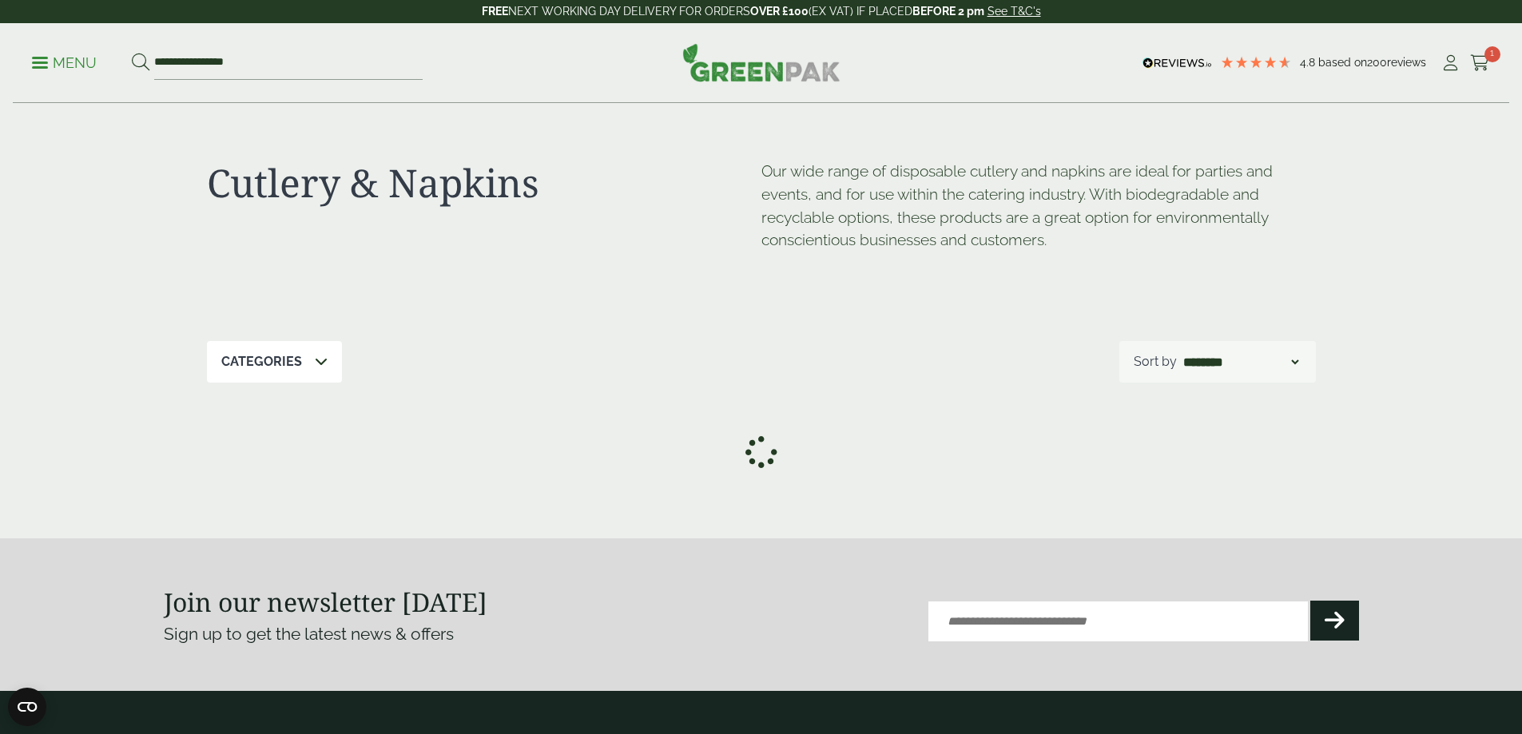
click at [94, 63] on p "Menu" at bounding box center [64, 63] width 65 height 19
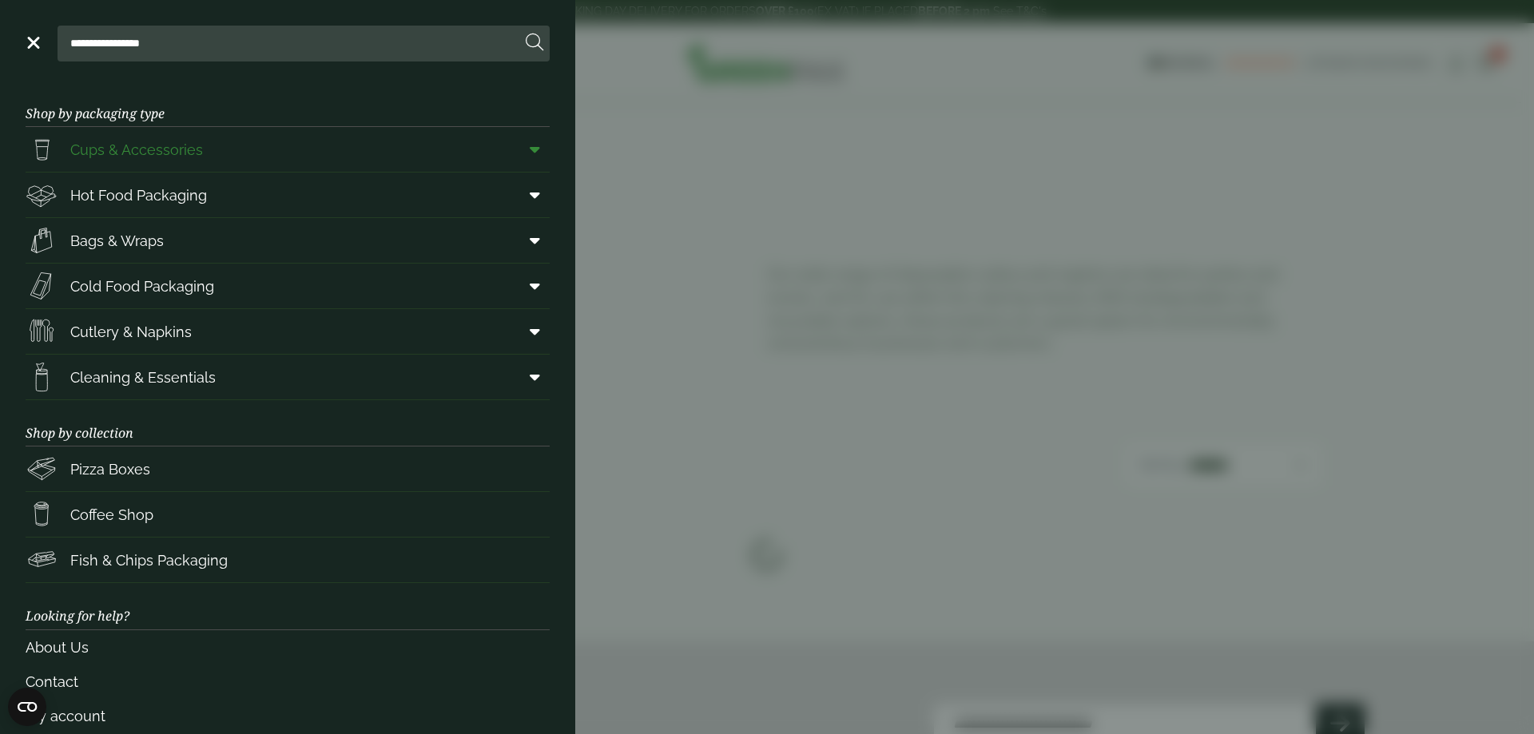
click at [159, 137] on span "Cups & Accessories" at bounding box center [114, 149] width 177 height 32
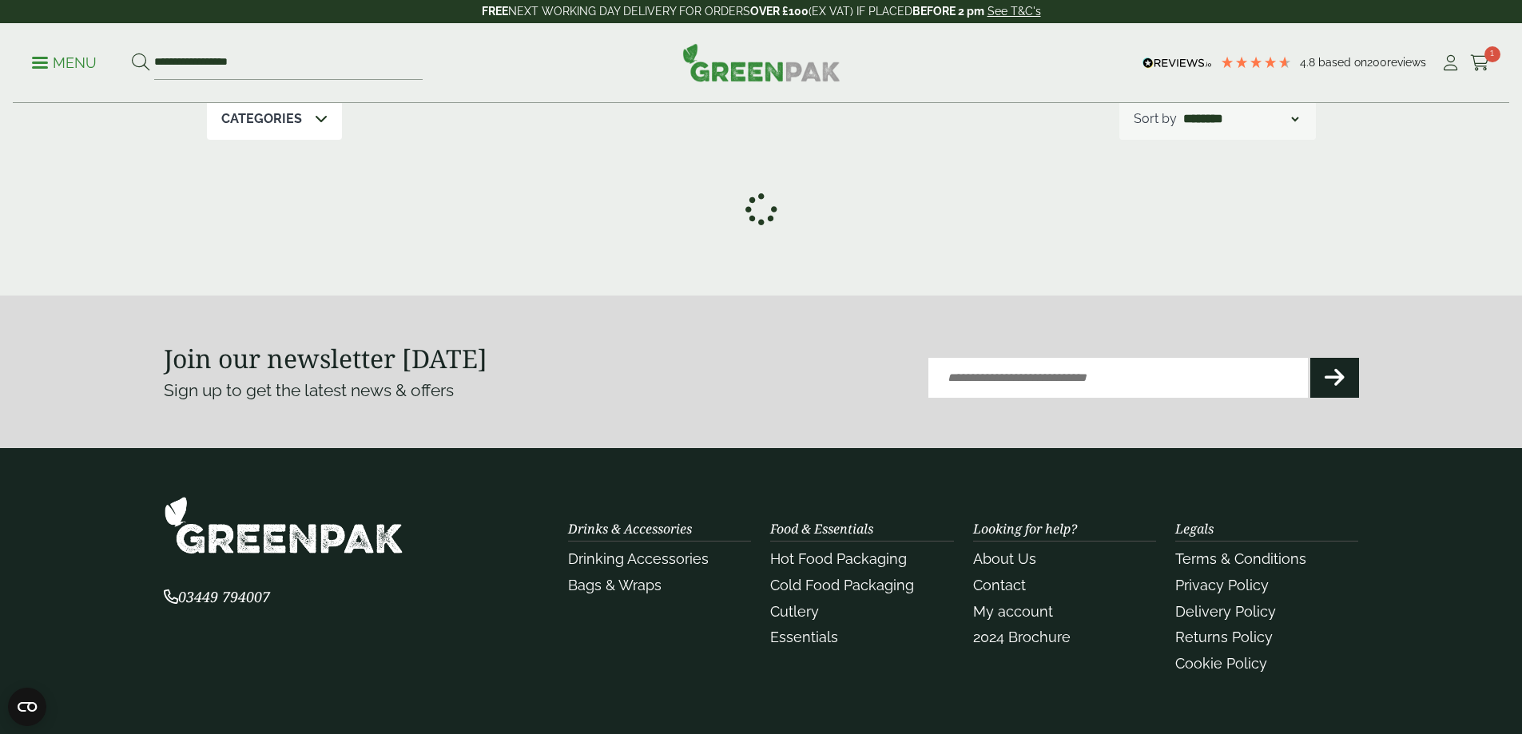
scroll to position [240, 0]
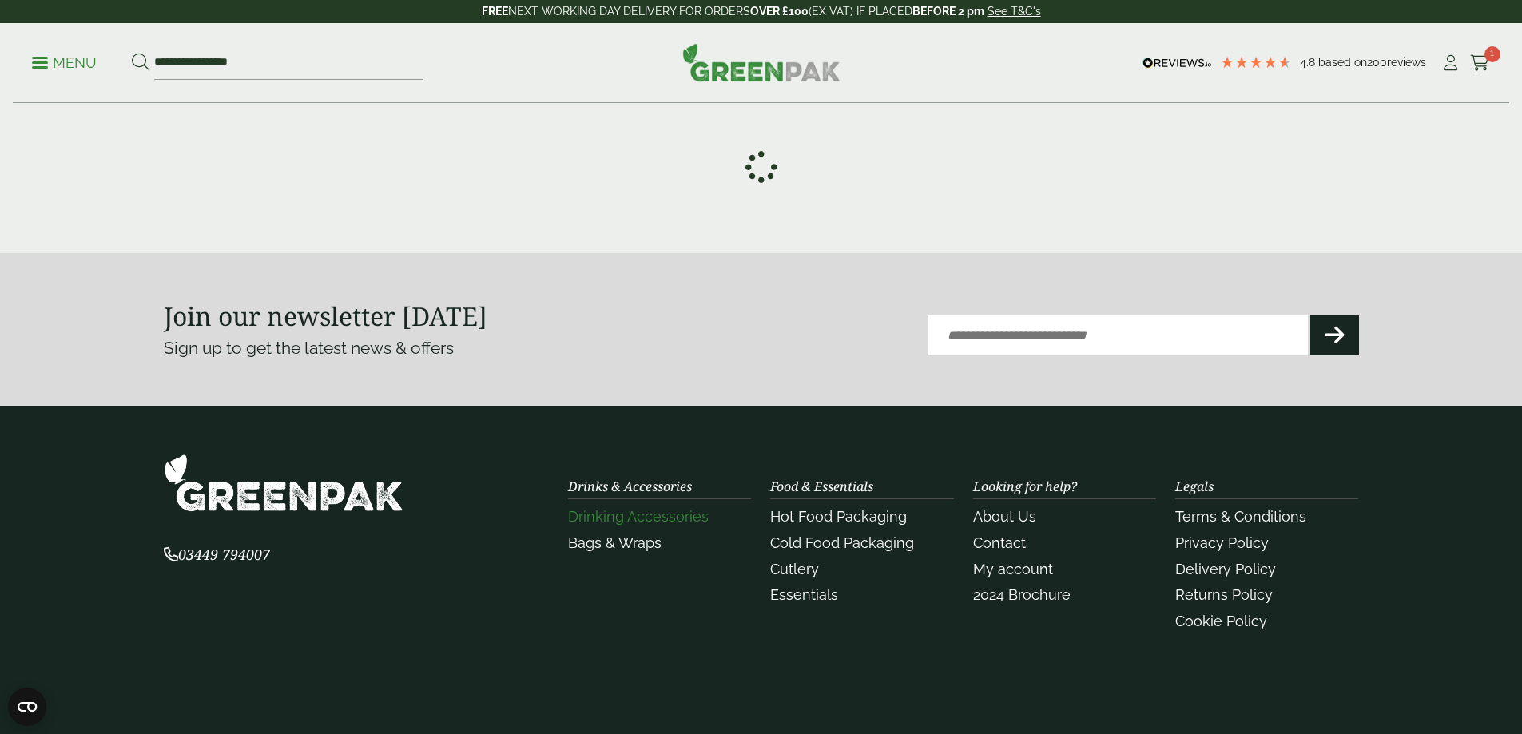
click at [681, 519] on link "Drinking Accessories" at bounding box center [638, 516] width 141 height 17
